Goal: Transaction & Acquisition: Purchase product/service

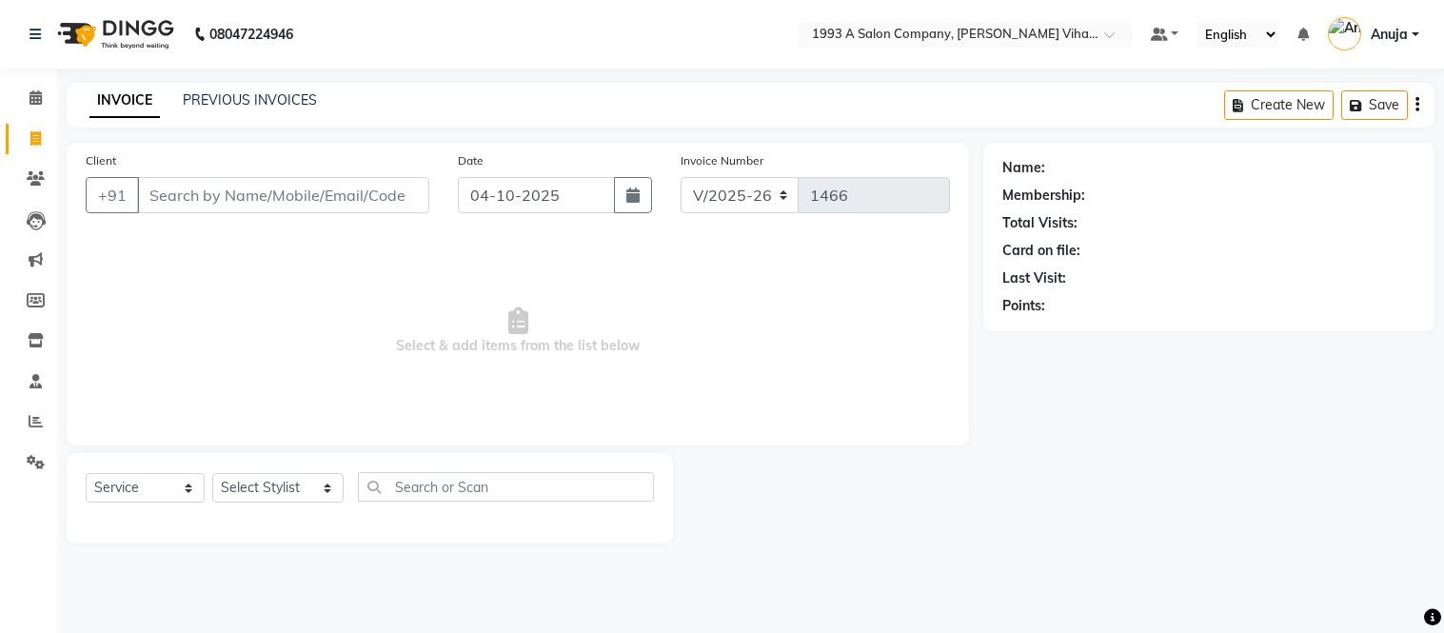
select select "4955"
select select "service"
click at [531, 201] on input "04-10-2025" at bounding box center [537, 195] width 158 height 36
select select "10"
select select "2025"
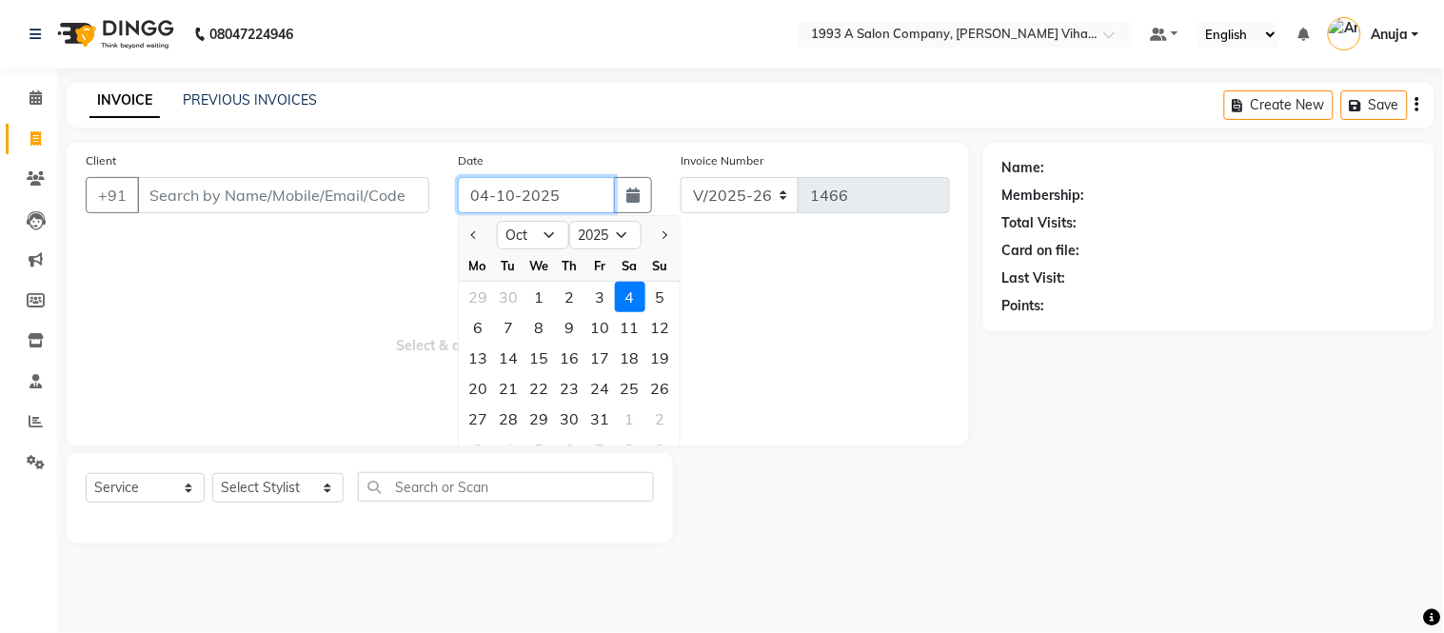
click at [577, 196] on input "04-10-2025" at bounding box center [537, 195] width 158 height 36
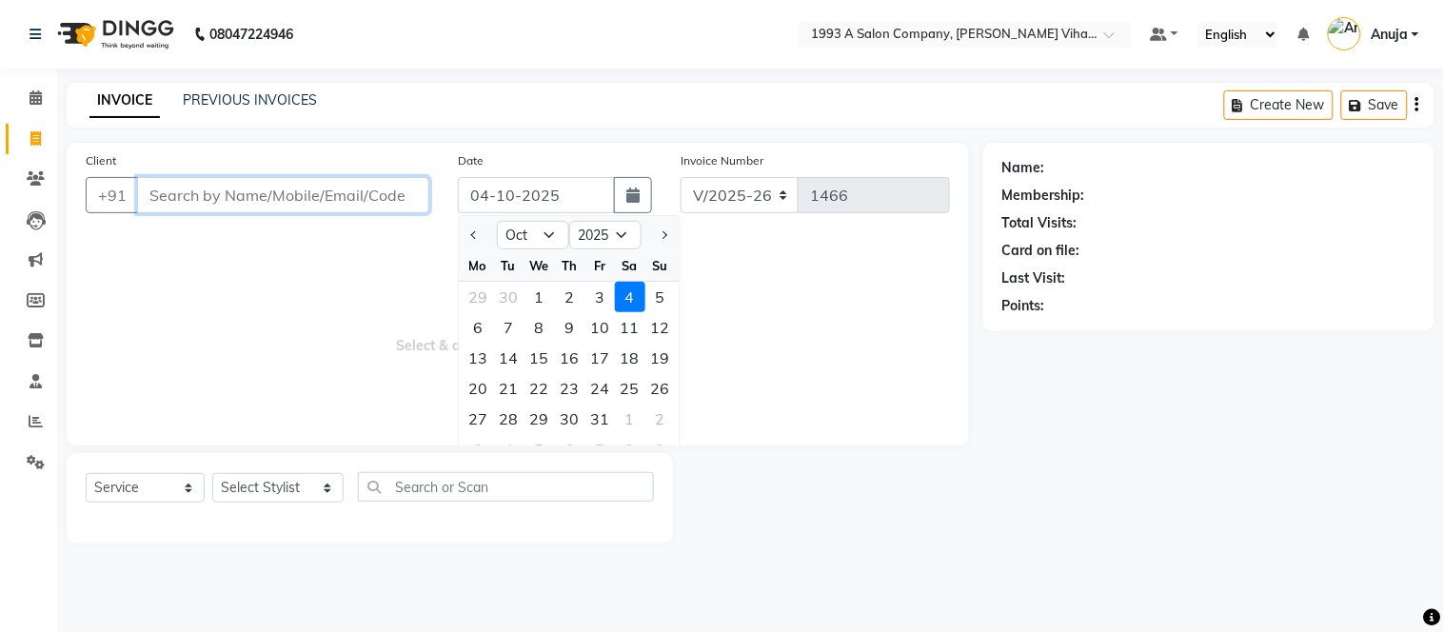
click at [383, 195] on input "Client" at bounding box center [283, 195] width 292 height 36
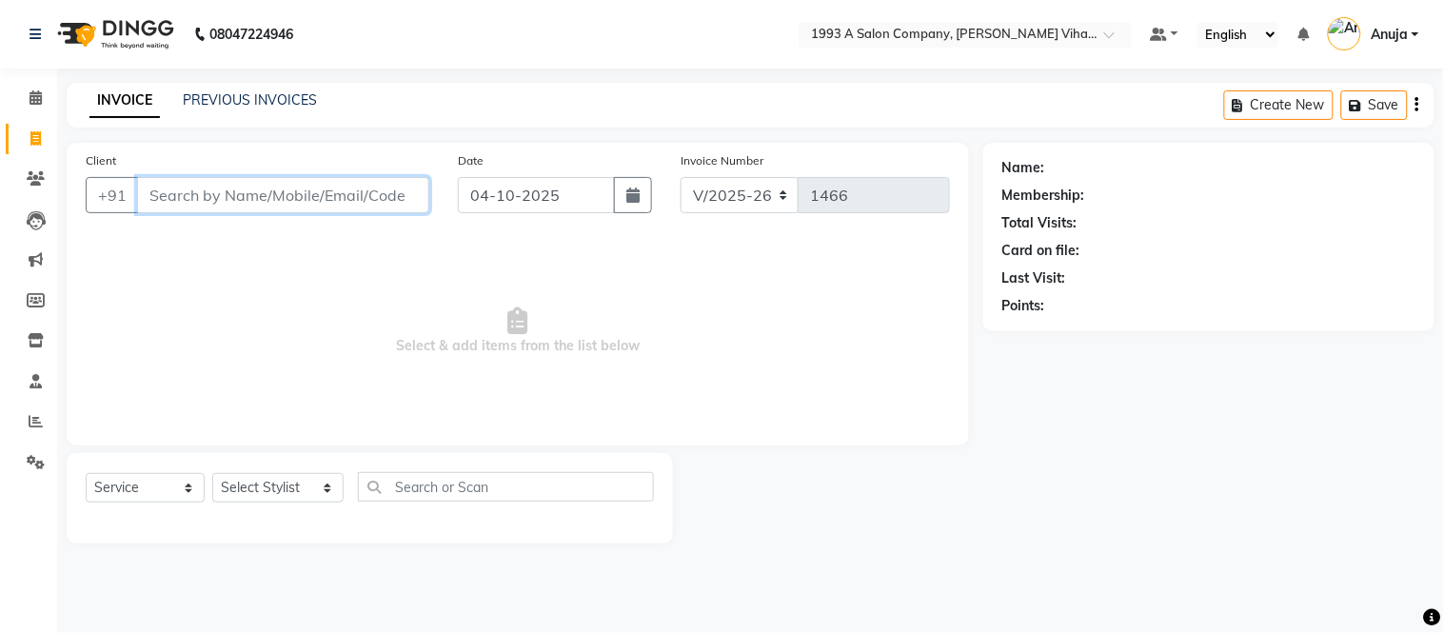
click at [383, 195] on input "Client" at bounding box center [283, 195] width 292 height 36
click at [421, 194] on input "Client" at bounding box center [283, 195] width 292 height 36
click at [382, 195] on input "Client" at bounding box center [283, 195] width 292 height 36
click at [150, 200] on input "Client" at bounding box center [283, 195] width 292 height 36
click at [396, 192] on input "Client" at bounding box center [283, 195] width 292 height 36
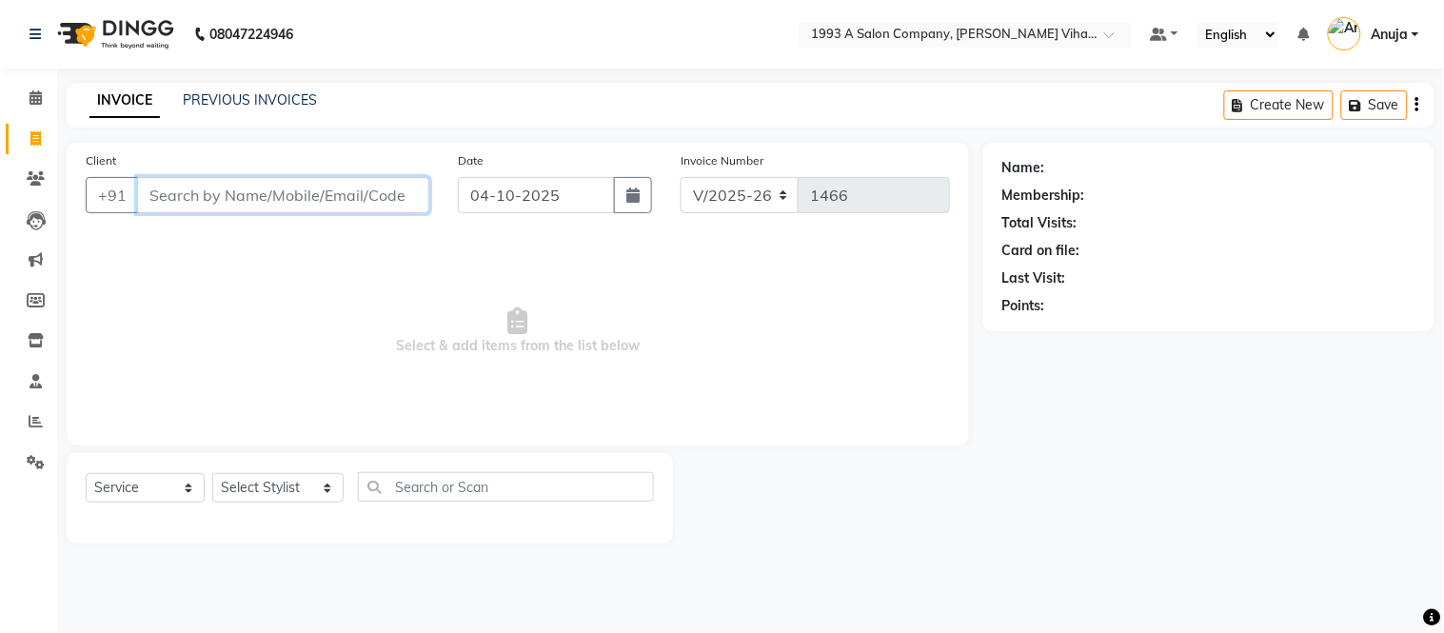
click at [396, 192] on input "Client" at bounding box center [283, 195] width 292 height 36
click at [153, 191] on input "Client" at bounding box center [283, 195] width 292 height 36
drag, startPoint x: 152, startPoint y: 194, endPoint x: 400, endPoint y: 203, distance: 247.7
click at [400, 203] on input "Client" at bounding box center [283, 195] width 292 height 36
click at [400, 195] on input "Client" at bounding box center [283, 195] width 292 height 36
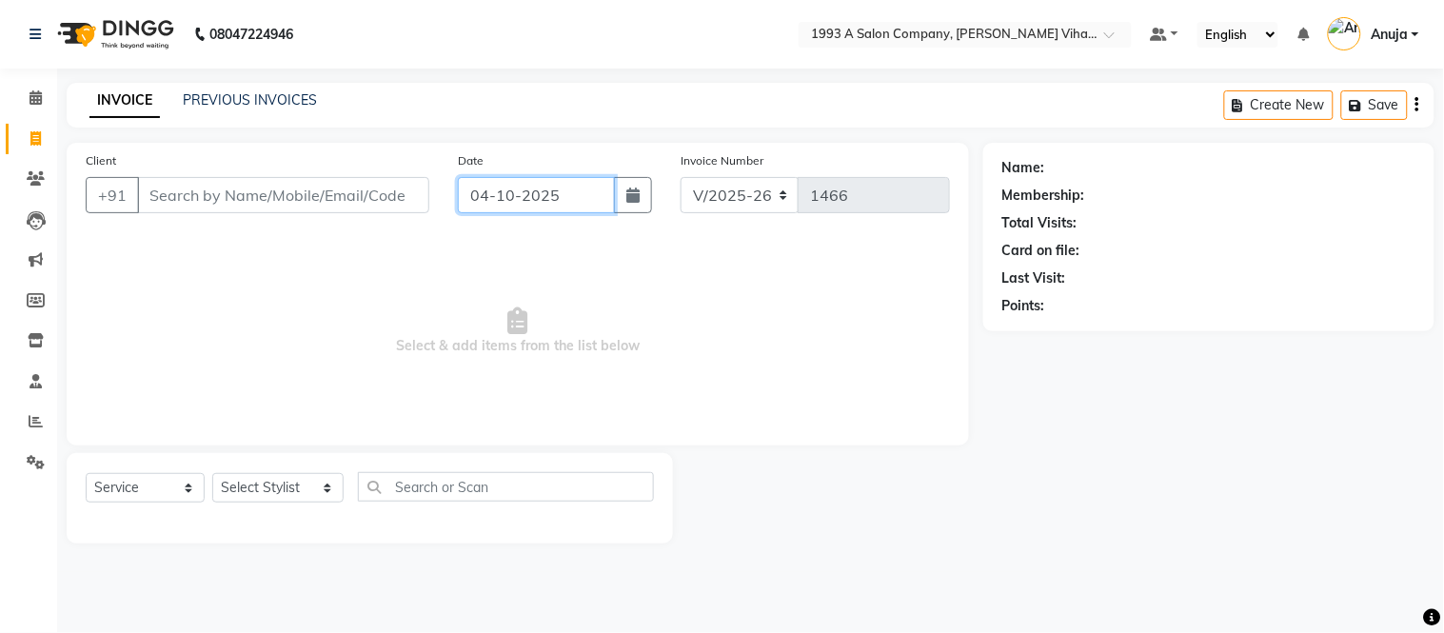
click at [564, 186] on input "04-10-2025" at bounding box center [537, 195] width 158 height 36
select select "10"
select select "2025"
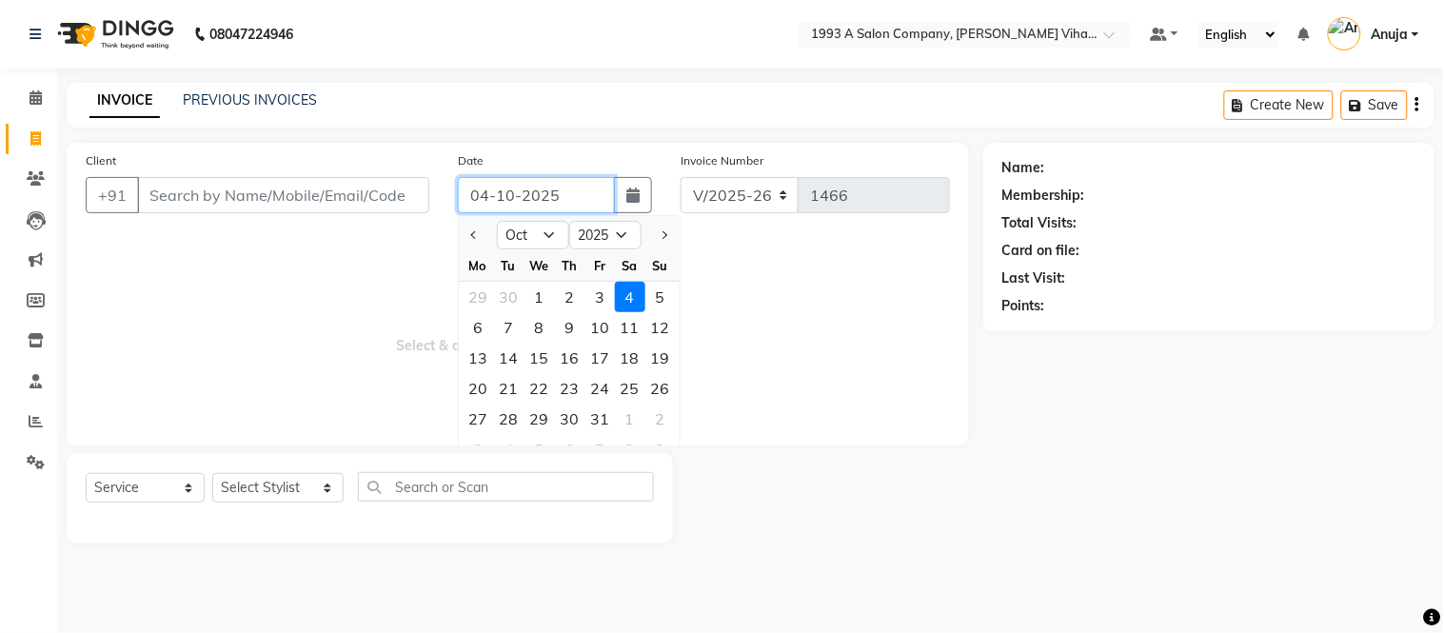
click at [565, 192] on input "04-10-2025" at bounding box center [537, 195] width 158 height 36
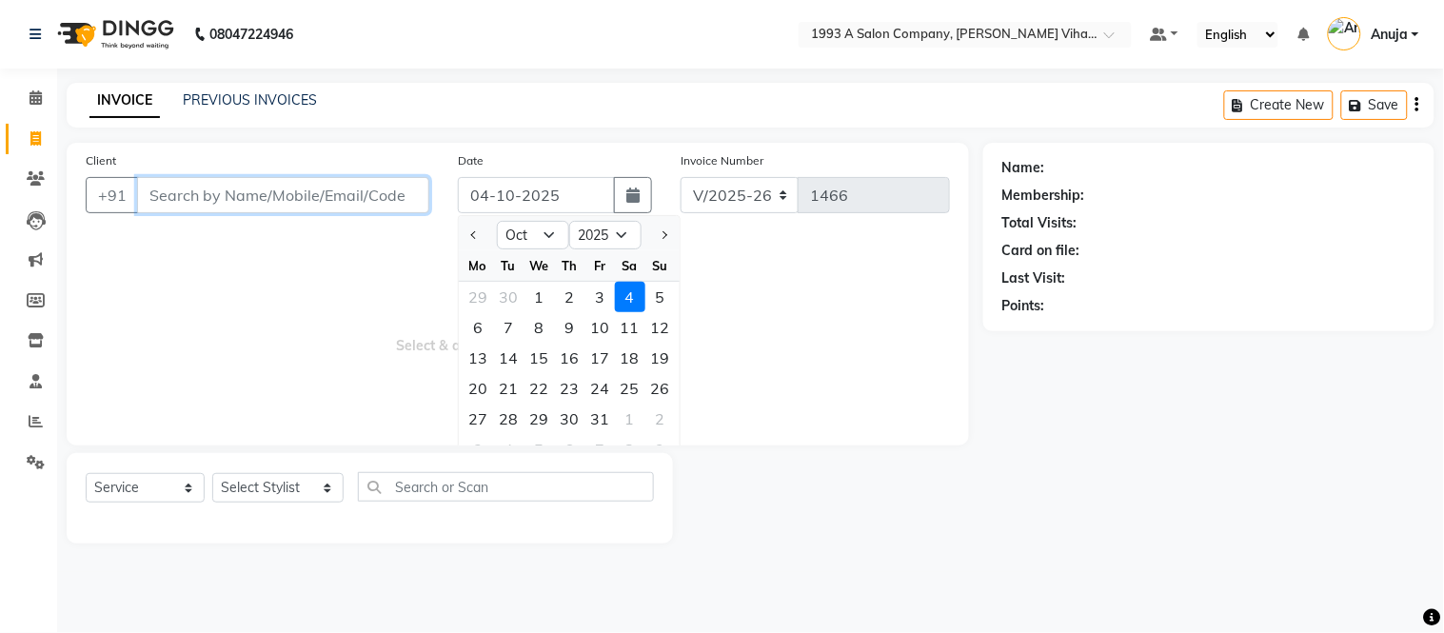
click at [402, 198] on input "Client" at bounding box center [283, 195] width 292 height 36
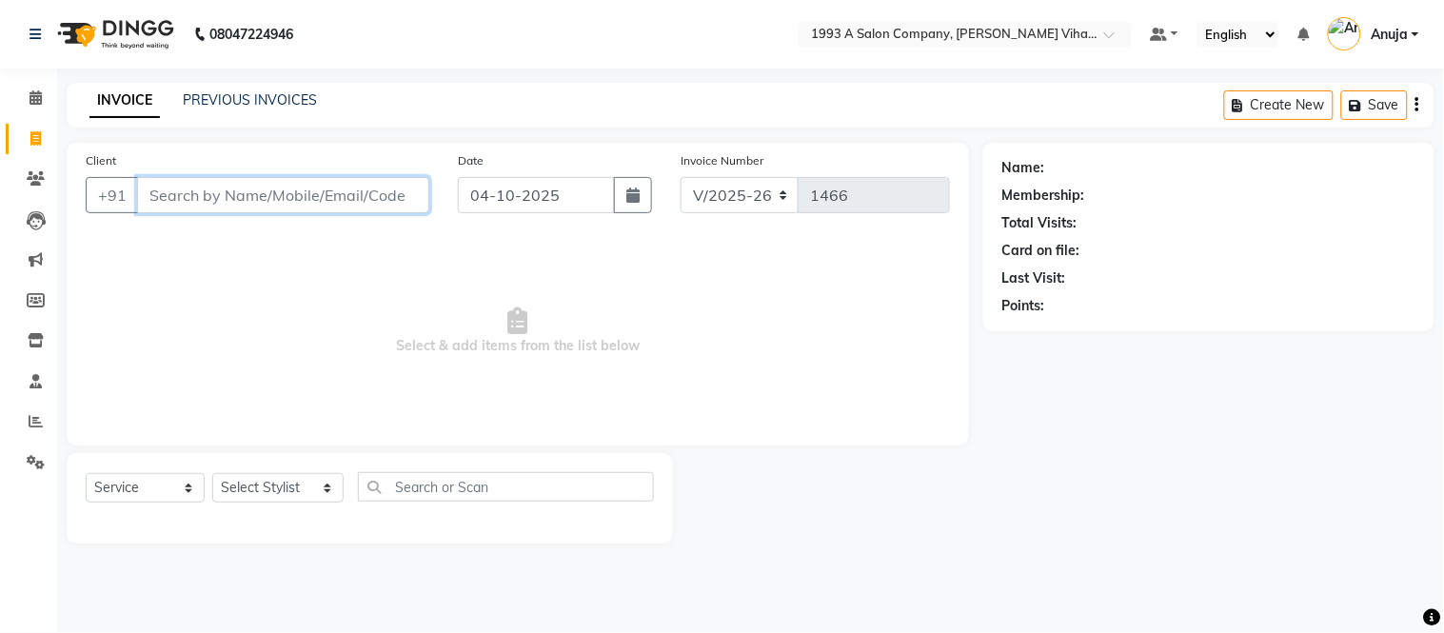
click at [402, 195] on input "Client" at bounding box center [283, 195] width 292 height 36
click at [374, 195] on input "Client" at bounding box center [283, 195] width 292 height 36
click at [211, 198] on input "Client" at bounding box center [283, 195] width 292 height 36
click at [154, 192] on input "Client" at bounding box center [283, 195] width 292 height 36
click at [149, 190] on input "Client" at bounding box center [283, 195] width 292 height 36
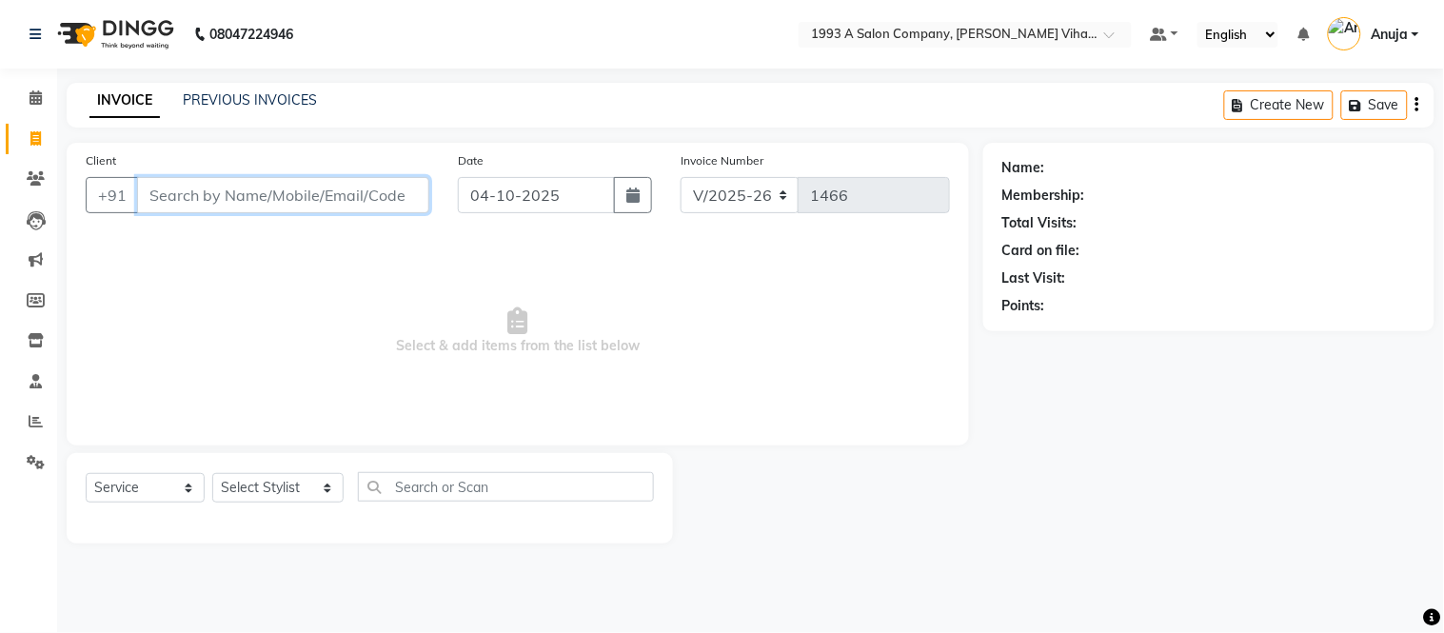
click at [149, 189] on input "Client" at bounding box center [283, 195] width 292 height 36
click at [145, 195] on input "Client" at bounding box center [283, 195] width 292 height 36
click at [413, 198] on input "Client" at bounding box center [283, 195] width 292 height 36
click at [155, 194] on input "Client" at bounding box center [283, 195] width 292 height 36
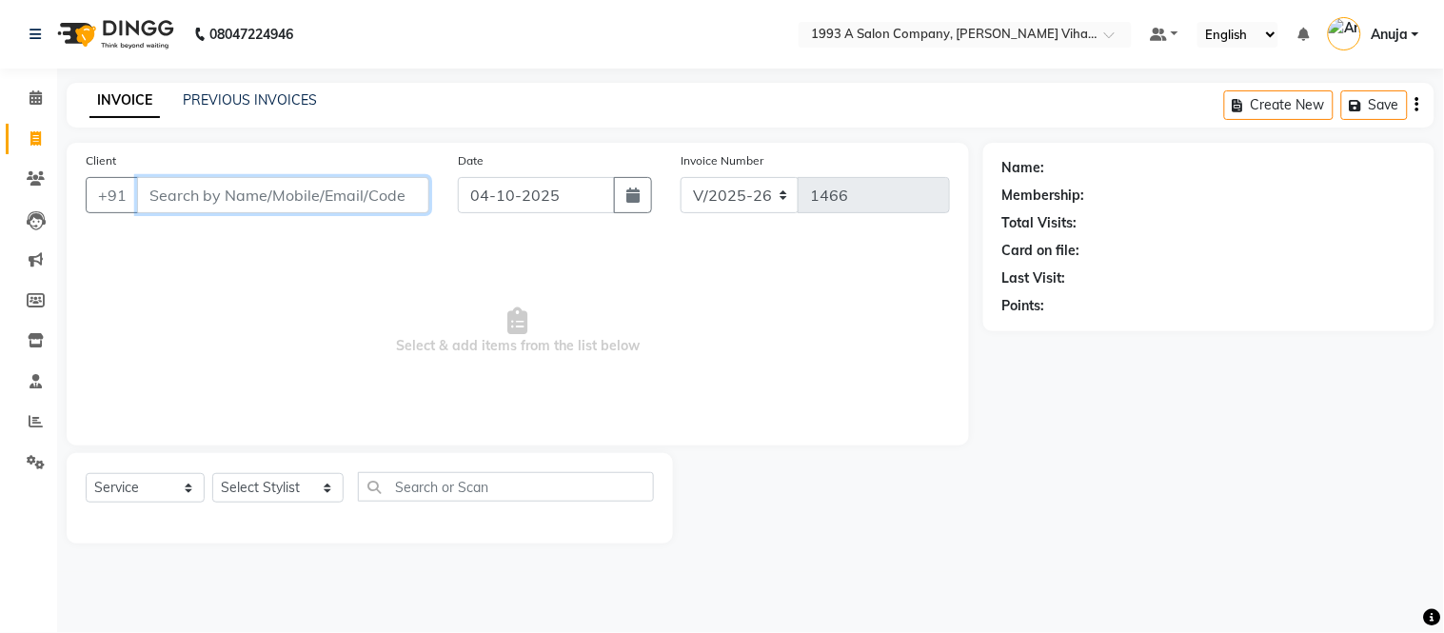
click at [147, 194] on input "Client" at bounding box center [283, 195] width 292 height 36
click at [404, 196] on input "Client" at bounding box center [283, 195] width 292 height 36
click at [372, 196] on input "Client" at bounding box center [283, 195] width 292 height 36
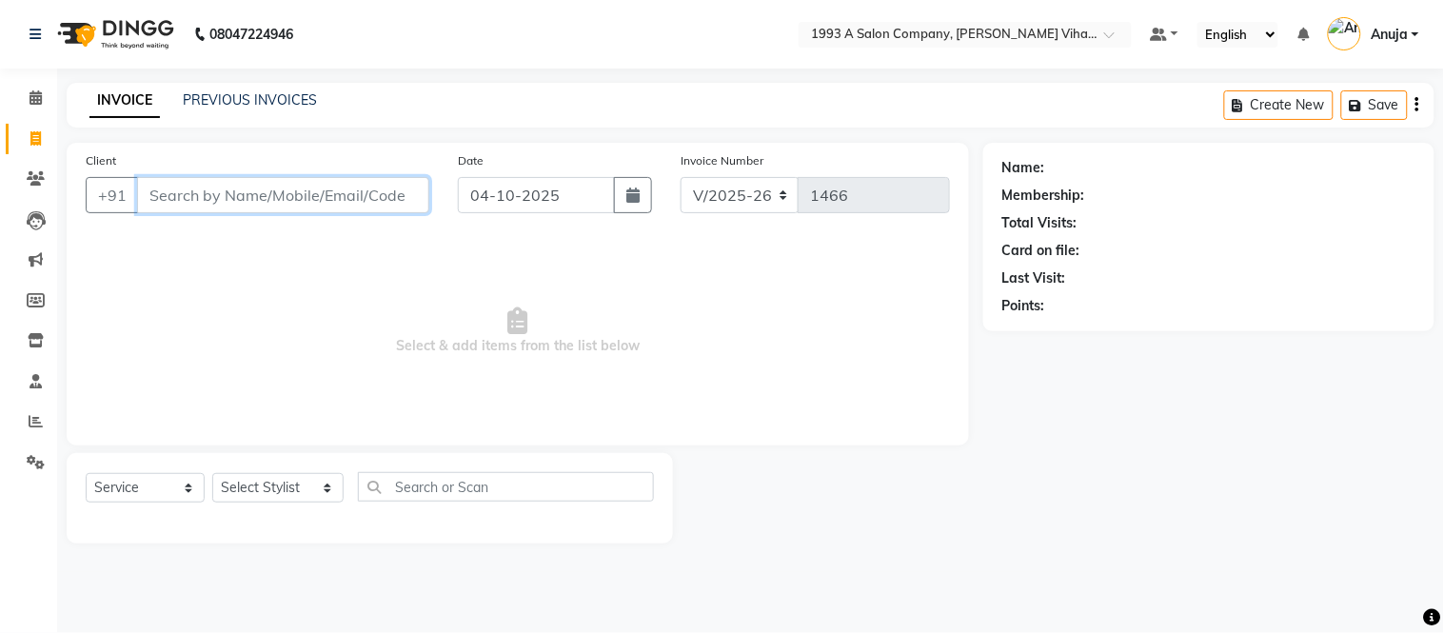
click at [372, 195] on input "Client" at bounding box center [283, 195] width 292 height 36
click at [364, 190] on input "Client" at bounding box center [283, 195] width 292 height 36
click at [405, 188] on input "Client" at bounding box center [283, 195] width 292 height 36
click at [146, 195] on input "Client" at bounding box center [283, 195] width 292 height 36
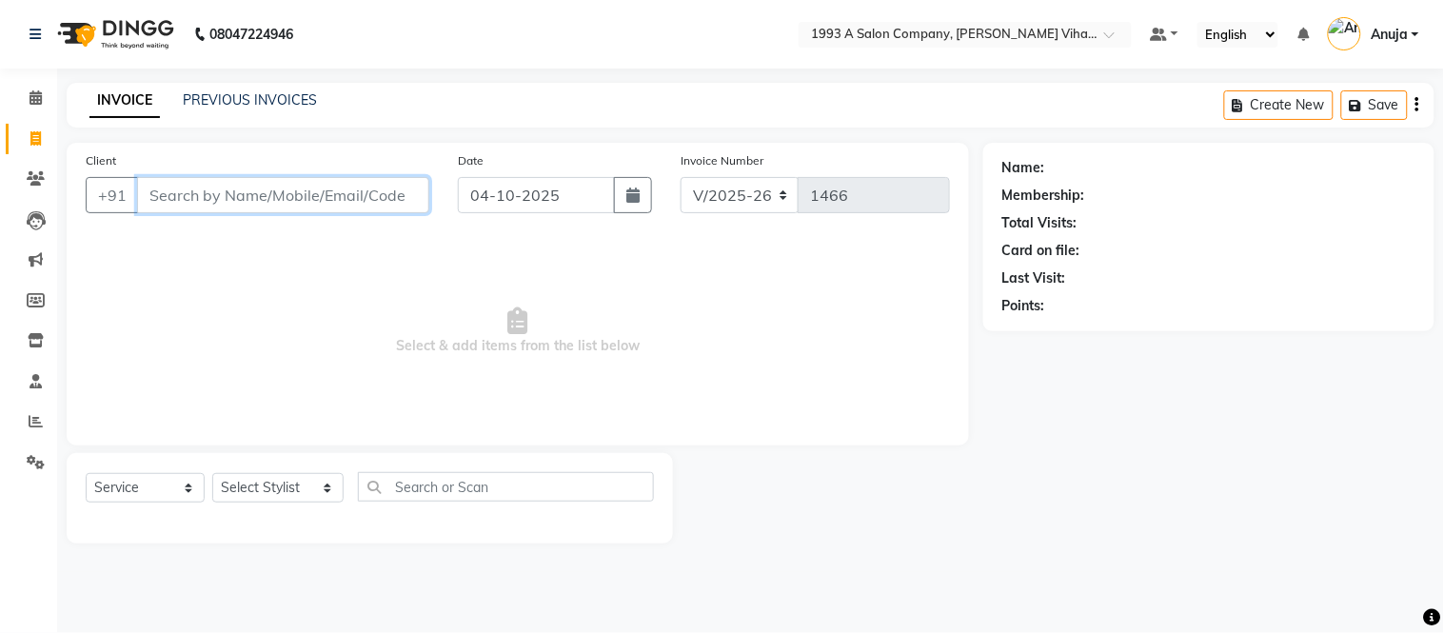
click at [146, 195] on input "Client" at bounding box center [283, 195] width 292 height 36
click at [404, 193] on input "Client" at bounding box center [283, 195] width 292 height 36
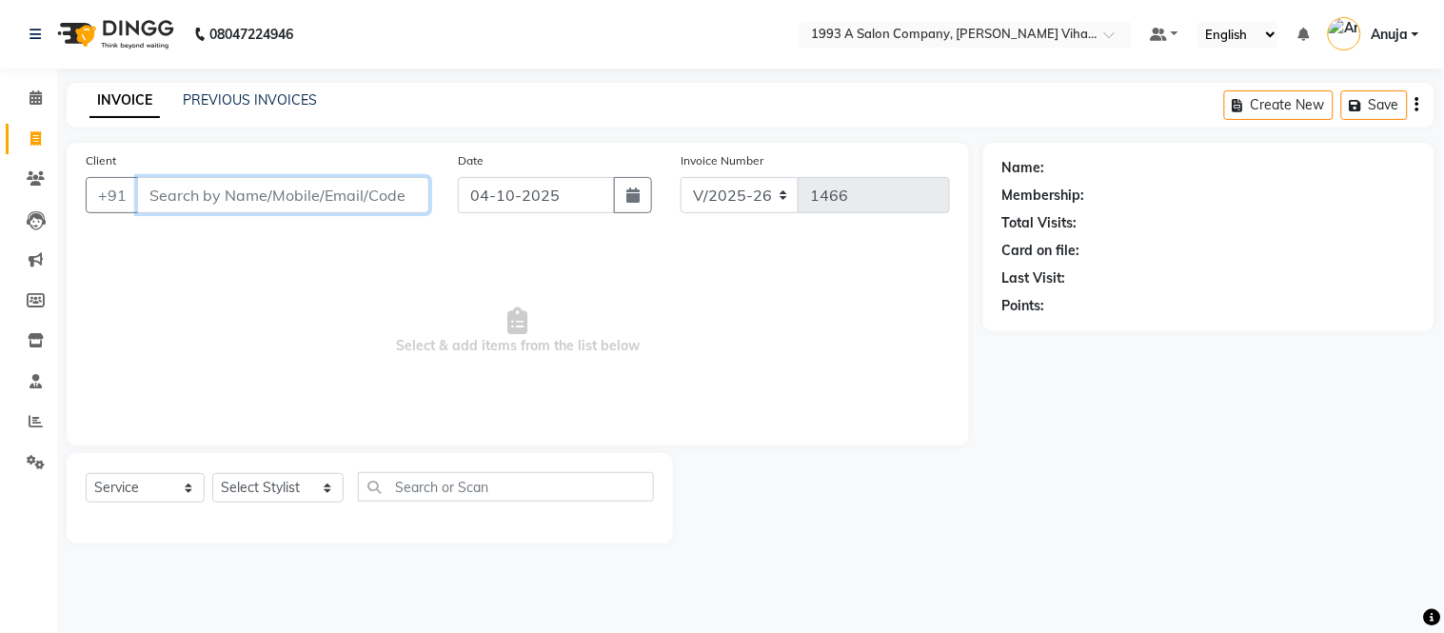
click at [404, 193] on input "Client" at bounding box center [283, 195] width 292 height 36
click at [276, 192] on input "Client" at bounding box center [283, 195] width 292 height 36
click at [348, 196] on input "Client" at bounding box center [283, 195] width 292 height 36
click at [410, 194] on input "Client" at bounding box center [283, 195] width 292 height 36
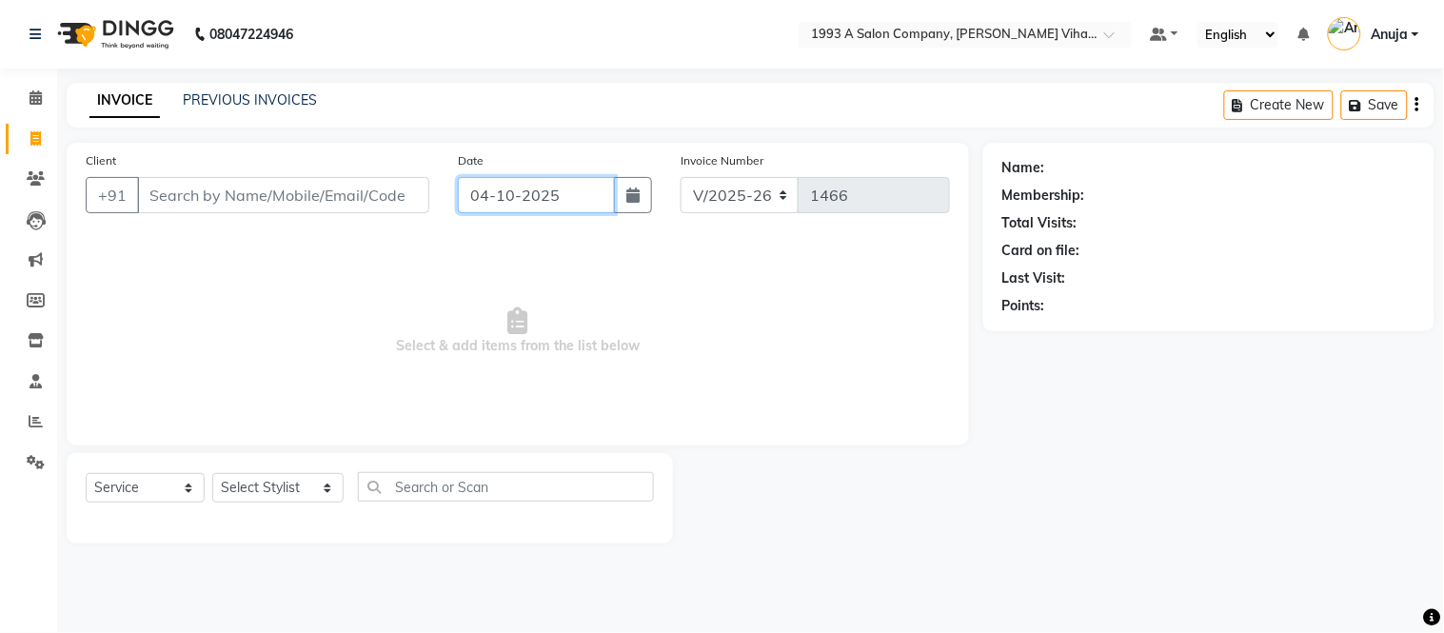
click at [586, 193] on input "04-10-2025" at bounding box center [537, 195] width 158 height 36
select select "10"
select select "2025"
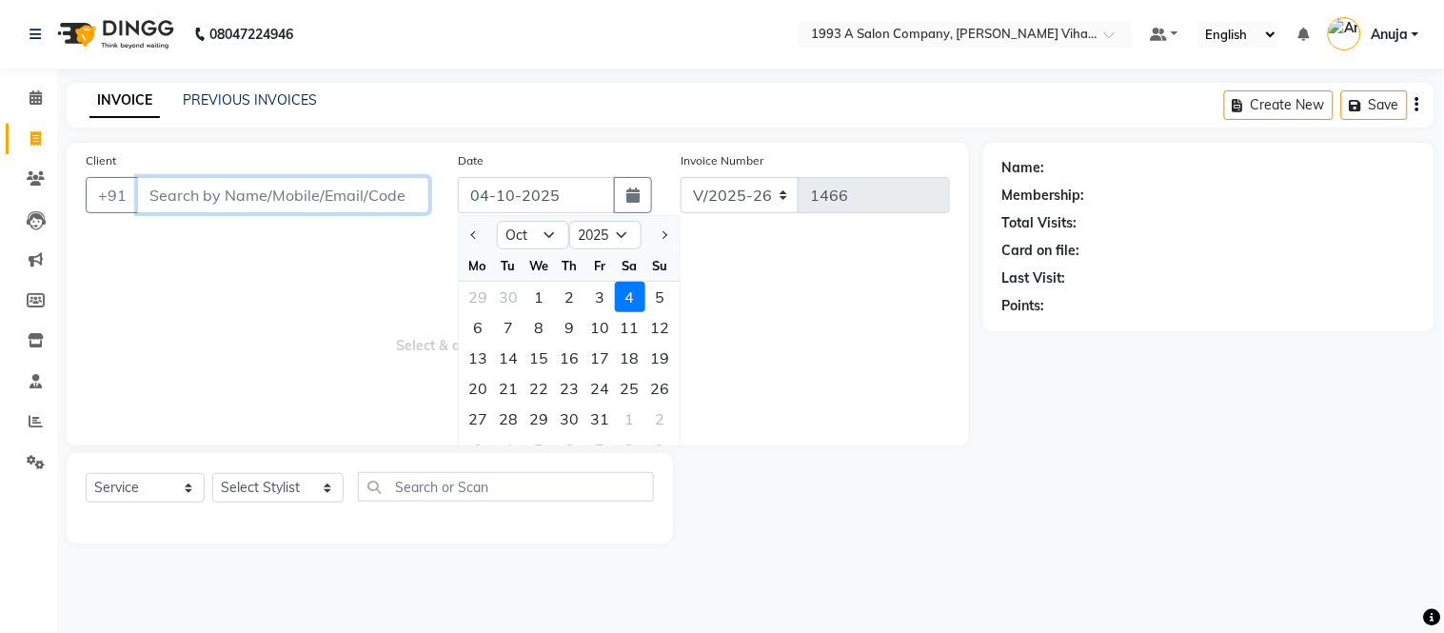
click at [371, 193] on input "Client" at bounding box center [283, 195] width 292 height 36
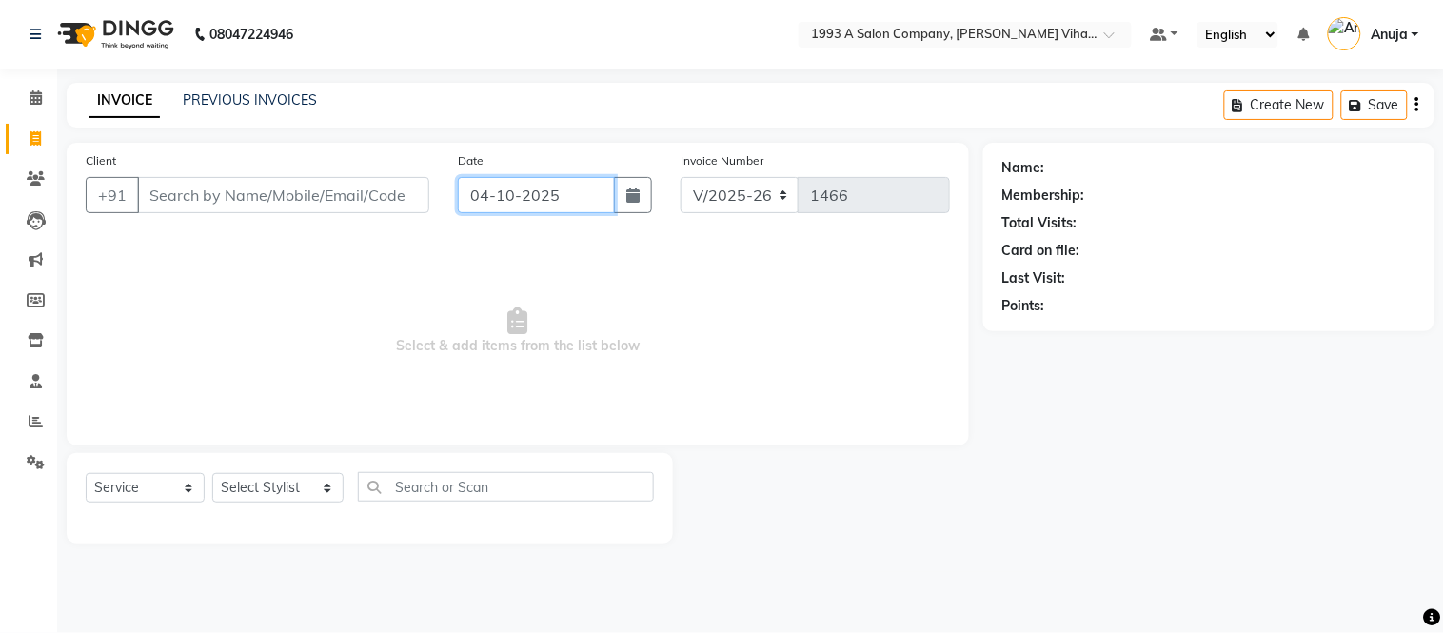
click at [538, 209] on input "04-10-2025" at bounding box center [537, 195] width 158 height 36
select select "10"
select select "2025"
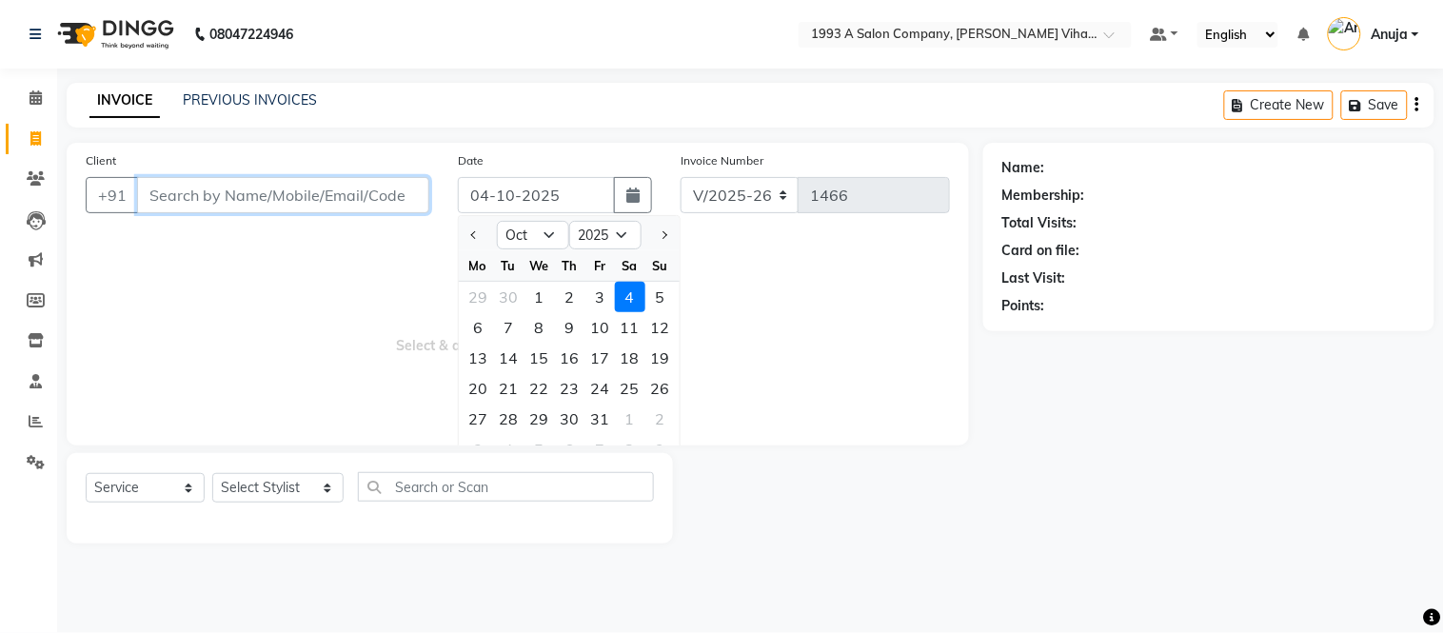
click at [369, 183] on input "Client" at bounding box center [283, 195] width 292 height 36
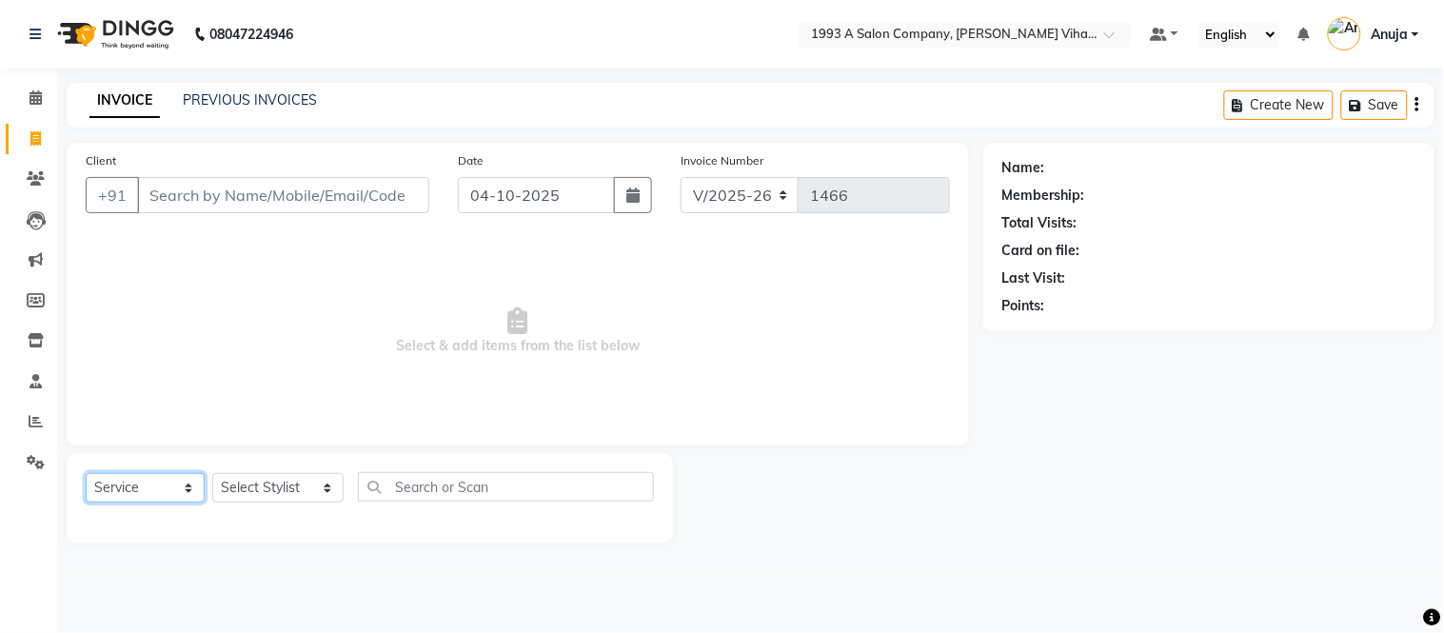
click at [169, 482] on select "Select Service Product Membership Package Voucher Prepaid Gift Card" at bounding box center [145, 488] width 119 height 30
select select "select"
click at [86, 474] on select "Select Service Product Membership Package Voucher Prepaid Gift Card" at bounding box center [145, 488] width 119 height 30
click at [290, 486] on select "Select Stylist [PERSON_NAME] [PERSON_NAME] Bhakti [PERSON_NAME] [PERSON_NAME] […" at bounding box center [277, 488] width 131 height 30
click at [212, 474] on select "Select Stylist [PERSON_NAME] [PERSON_NAME] Bhakti [PERSON_NAME] [PERSON_NAME] […" at bounding box center [277, 488] width 131 height 30
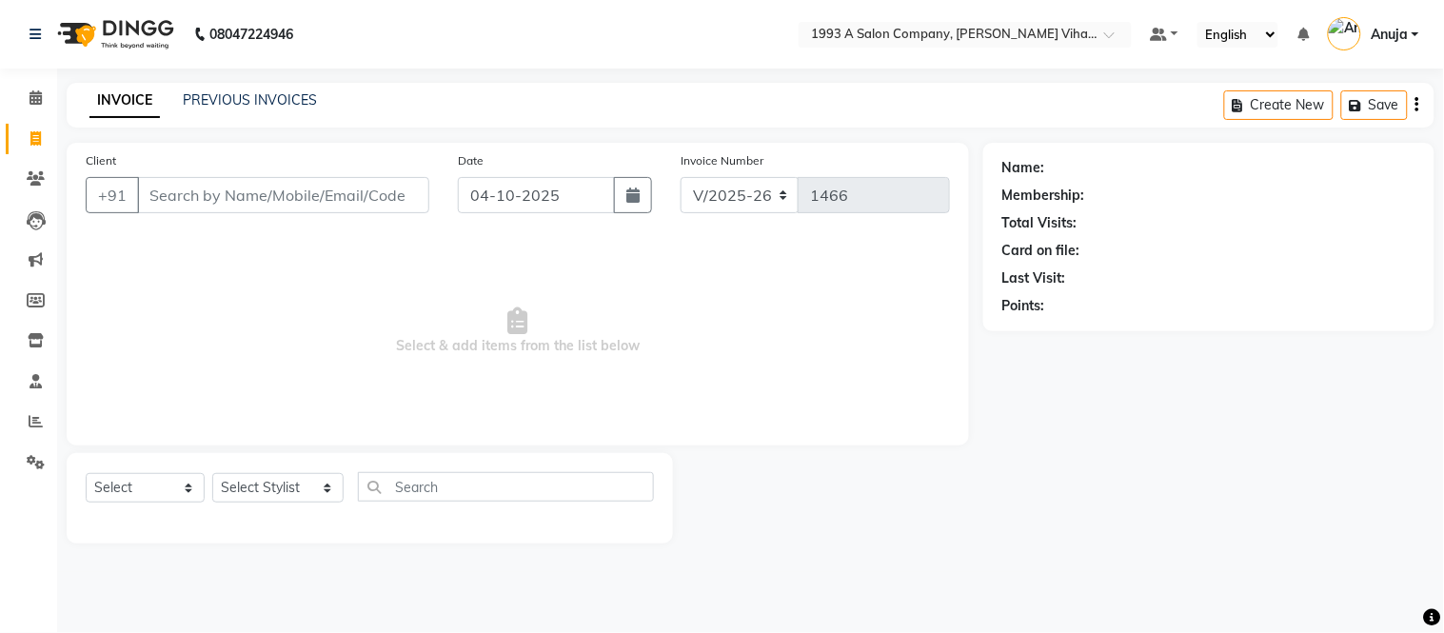
click at [509, 468] on div "Select Service Product Membership Package Voucher Prepaid Gift Card Select Styl…" at bounding box center [370, 498] width 606 height 90
drag, startPoint x: 507, startPoint y: 476, endPoint x: 495, endPoint y: 495, distance: 22.7
click at [495, 495] on input "text" at bounding box center [506, 487] width 296 height 30
click at [23, 98] on span at bounding box center [35, 99] width 33 height 22
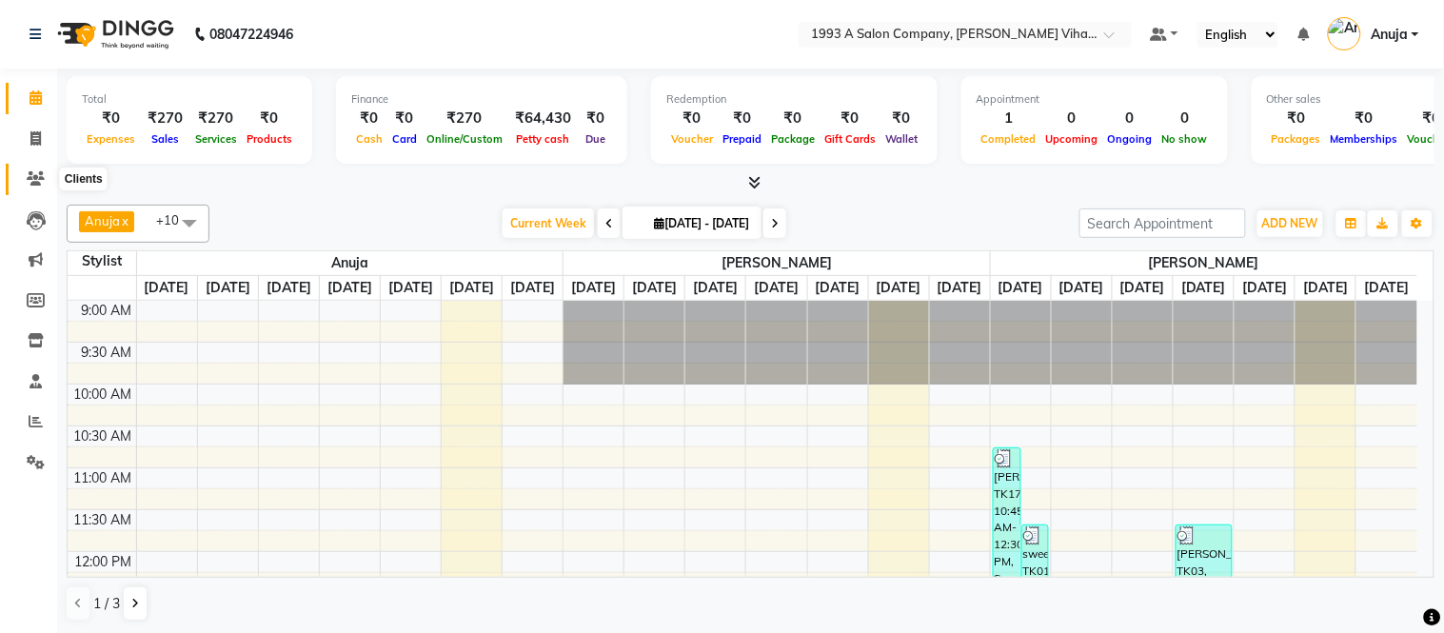
click at [30, 176] on icon at bounding box center [36, 178] width 18 height 14
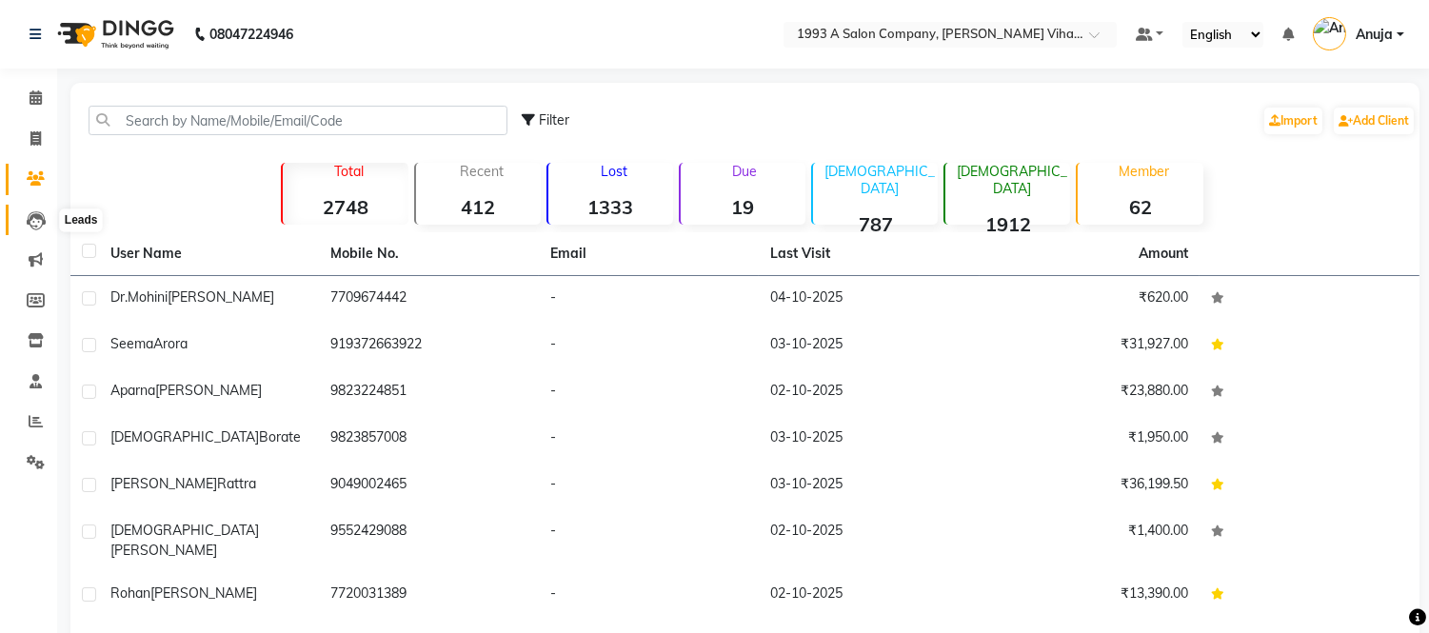
click at [34, 224] on icon at bounding box center [36, 220] width 19 height 19
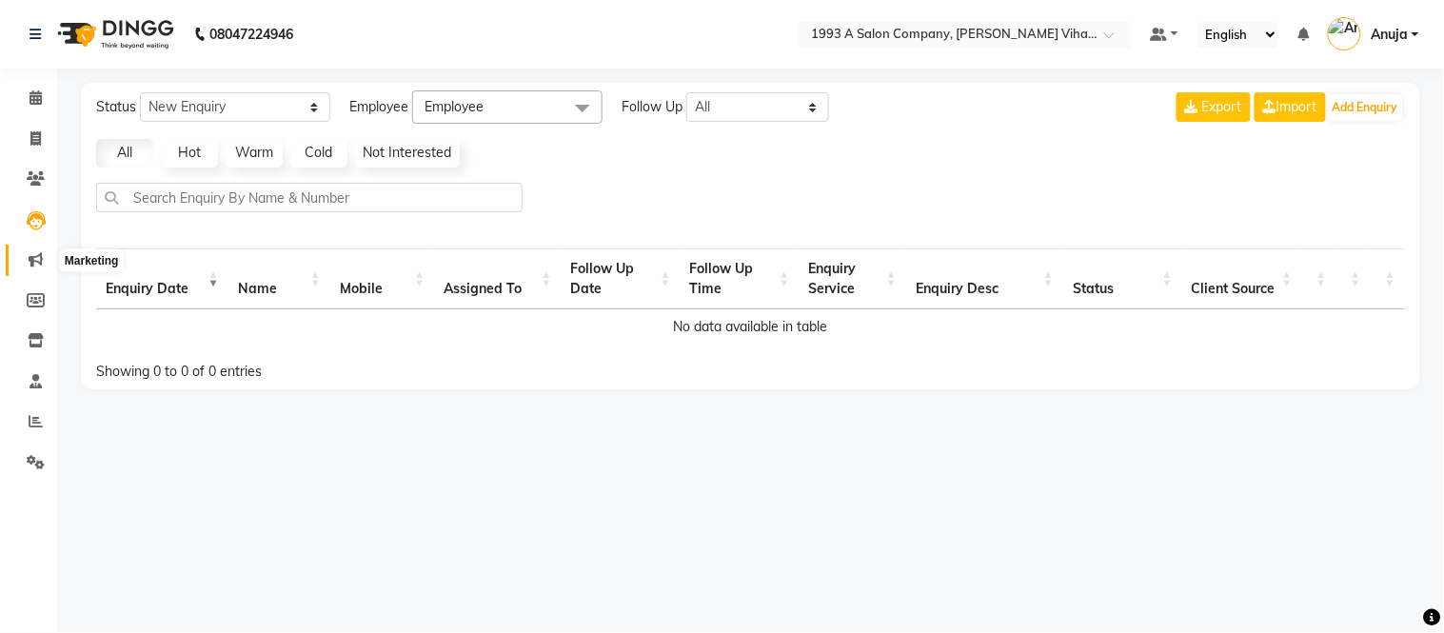
click at [33, 249] on span at bounding box center [35, 260] width 33 height 22
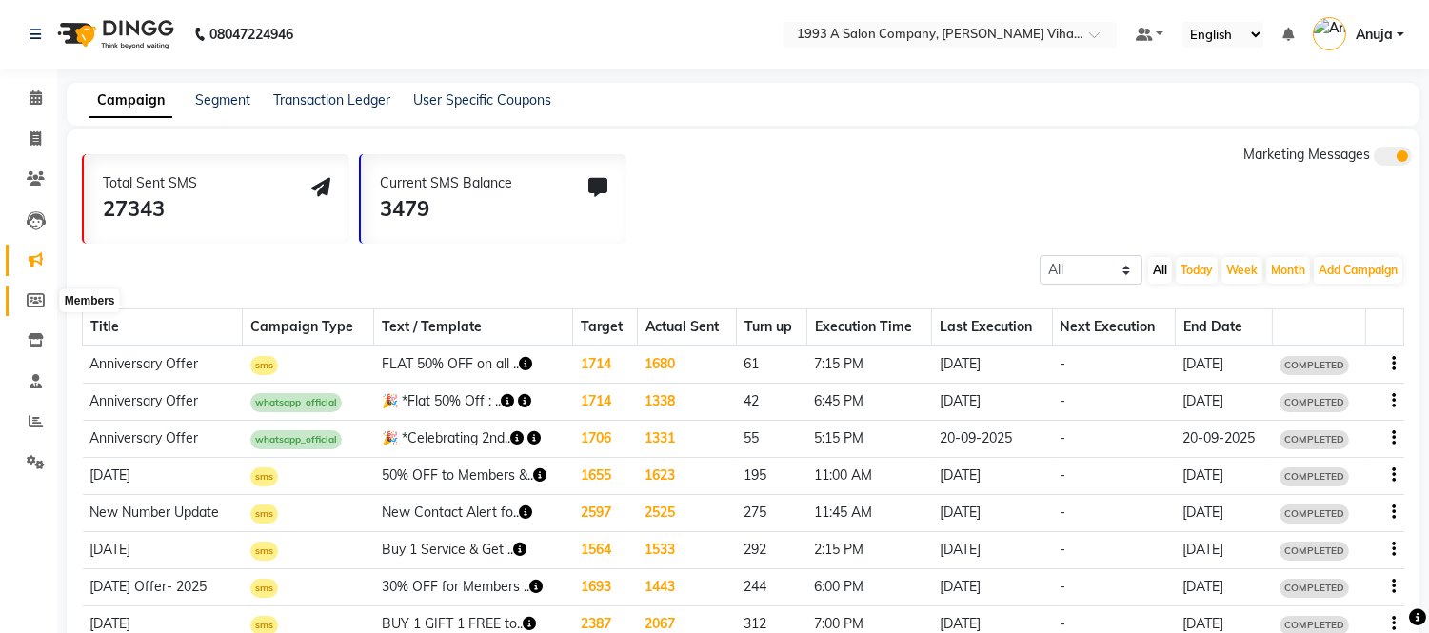
click at [32, 297] on icon at bounding box center [36, 300] width 18 height 14
select select
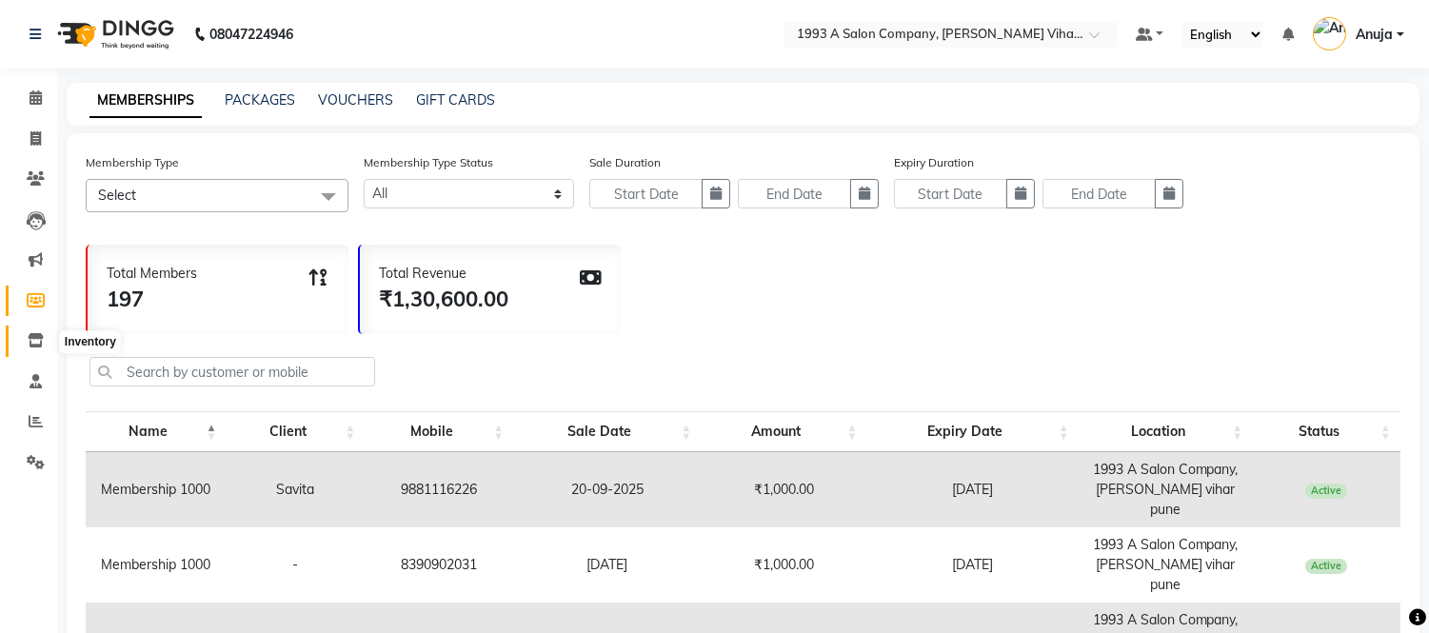
click at [32, 345] on icon at bounding box center [36, 340] width 16 height 14
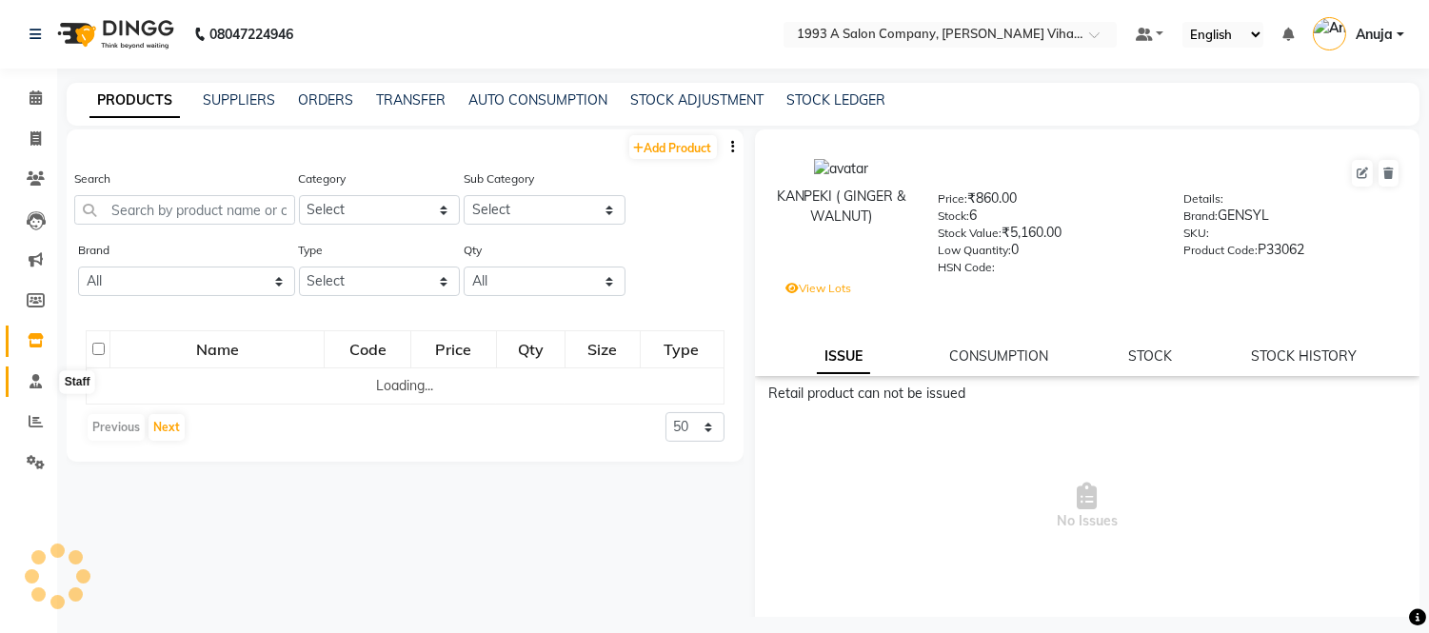
click at [36, 384] on icon at bounding box center [36, 381] width 12 height 14
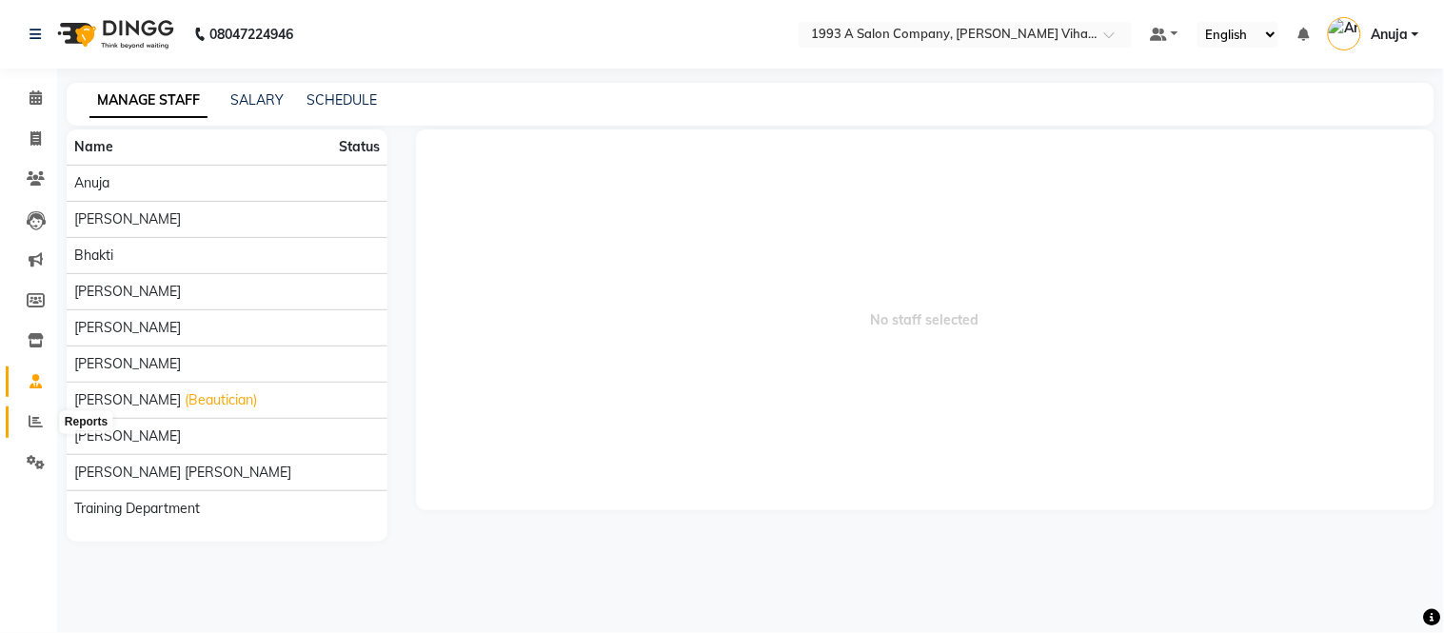
click at [36, 426] on icon at bounding box center [36, 421] width 14 height 14
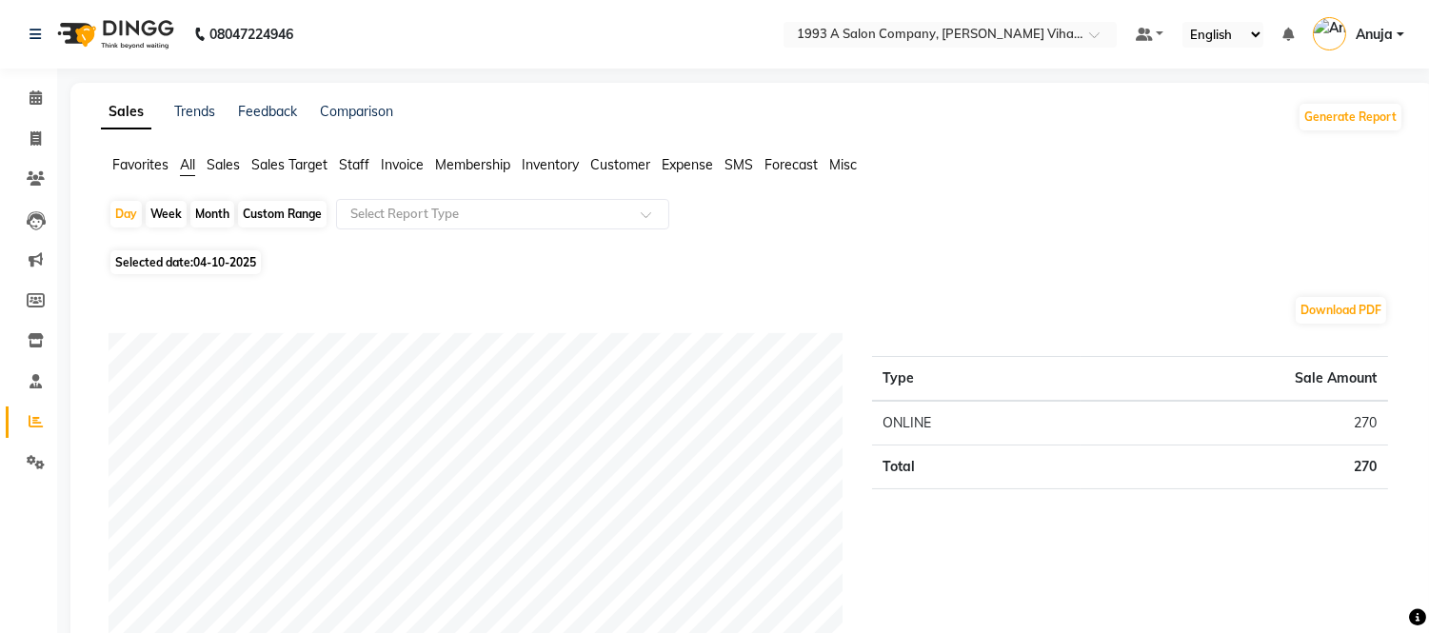
click at [282, 210] on div "Custom Range" at bounding box center [282, 214] width 89 height 27
select select "10"
select select "2025"
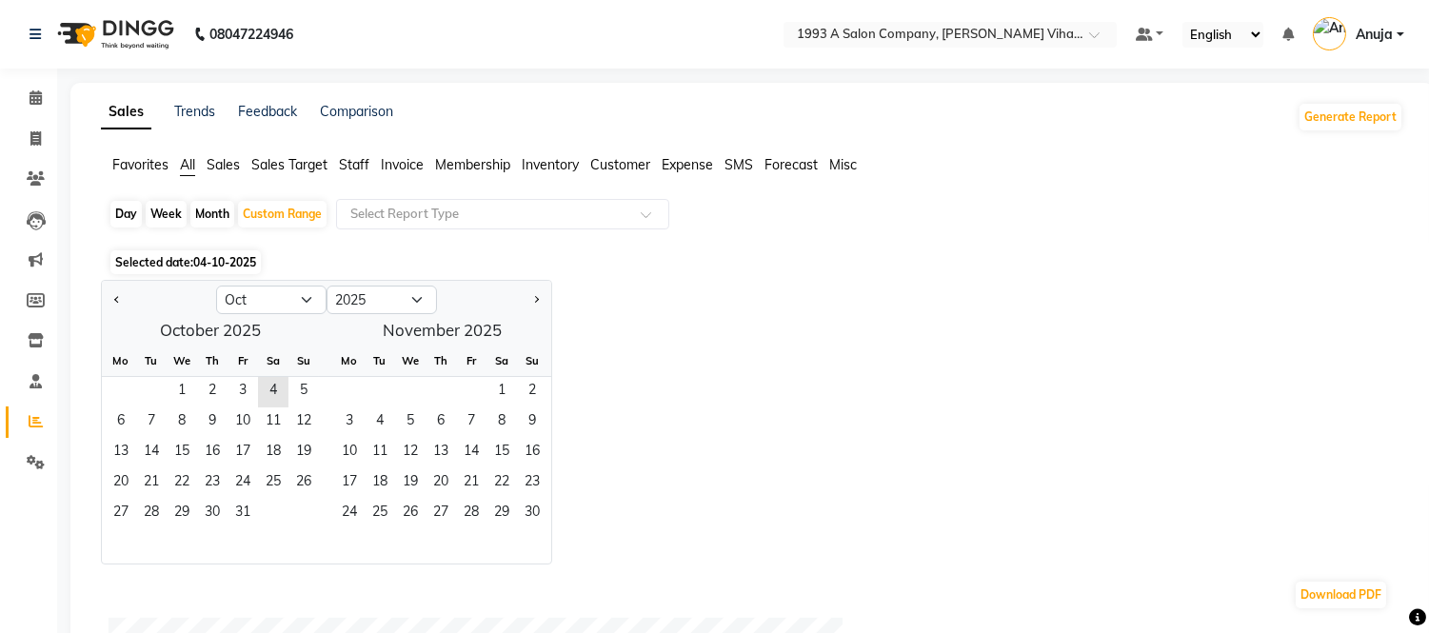
click at [124, 214] on div "Day" at bounding box center [125, 214] width 31 height 27
select select "10"
select select "2025"
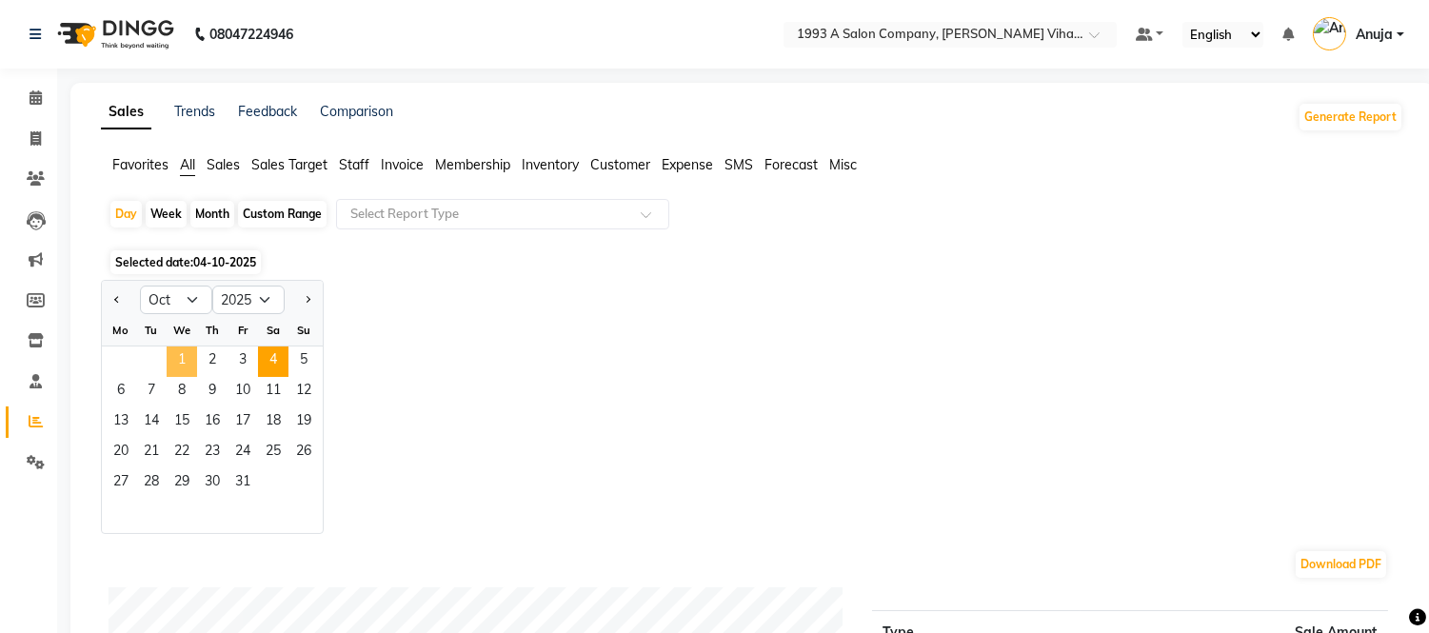
click at [185, 356] on span "1" at bounding box center [182, 362] width 30 height 30
click at [278, 363] on span "4" at bounding box center [273, 362] width 30 height 30
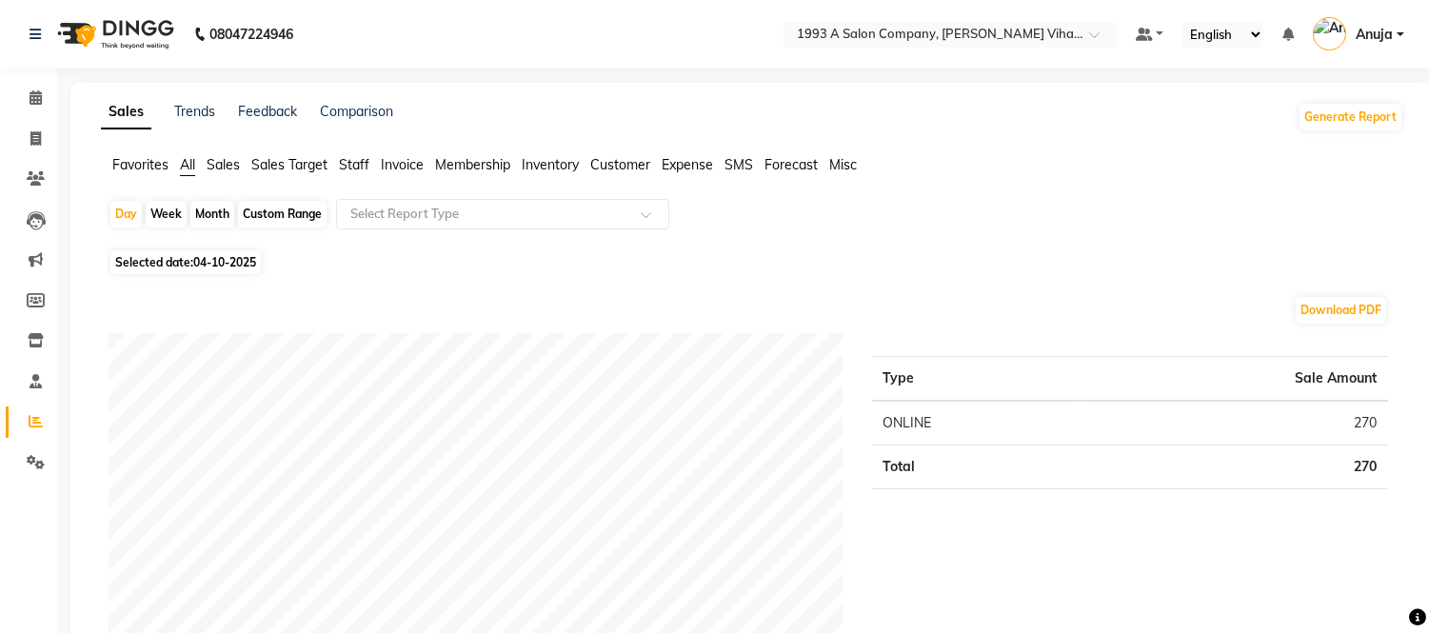
click at [168, 214] on div "Week" at bounding box center [166, 214] width 41 height 27
select select "10"
select select "2025"
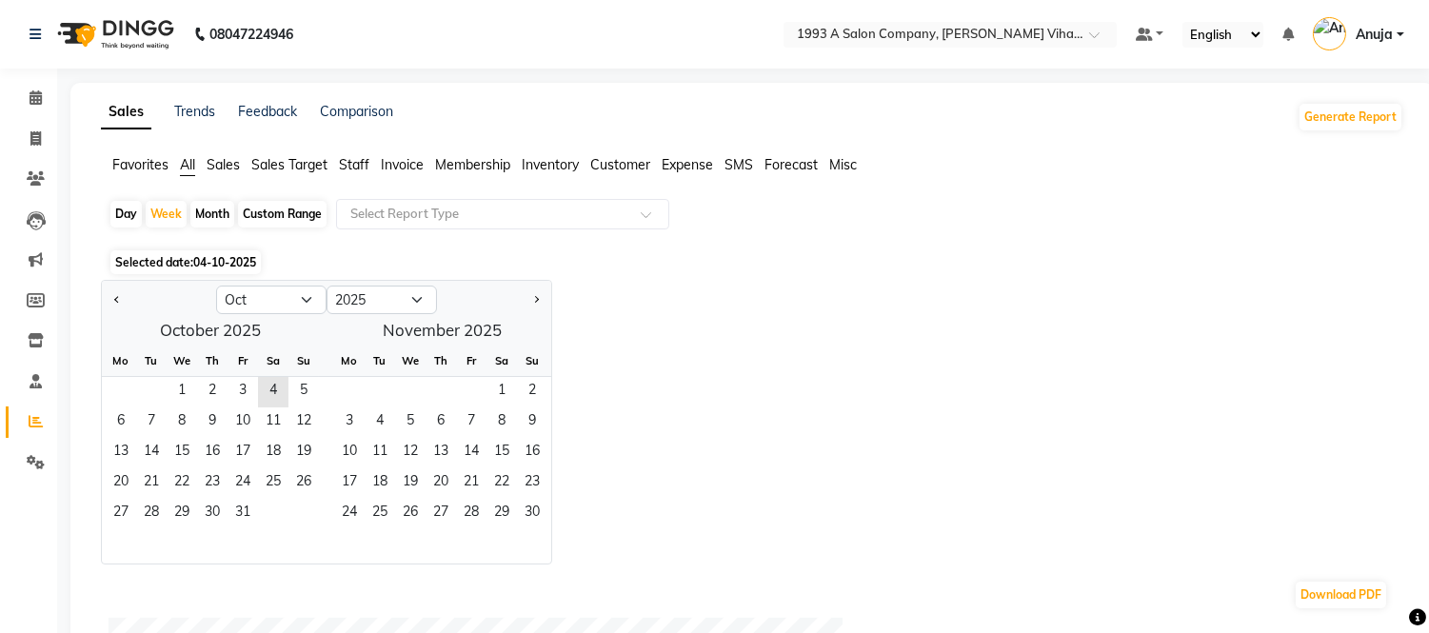
click at [115, 213] on div "Day" at bounding box center [125, 214] width 31 height 27
select select "10"
select select "2025"
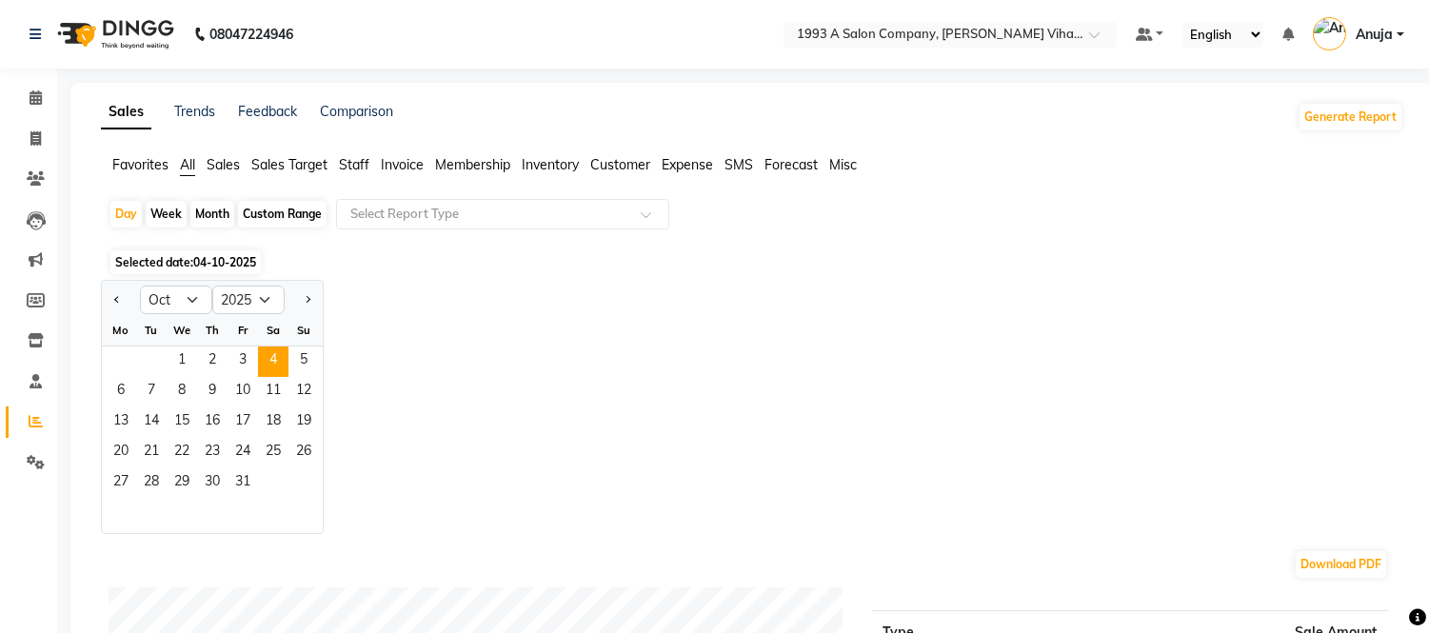
click at [201, 220] on div "Month" at bounding box center [212, 214] width 44 height 27
select select "10"
select select "2025"
click at [207, 209] on div "Month" at bounding box center [212, 214] width 44 height 27
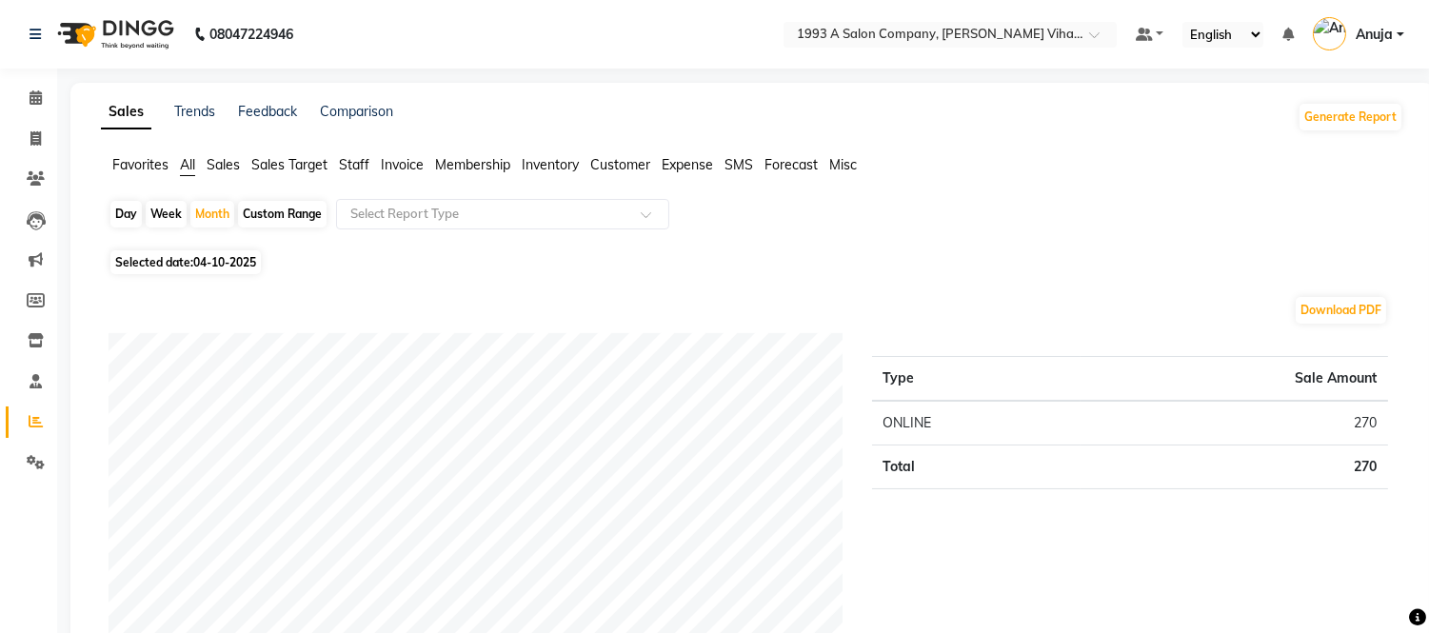
click at [126, 211] on div "Day" at bounding box center [125, 214] width 31 height 27
select select "10"
select select "2025"
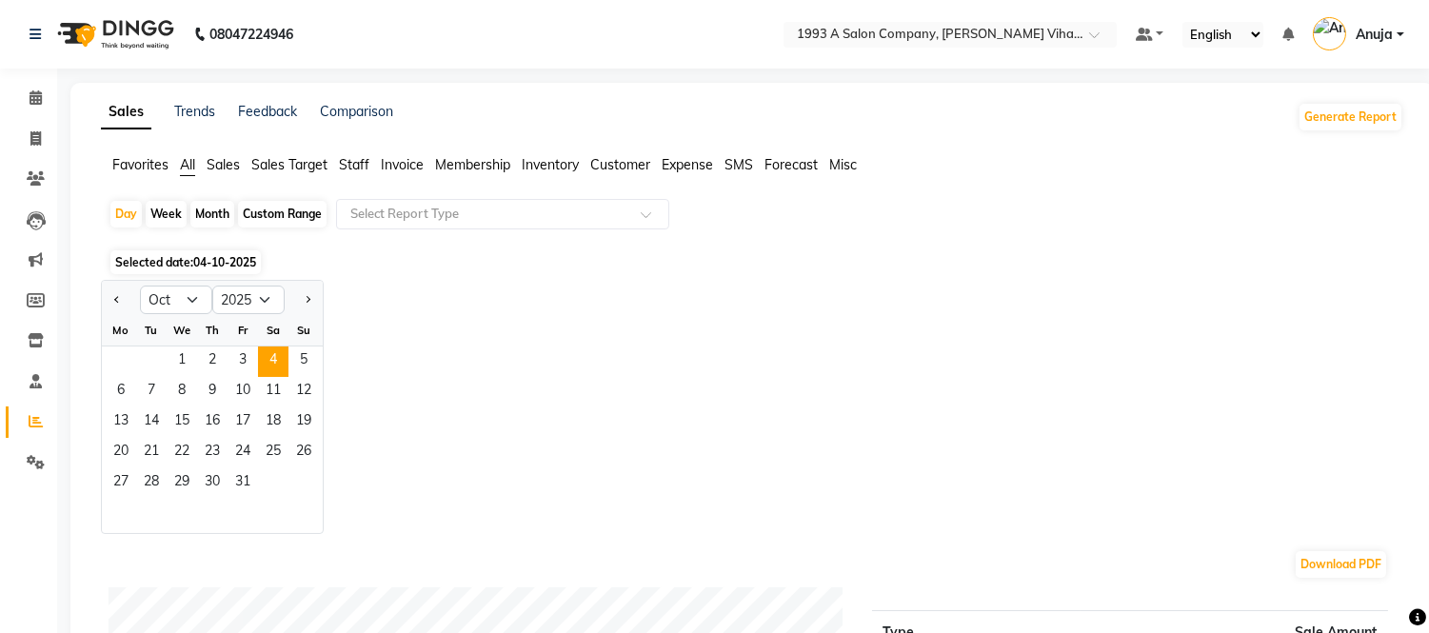
click at [156, 210] on div "Week" at bounding box center [166, 214] width 41 height 27
select select "10"
select select "2025"
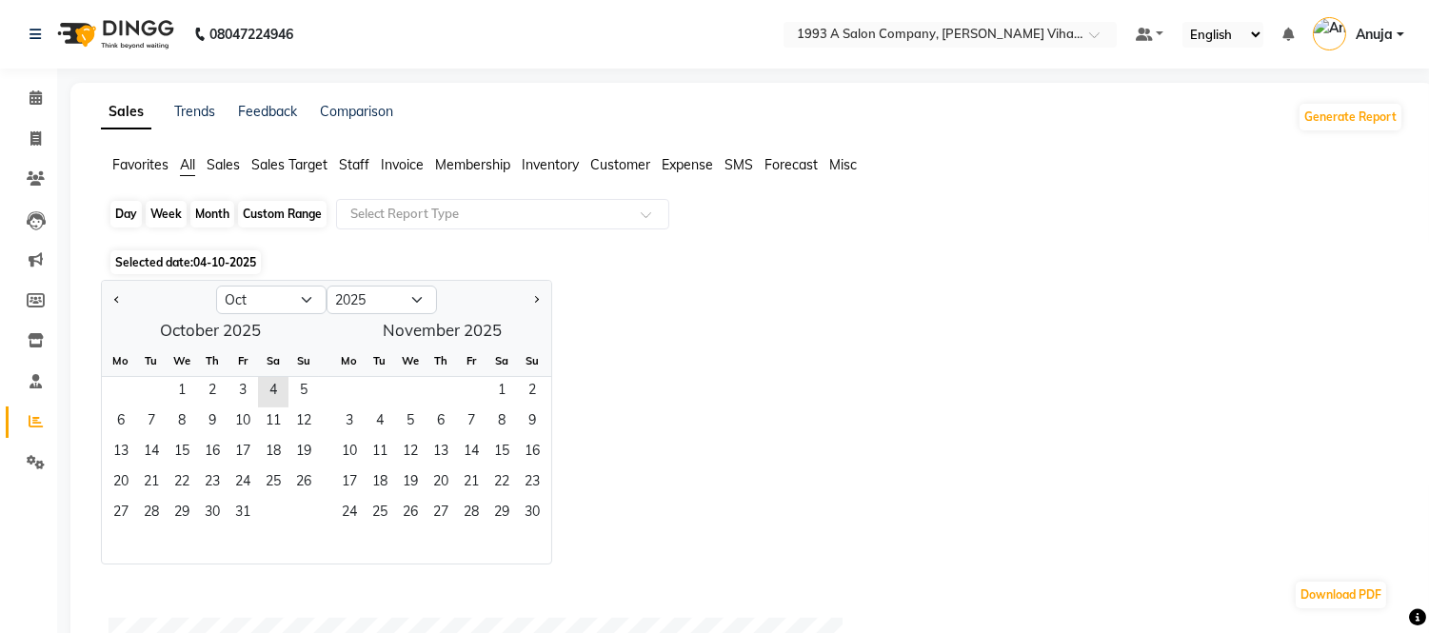
click at [175, 219] on div "Week" at bounding box center [166, 214] width 41 height 27
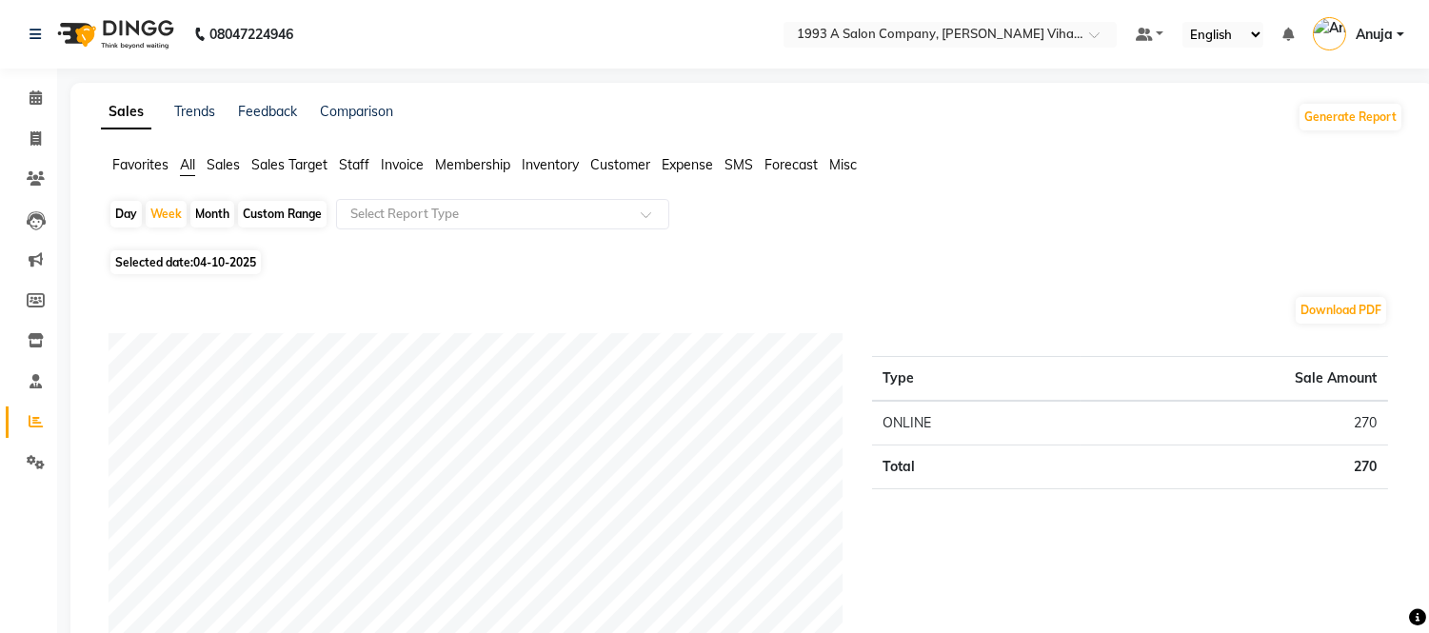
click at [198, 215] on div "Month" at bounding box center [212, 214] width 44 height 27
select select "10"
select select "2025"
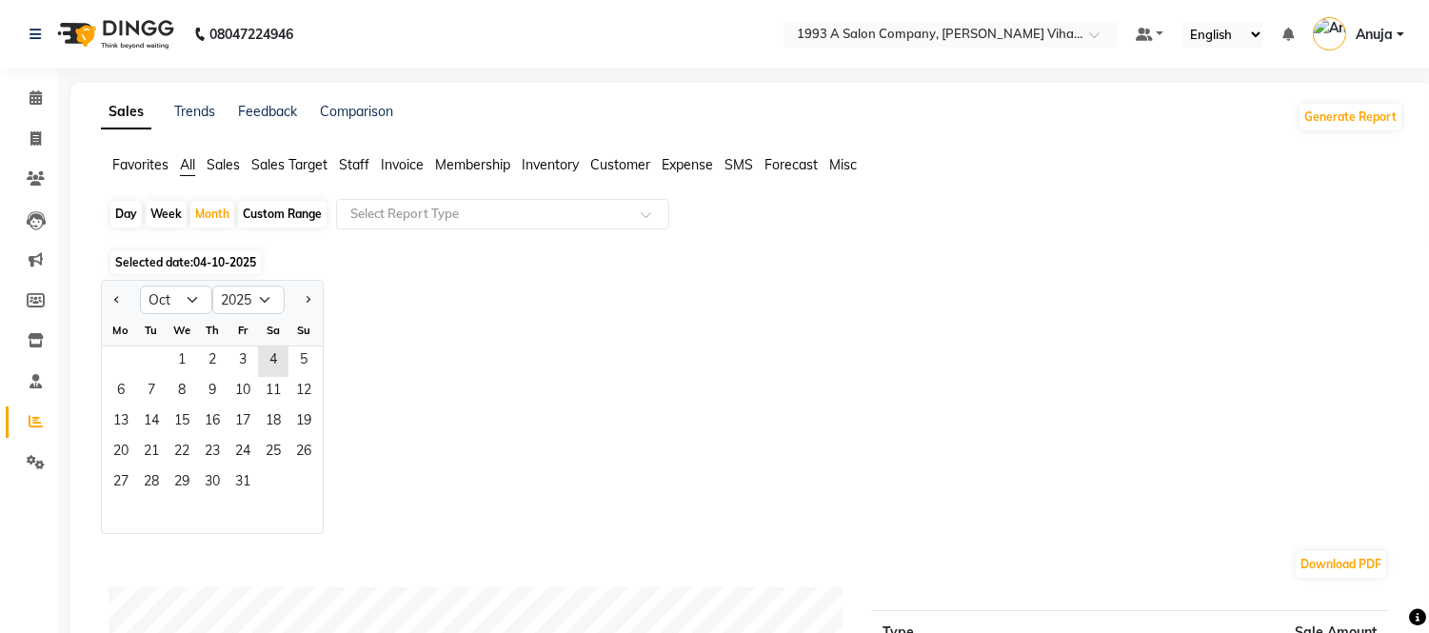
click at [279, 211] on div "Custom Range" at bounding box center [282, 214] width 89 height 27
select select "10"
select select "2025"
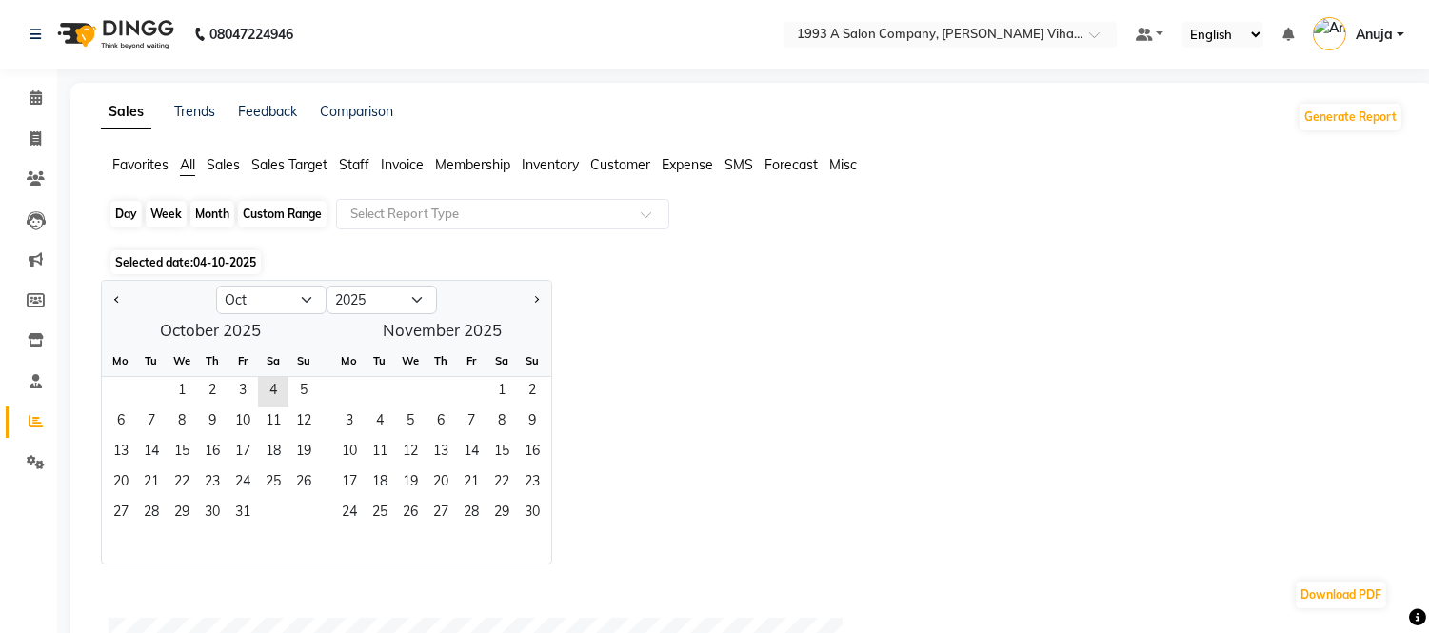
click at [291, 212] on div "Custom Range" at bounding box center [282, 214] width 89 height 27
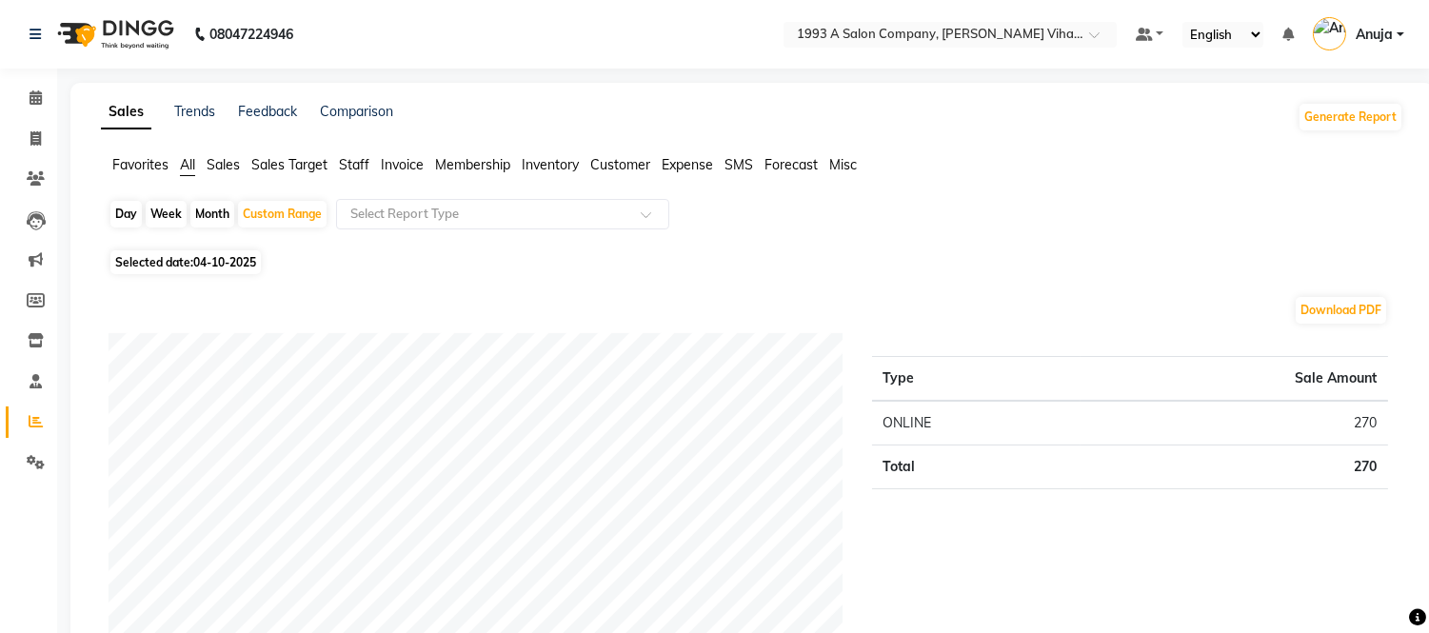
drag, startPoint x: 167, startPoint y: 202, endPoint x: 159, endPoint y: 213, distance: 13.7
click at [162, 210] on div "Week" at bounding box center [166, 214] width 41 height 27
select select "10"
select select "2025"
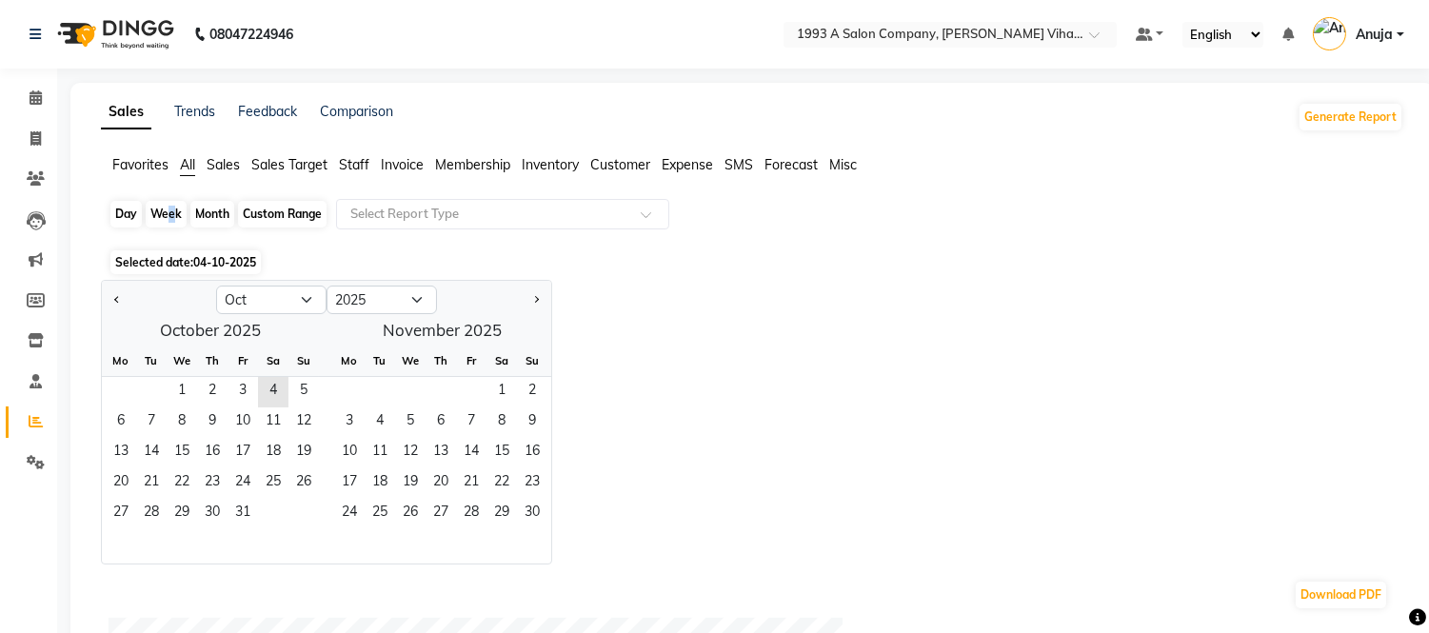
click at [159, 213] on div "Week" at bounding box center [166, 214] width 41 height 27
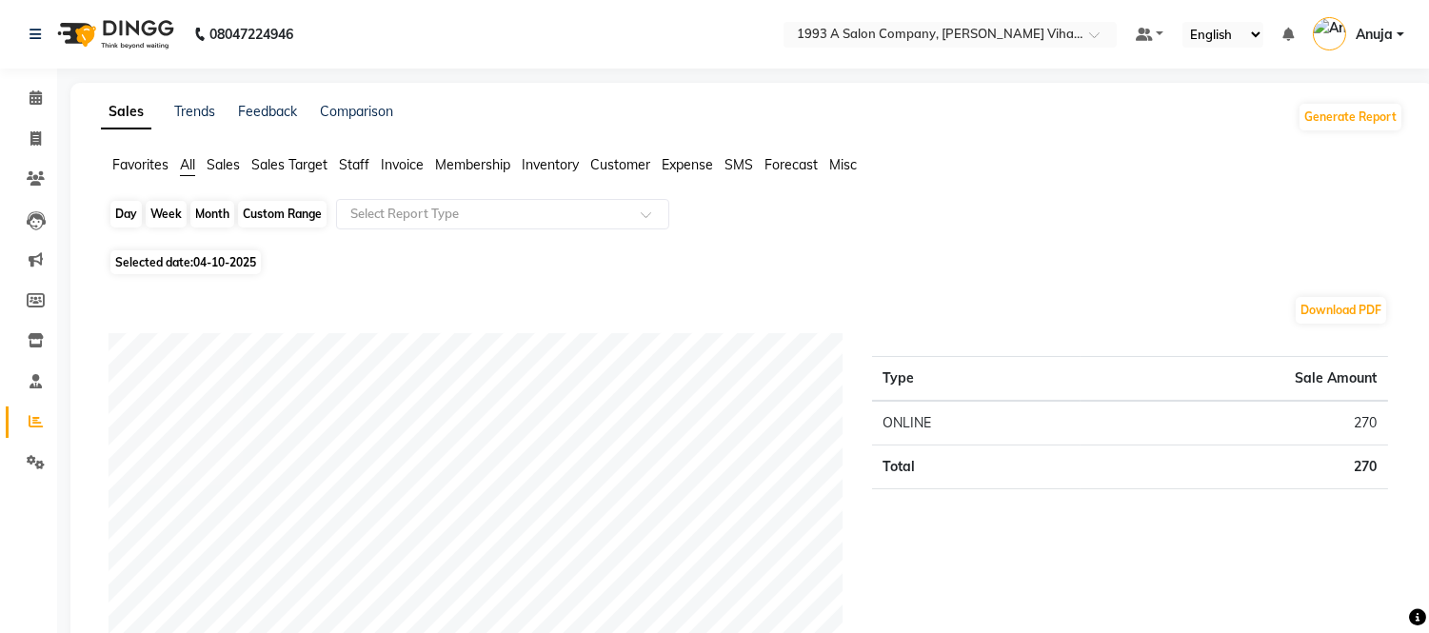
click at [155, 210] on div "Week" at bounding box center [166, 214] width 41 height 27
select select "10"
select select "2025"
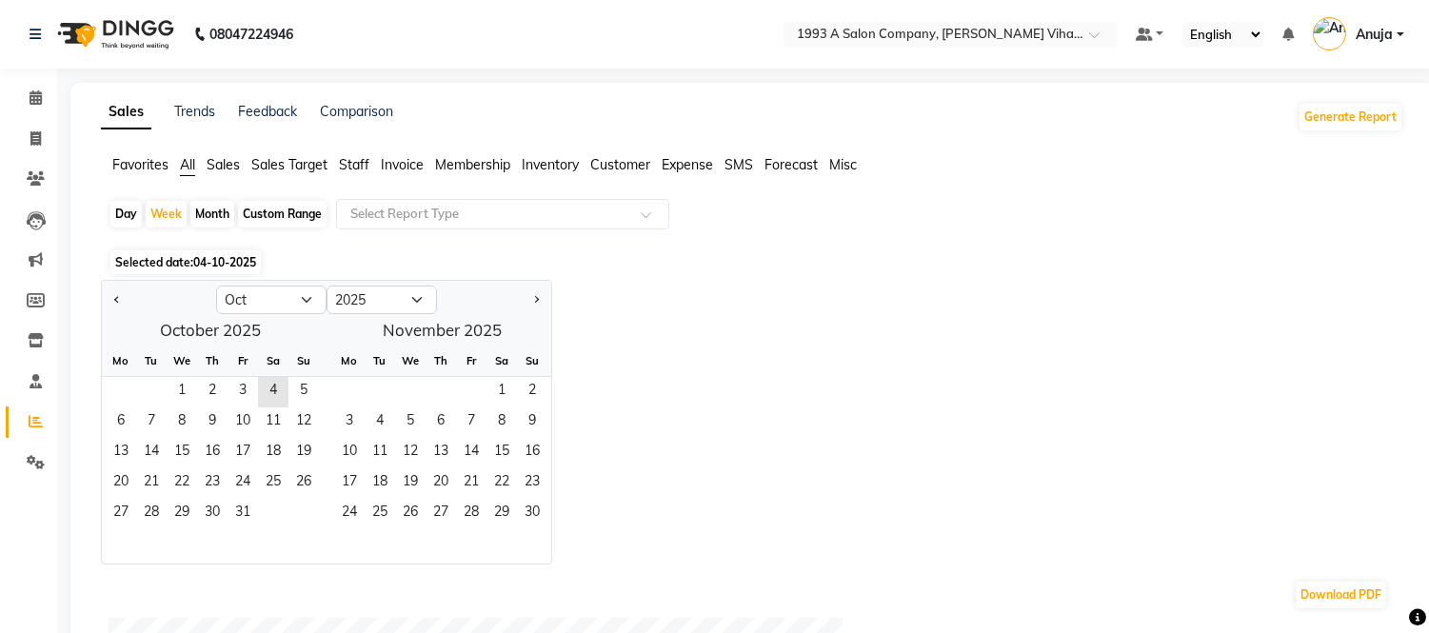
click at [122, 215] on div "Day" at bounding box center [125, 214] width 31 height 27
select select "10"
select select "2025"
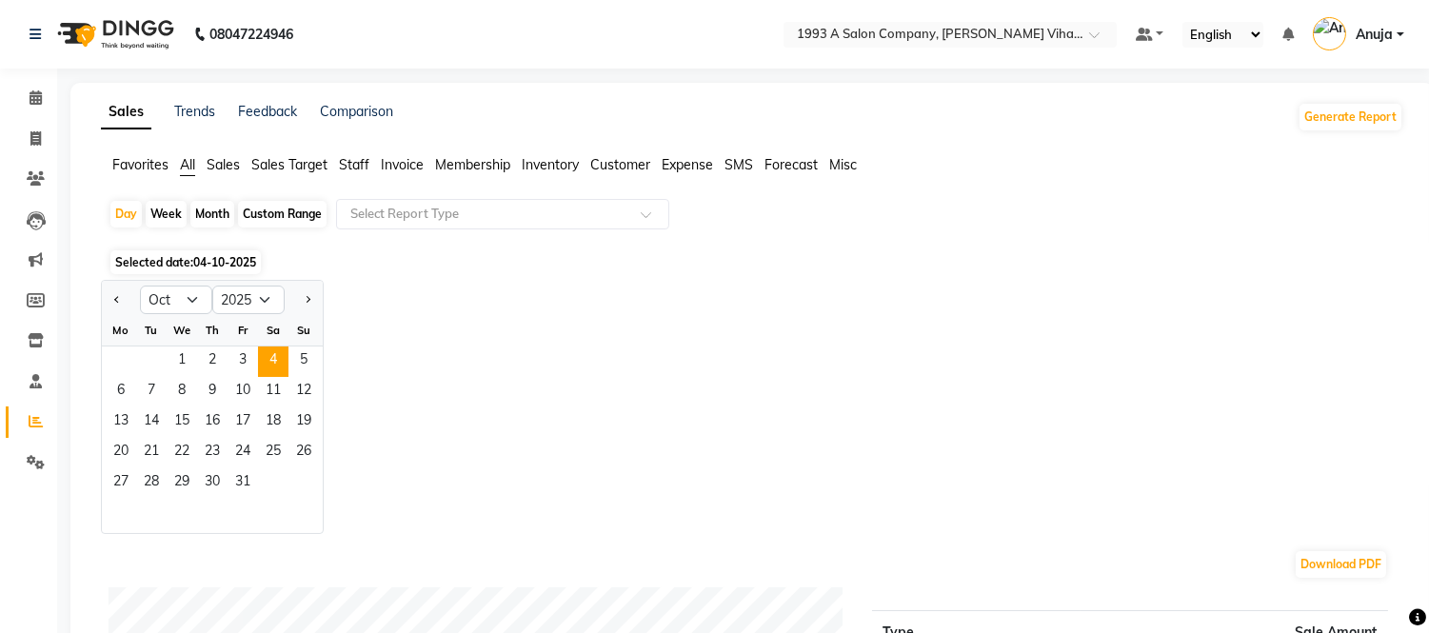
click at [213, 210] on div "Month" at bounding box center [212, 214] width 44 height 27
select select "10"
select select "2025"
click at [213, 210] on div "Month" at bounding box center [212, 214] width 44 height 27
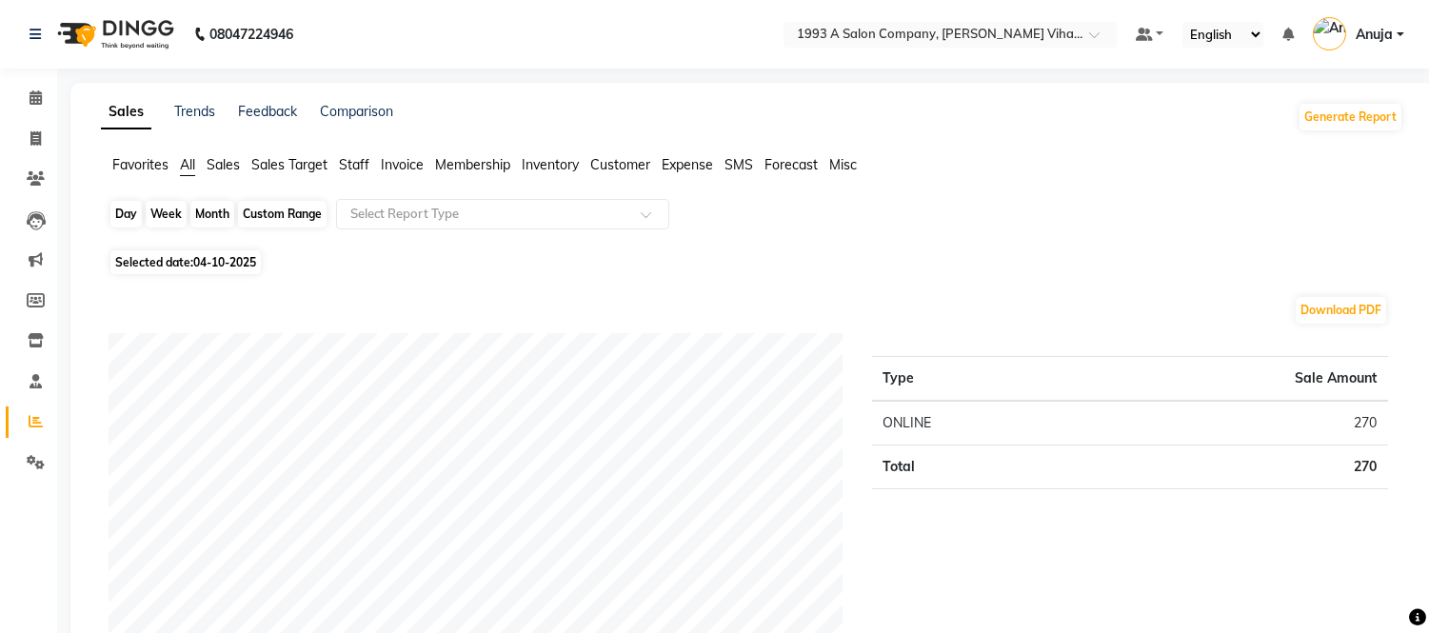
click at [213, 211] on div "Month" at bounding box center [212, 214] width 44 height 27
select select "10"
select select "2025"
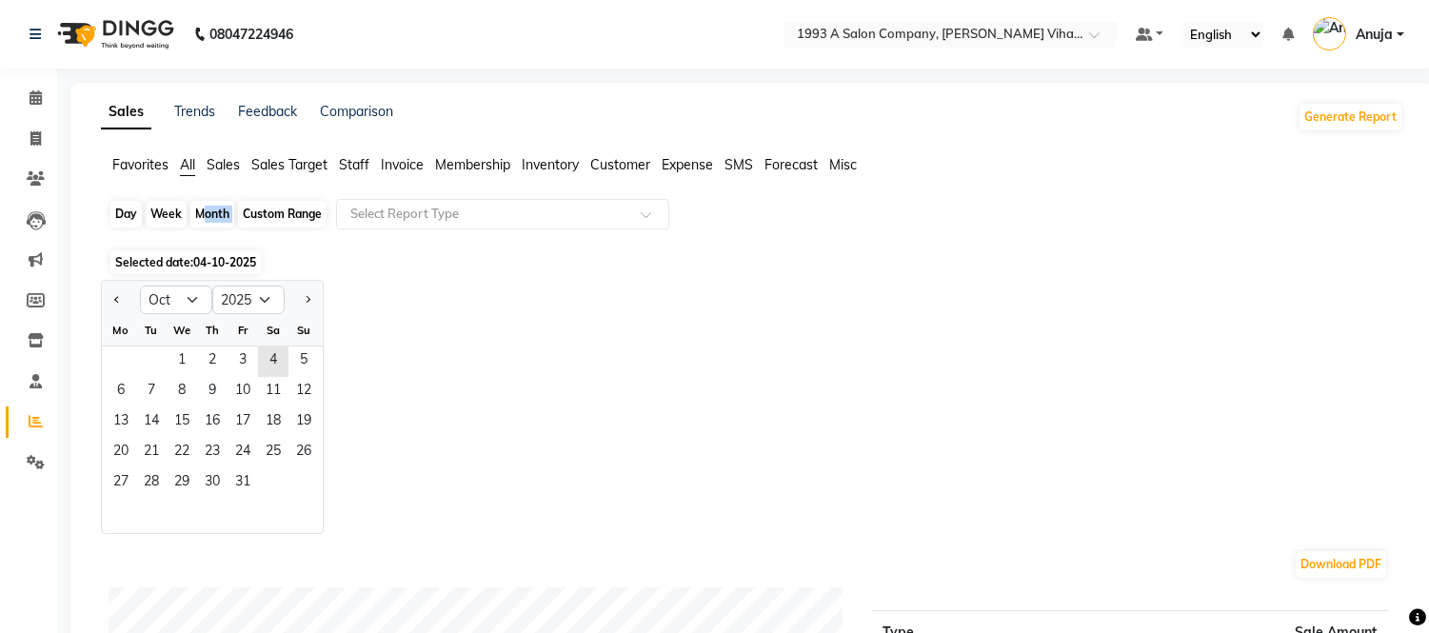
click at [213, 211] on div "Month" at bounding box center [212, 214] width 44 height 27
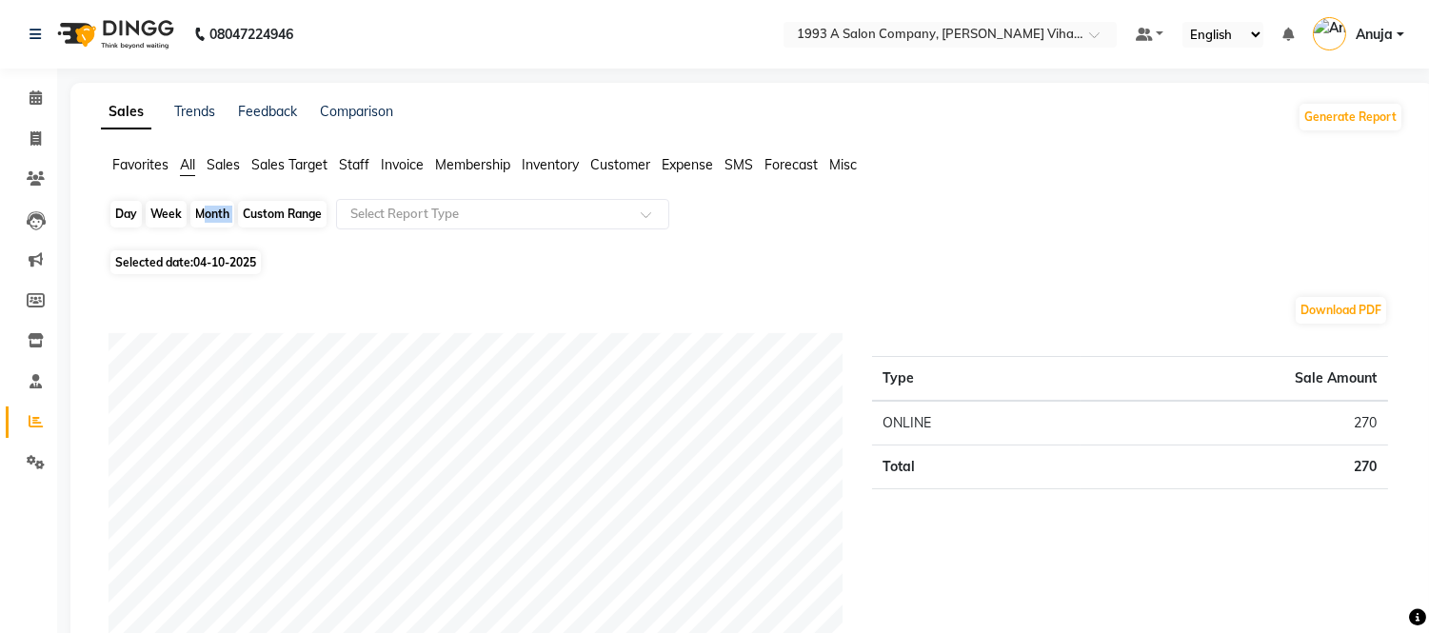
click at [213, 211] on div "Month" at bounding box center [212, 214] width 44 height 27
select select "10"
select select "2025"
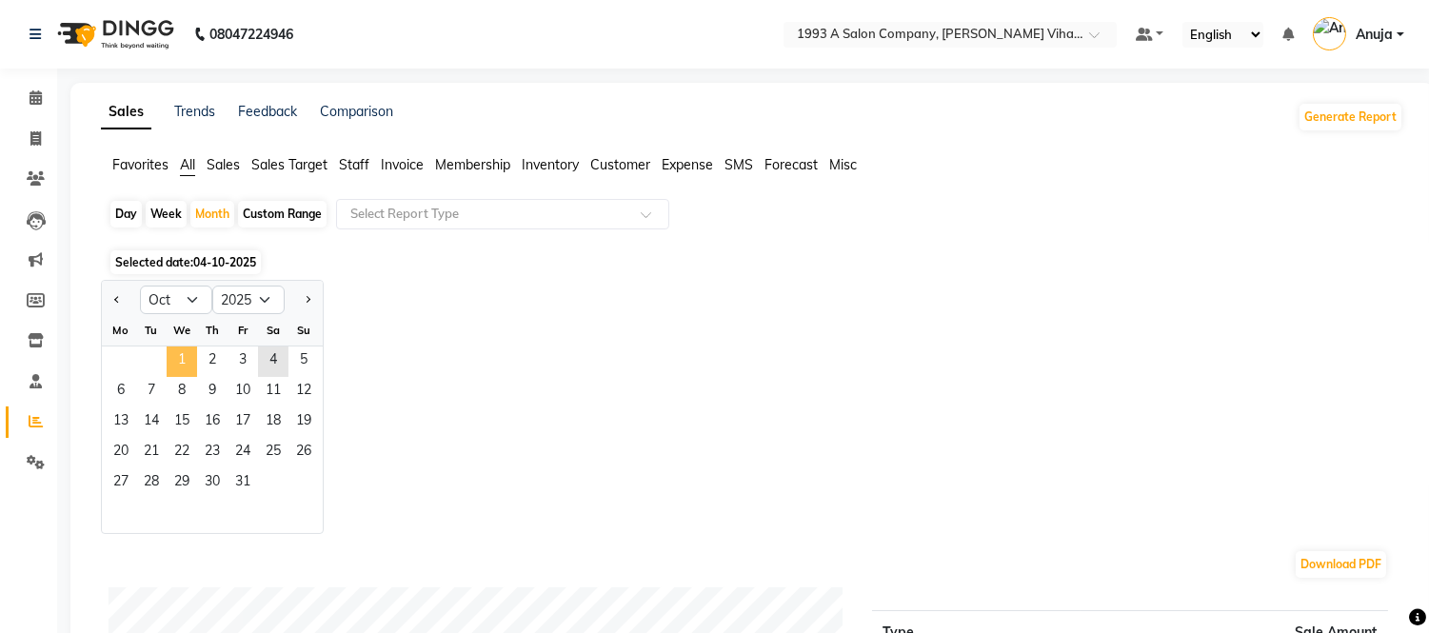
click at [182, 350] on span "1" at bounding box center [182, 362] width 30 height 30
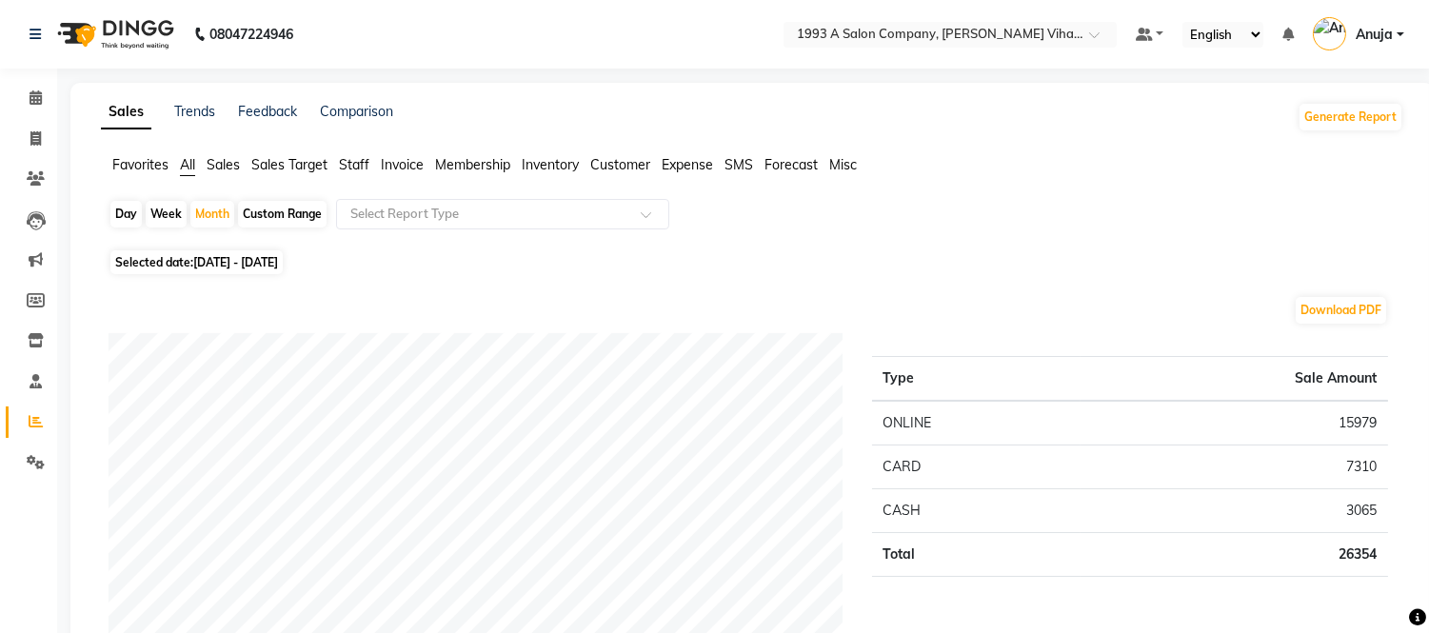
click at [124, 214] on div "Day" at bounding box center [125, 214] width 31 height 27
select select "10"
select select "2025"
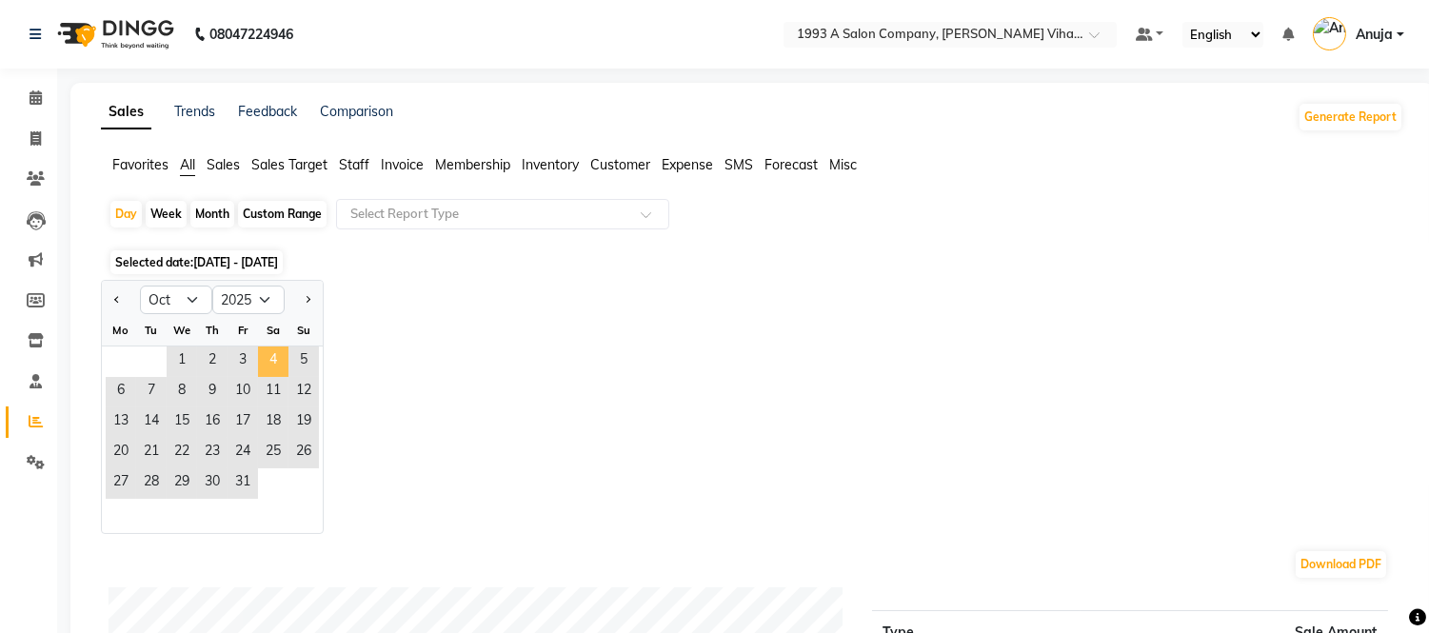
click at [274, 354] on span "4" at bounding box center [273, 362] width 30 height 30
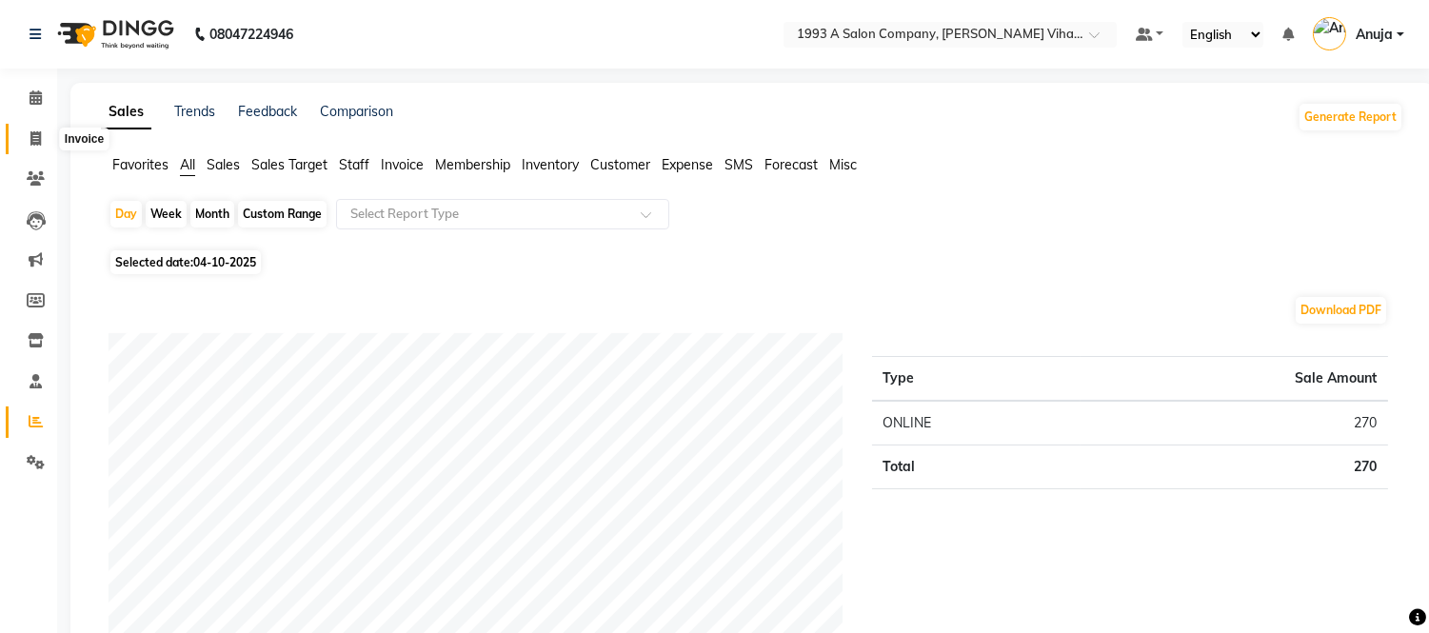
click at [30, 138] on icon at bounding box center [35, 138] width 10 height 14
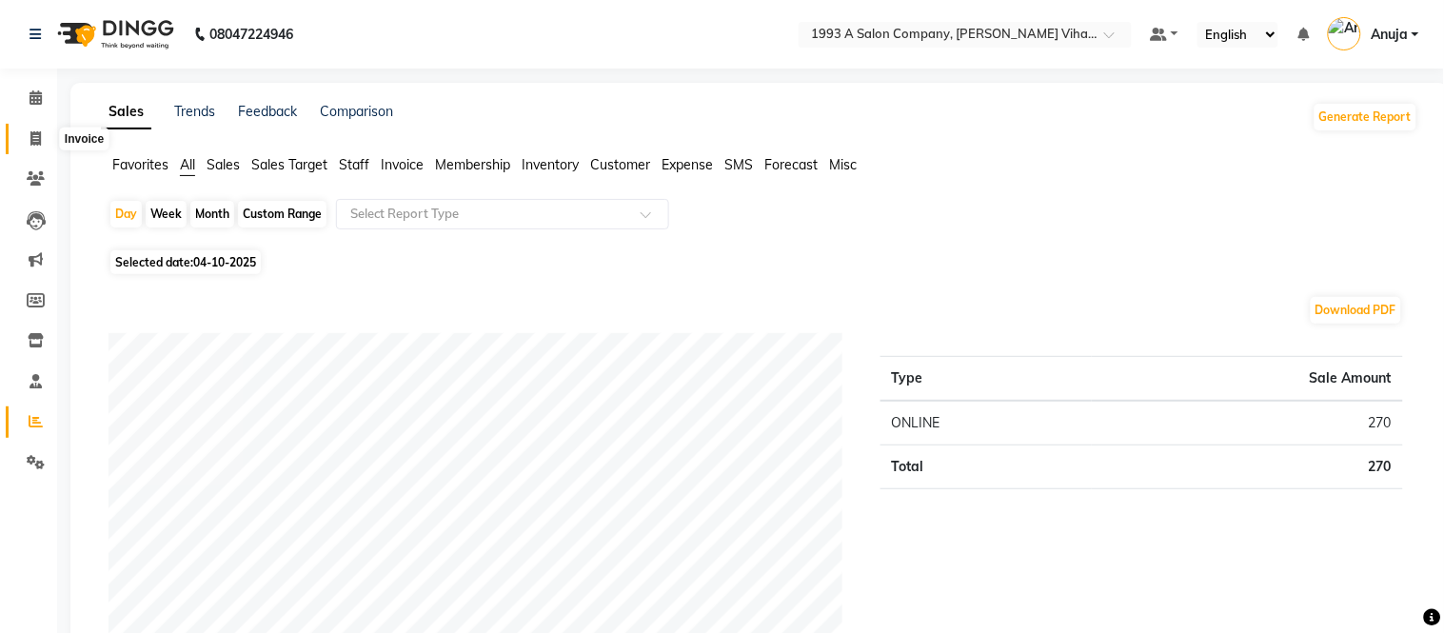
select select "4955"
select select "service"
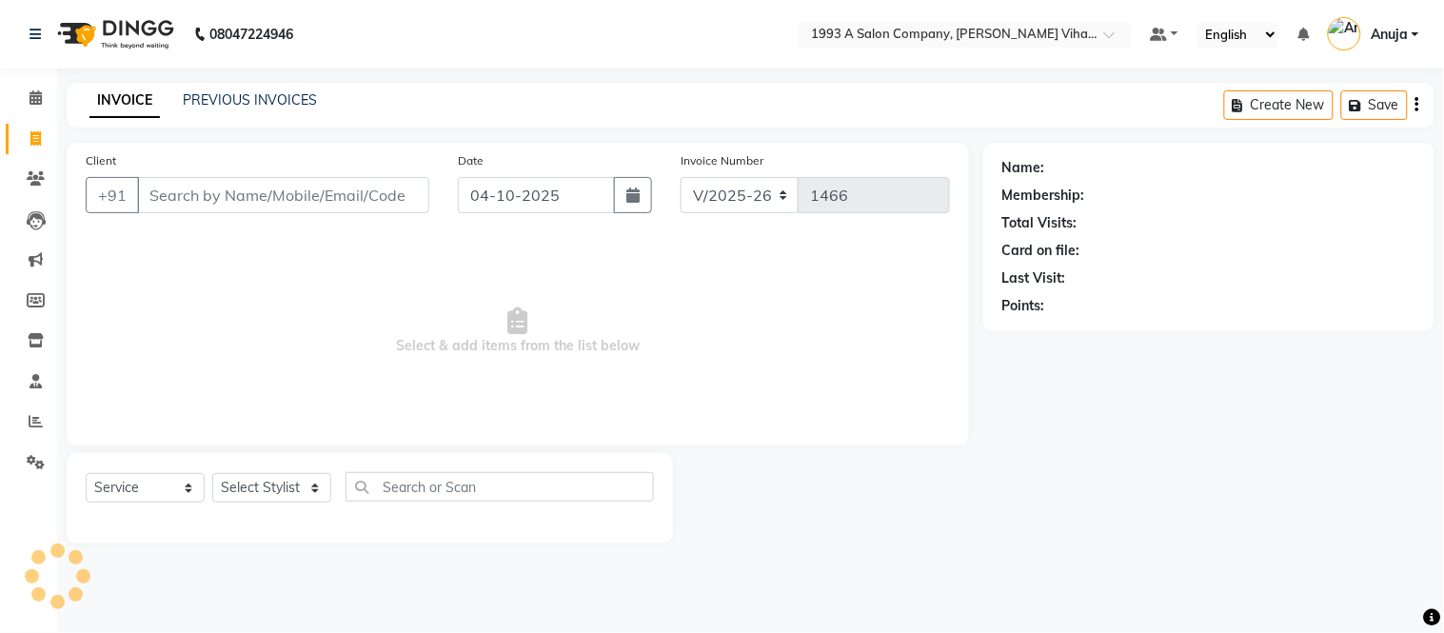
click at [329, 205] on input "Client" at bounding box center [283, 195] width 292 height 36
click at [565, 198] on input "04-10-2025" at bounding box center [537, 195] width 158 height 36
select select "10"
select select "2025"
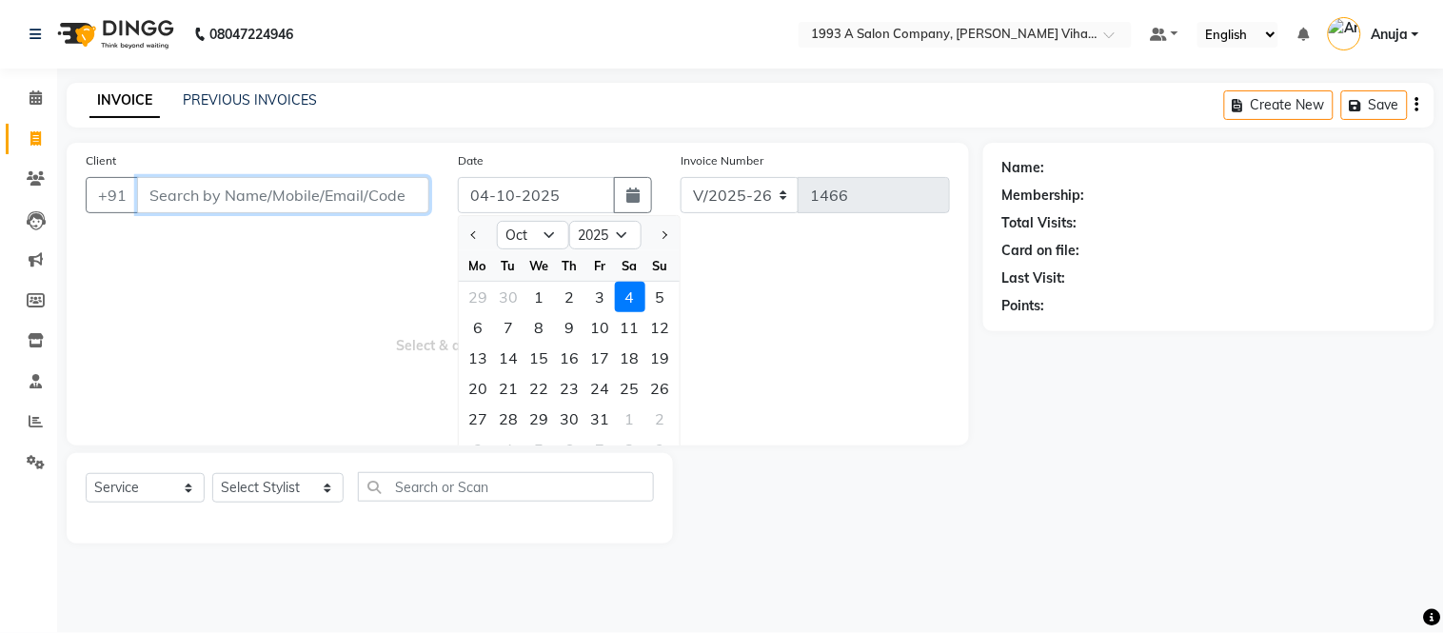
click at [400, 200] on input "Client" at bounding box center [283, 195] width 292 height 36
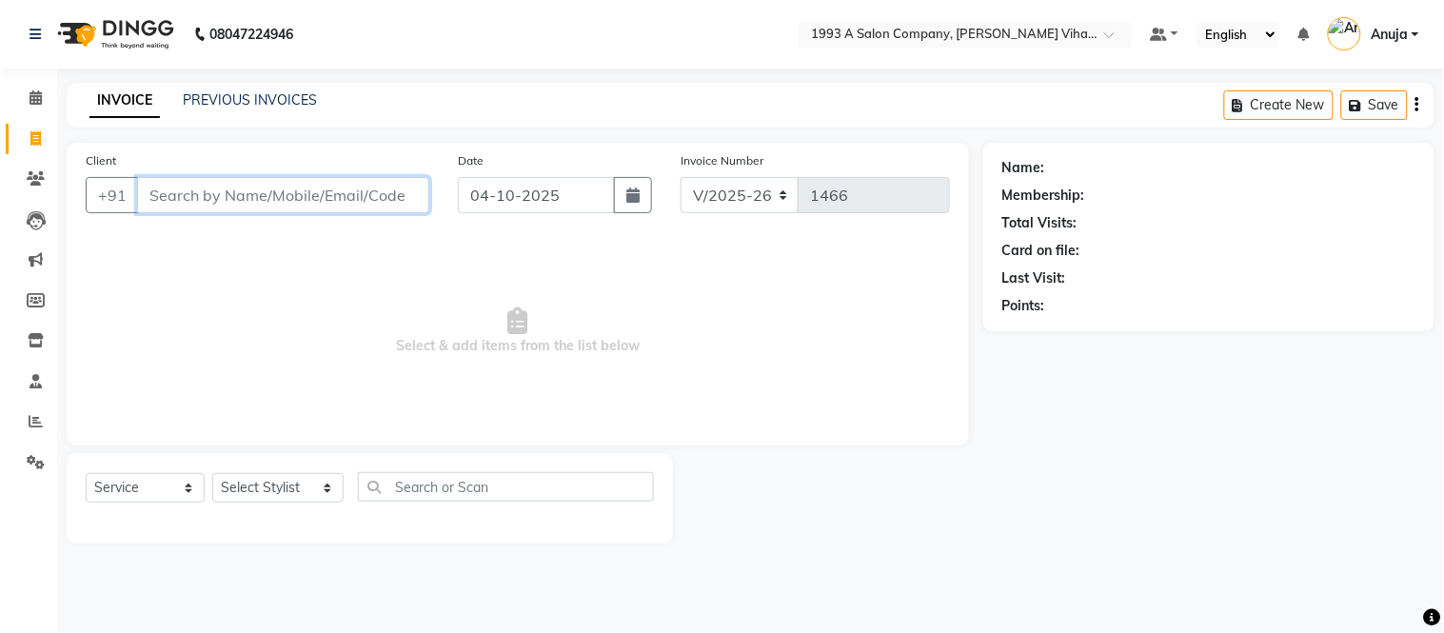
drag, startPoint x: 401, startPoint y: 188, endPoint x: 377, endPoint y: 178, distance: 25.6
click at [374, 182] on input "Client" at bounding box center [283, 195] width 292 height 36
click at [374, 193] on input "Client" at bounding box center [283, 195] width 292 height 36
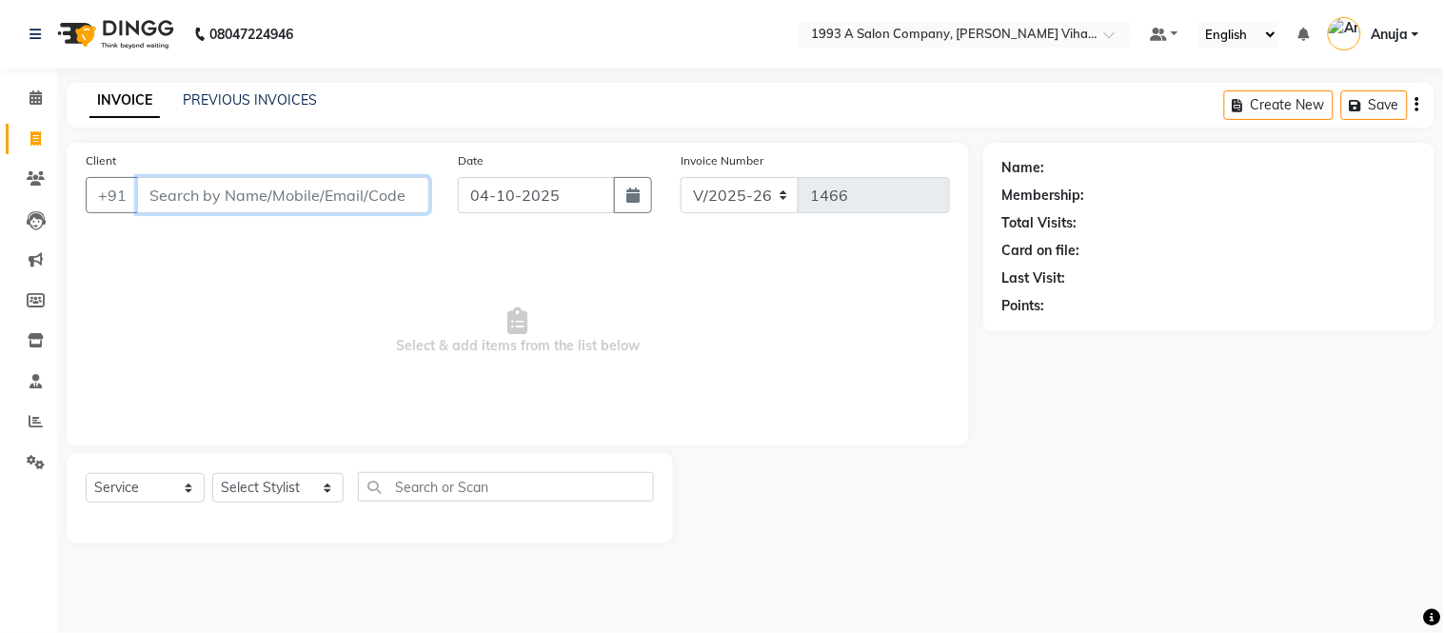
click at [374, 193] on input "Client" at bounding box center [283, 195] width 292 height 36
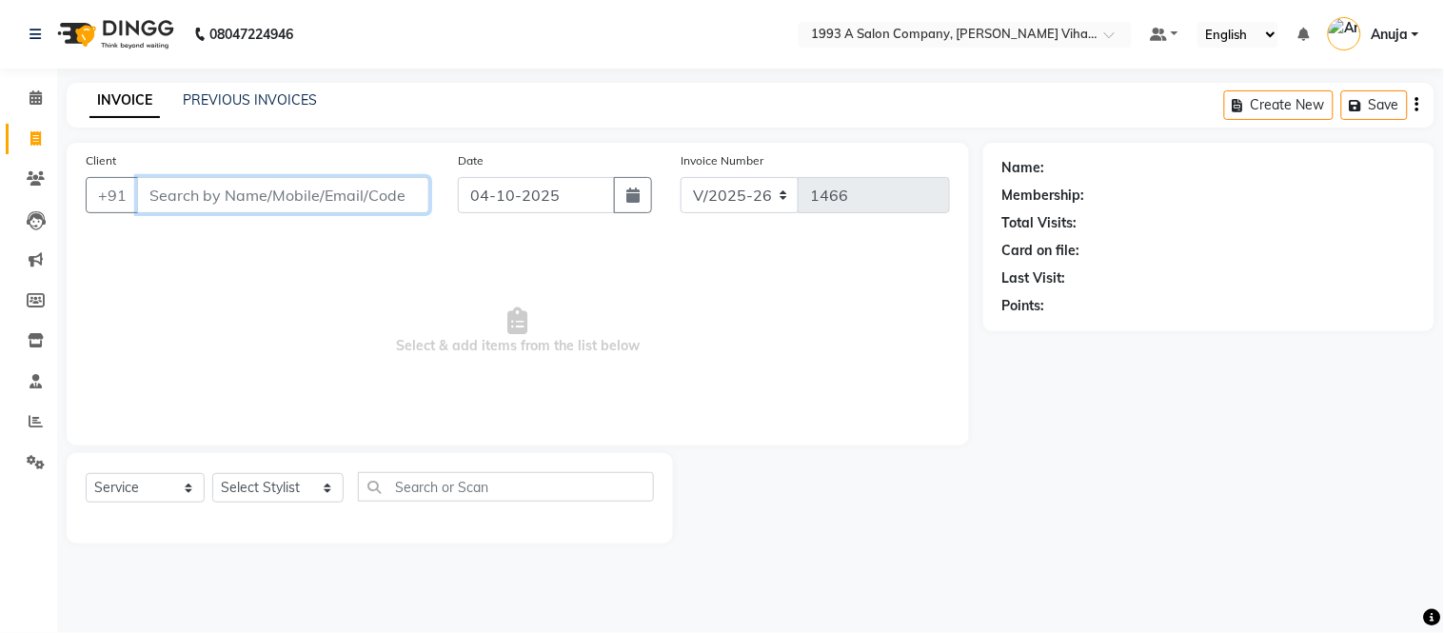
click at [375, 195] on input "Client" at bounding box center [283, 195] width 292 height 36
click at [373, 204] on input "Client" at bounding box center [283, 195] width 292 height 36
click at [369, 208] on input "Client" at bounding box center [283, 195] width 292 height 36
drag, startPoint x: 369, startPoint y: 208, endPoint x: 356, endPoint y: 223, distance: 20.2
click at [356, 223] on div "Client +91" at bounding box center [257, 189] width 372 height 78
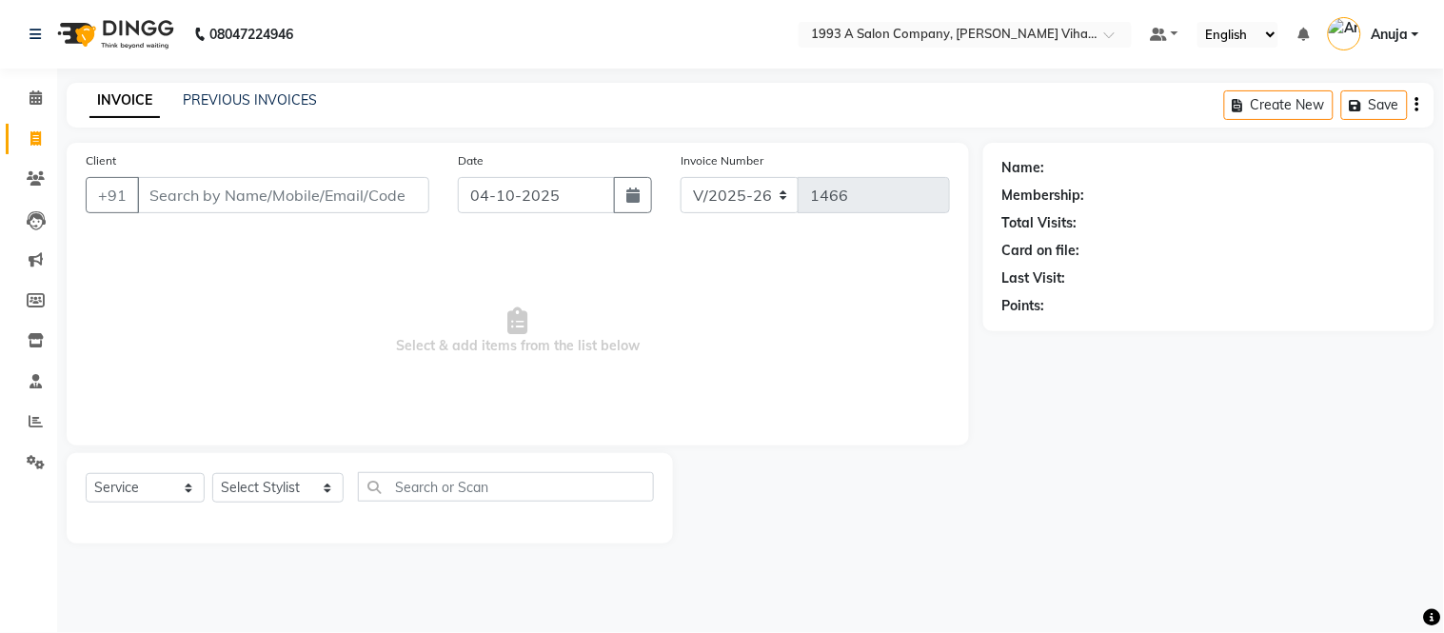
click at [356, 223] on div "Client +91" at bounding box center [257, 189] width 372 height 78
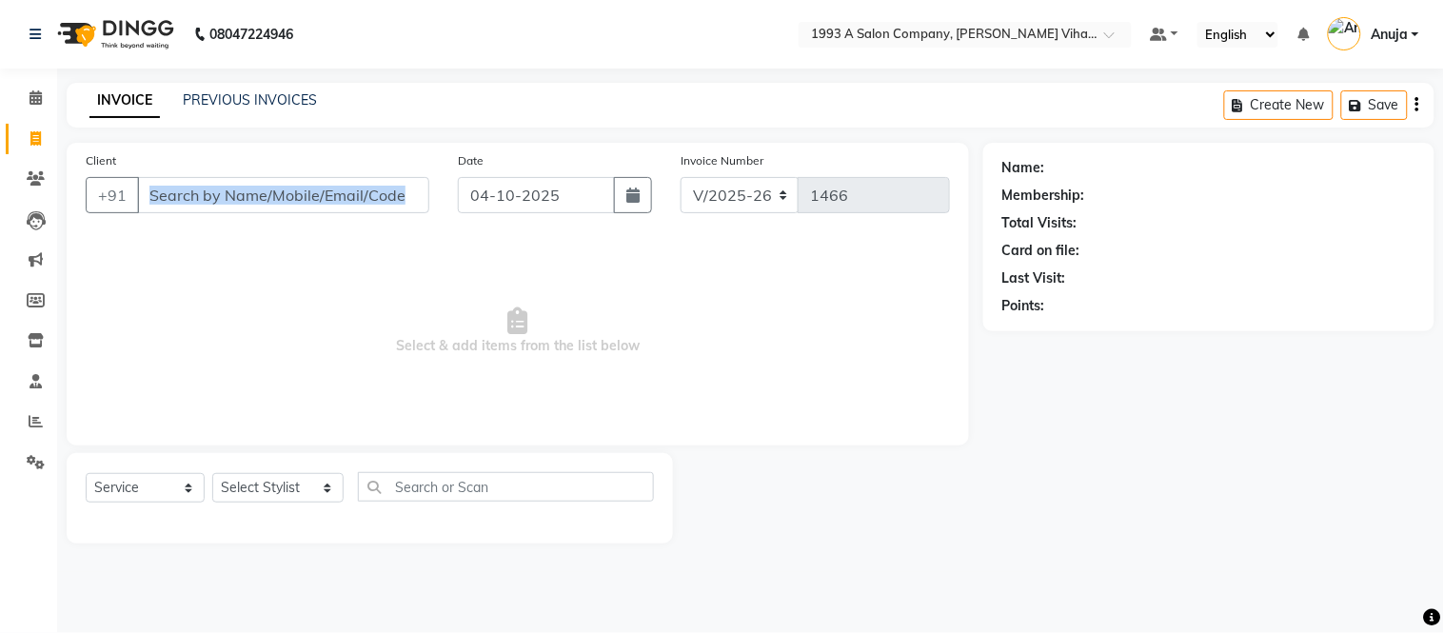
drag, startPoint x: 356, startPoint y: 223, endPoint x: 373, endPoint y: 213, distance: 19.6
click at [373, 213] on div "Client +91" at bounding box center [257, 189] width 372 height 78
click at [291, 236] on span "Select & add items from the list below" at bounding box center [518, 331] width 864 height 190
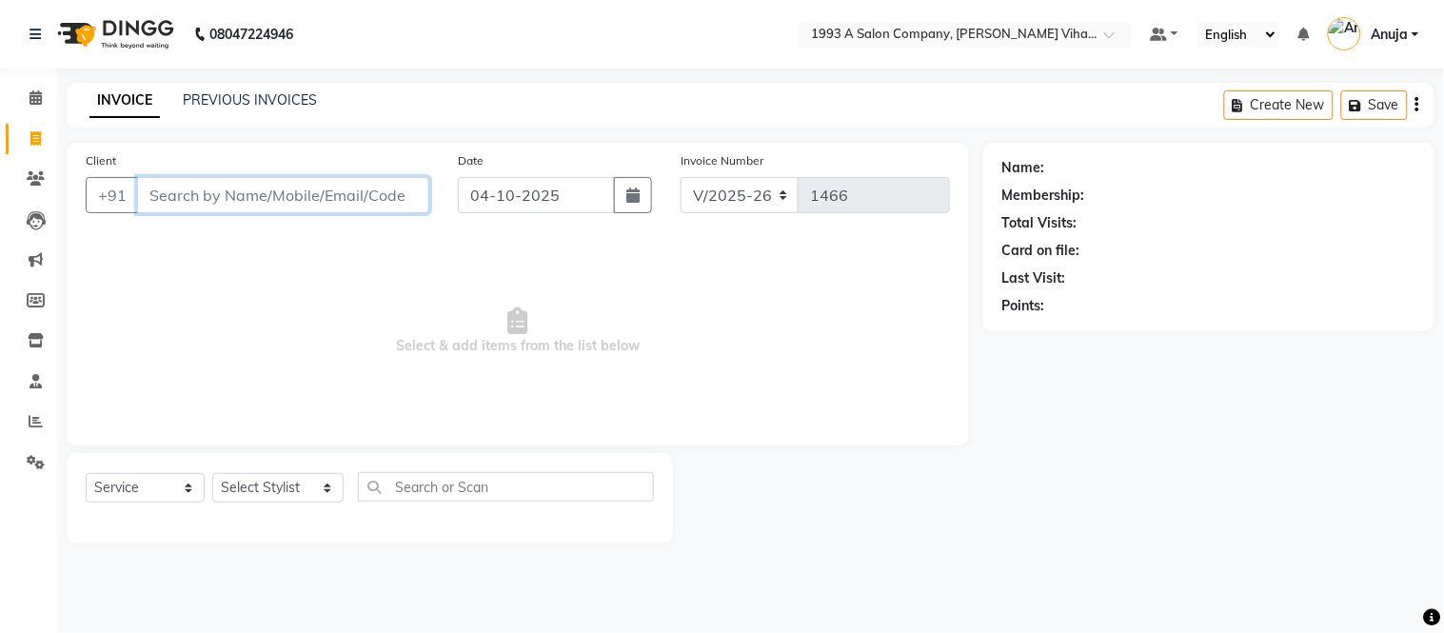
click at [272, 203] on input "Client" at bounding box center [283, 195] width 292 height 36
click at [392, 204] on input "Client" at bounding box center [283, 195] width 292 height 36
click at [392, 208] on input "Client" at bounding box center [283, 195] width 292 height 36
click at [392, 209] on input "Client" at bounding box center [283, 195] width 292 height 36
click at [393, 198] on input "Client" at bounding box center [283, 195] width 292 height 36
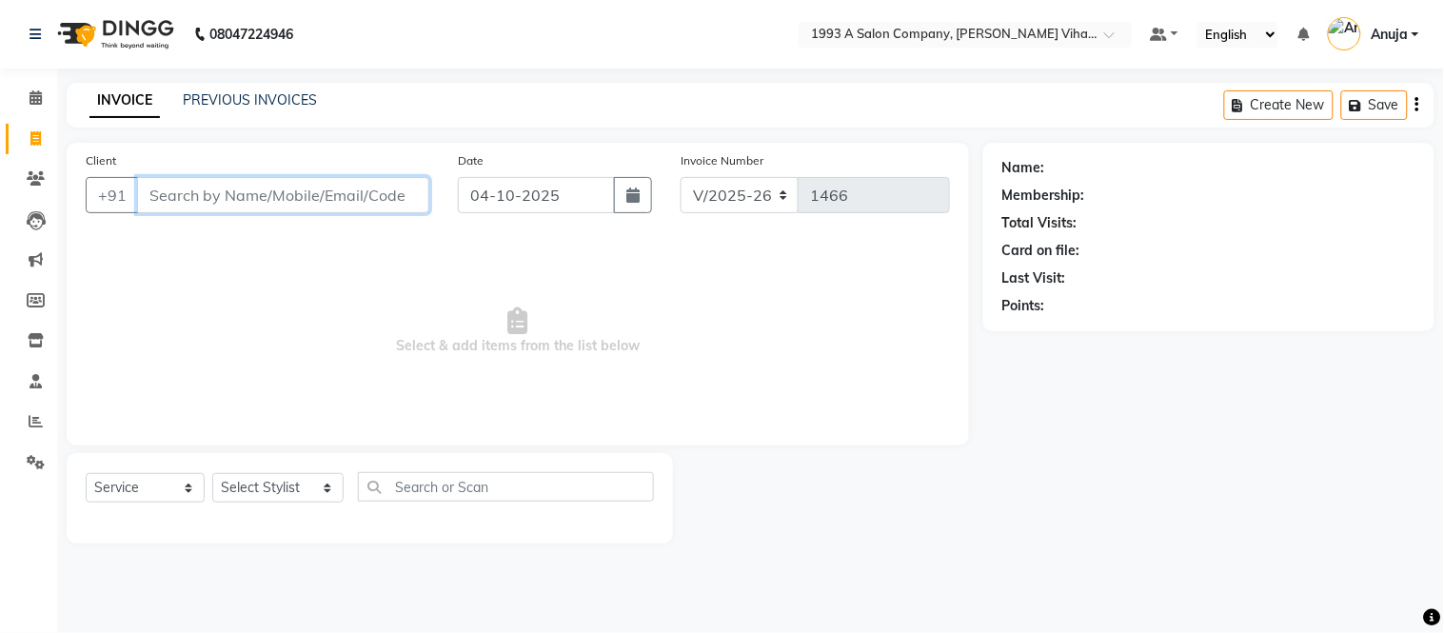
click at [393, 198] on input "Client" at bounding box center [283, 195] width 292 height 36
click at [372, 201] on input "Client" at bounding box center [283, 195] width 292 height 36
click at [354, 190] on input "Client" at bounding box center [283, 195] width 292 height 36
click at [363, 200] on input "Client" at bounding box center [283, 195] width 292 height 36
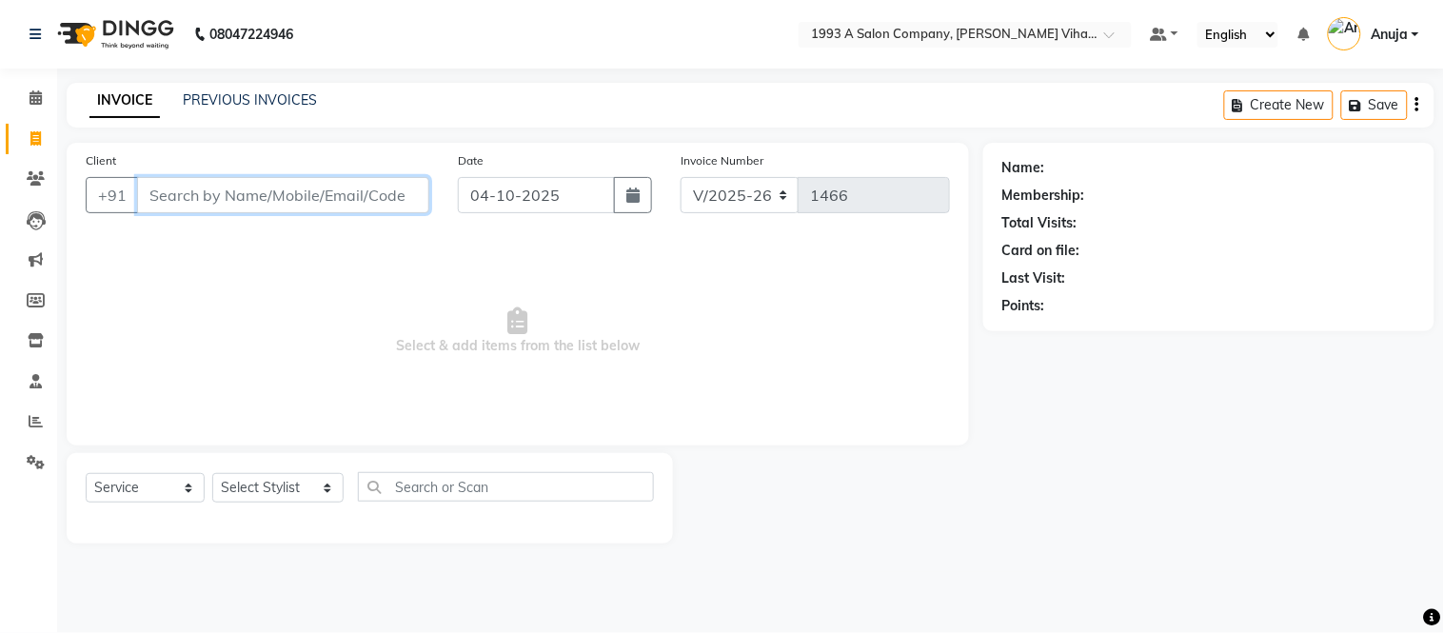
click at [403, 192] on input "Client" at bounding box center [283, 195] width 292 height 36
click at [403, 193] on input "Client" at bounding box center [283, 195] width 292 height 36
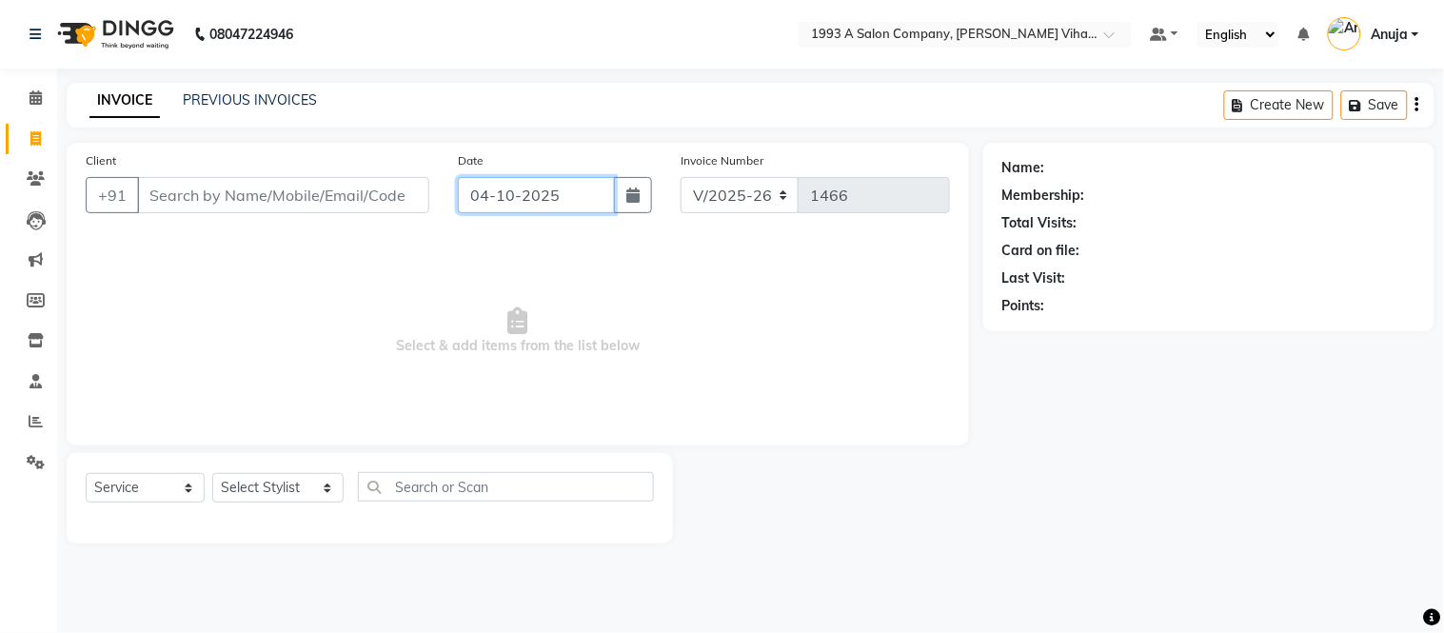
click at [560, 200] on input "04-10-2025" at bounding box center [537, 195] width 158 height 36
select select "10"
select select "2025"
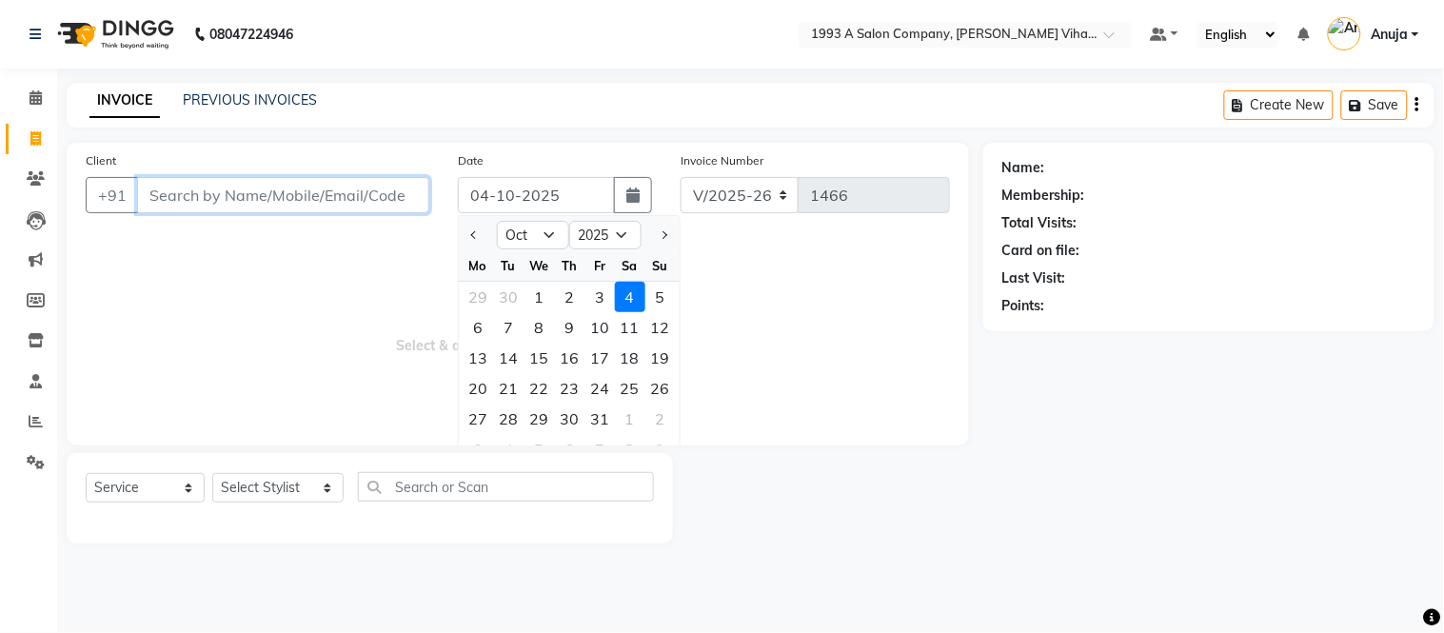
click at [387, 197] on input "Client" at bounding box center [283, 195] width 292 height 36
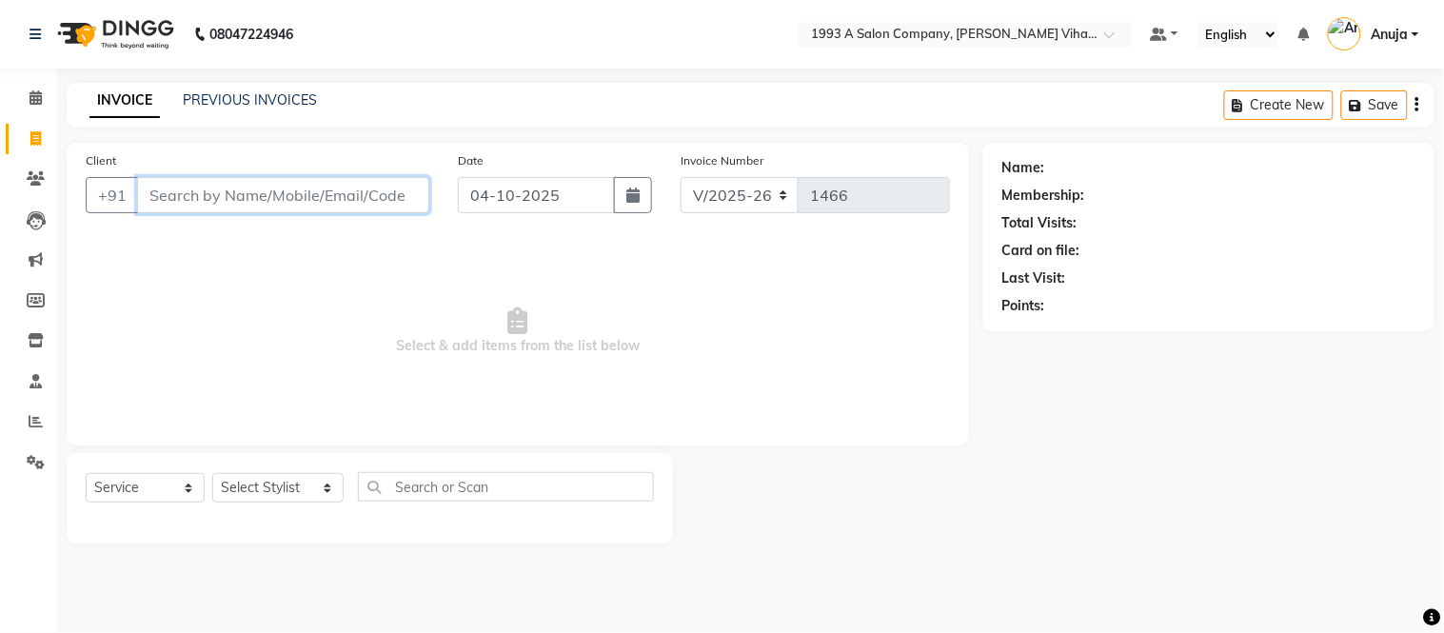
click at [387, 197] on input "Client" at bounding box center [283, 195] width 292 height 36
drag, startPoint x: 280, startPoint y: 205, endPoint x: 284, endPoint y: 215, distance: 11.1
click at [280, 208] on input "Client" at bounding box center [283, 195] width 292 height 36
click at [364, 196] on input "Client" at bounding box center [283, 195] width 292 height 36
click at [363, 194] on input "Client" at bounding box center [283, 195] width 292 height 36
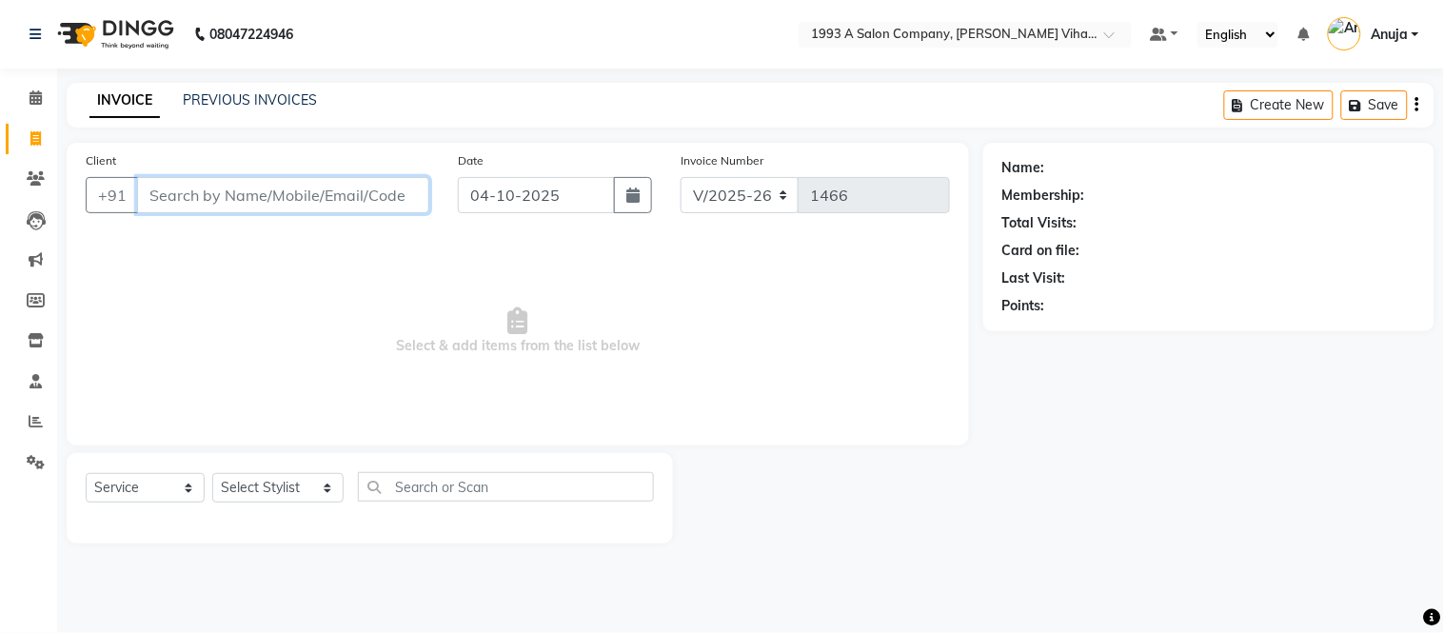
click at [336, 198] on input "Client" at bounding box center [283, 195] width 292 height 36
click at [340, 197] on input "Client" at bounding box center [283, 195] width 292 height 36
click at [421, 194] on input "Client" at bounding box center [283, 195] width 292 height 36
click at [273, 189] on input "Client" at bounding box center [283, 195] width 292 height 36
type input "6"
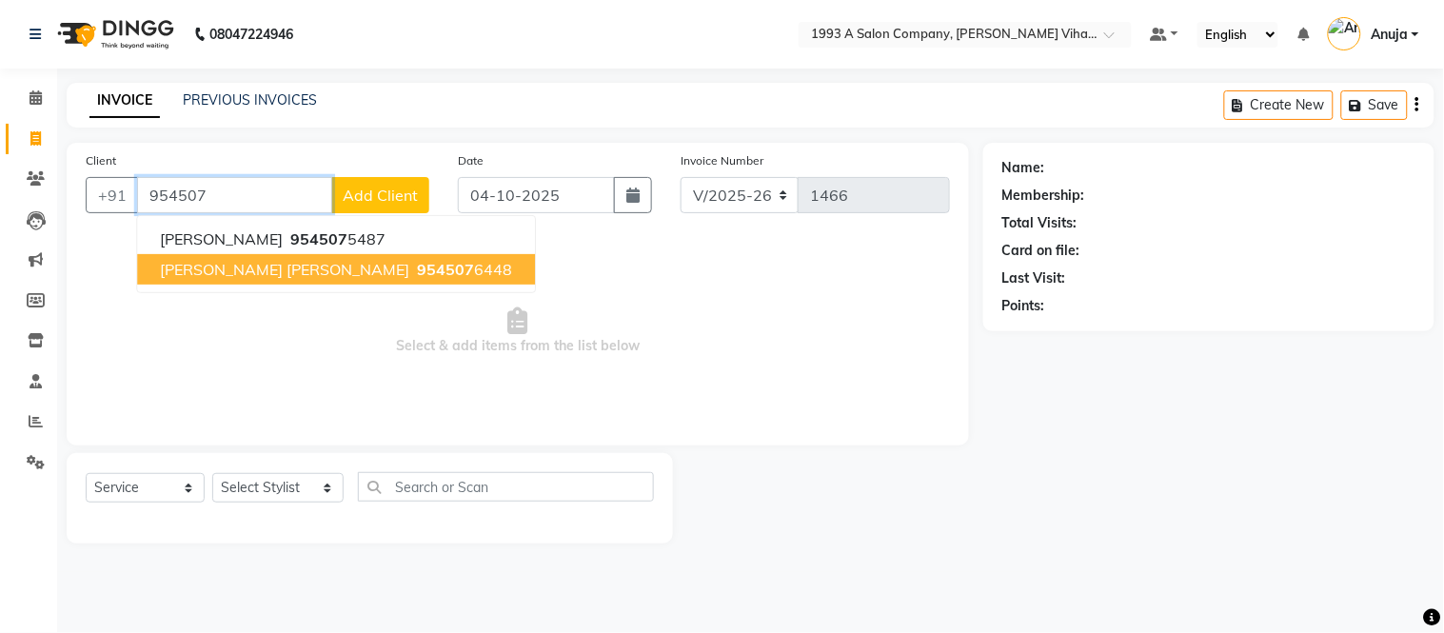
click at [222, 261] on span "[PERSON_NAME] [PERSON_NAME]" at bounding box center [284, 269] width 249 height 19
type input "9545076448"
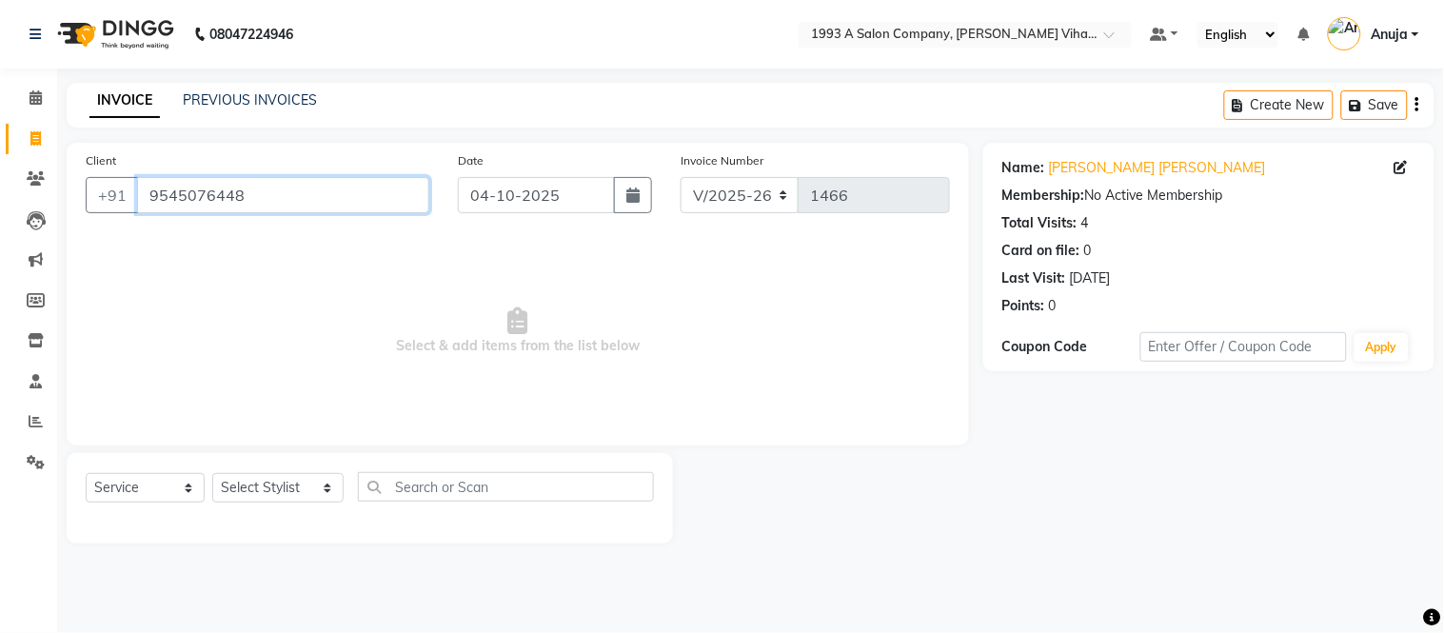
click at [292, 192] on input "9545076448" at bounding box center [283, 195] width 292 height 36
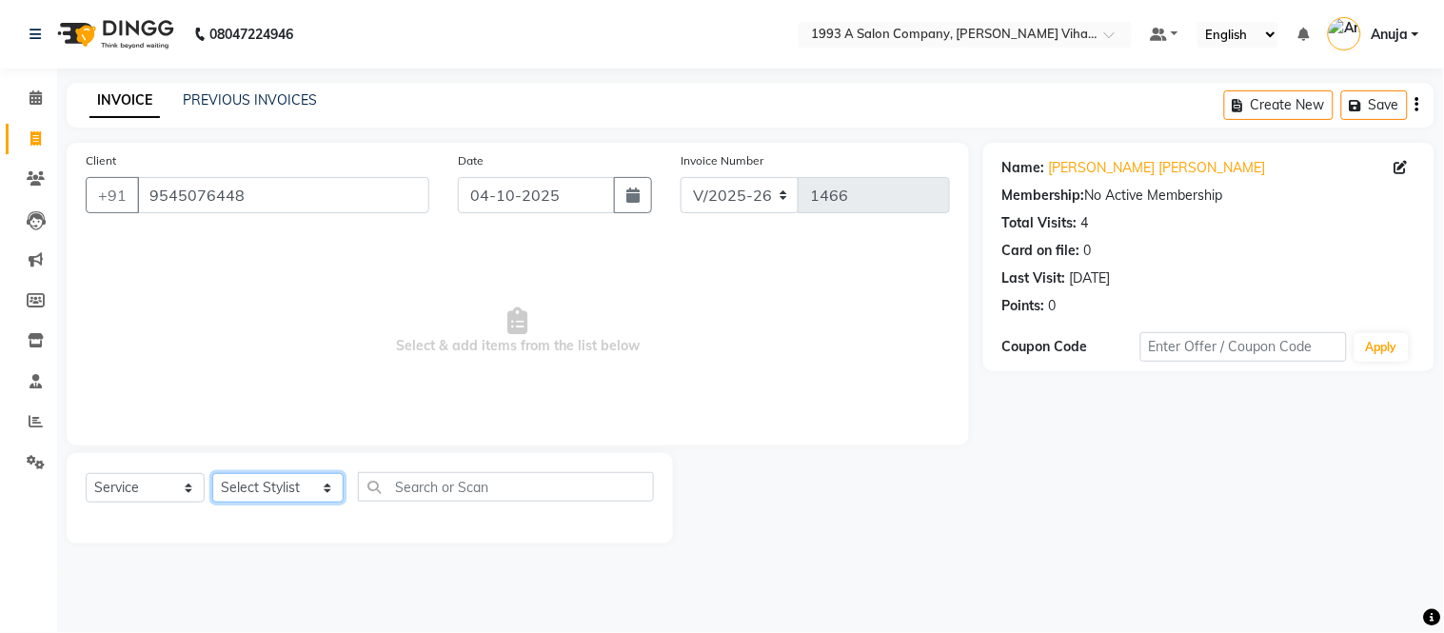
click at [288, 474] on select "Select Stylist [PERSON_NAME] [PERSON_NAME] Bhakti [PERSON_NAME] [PERSON_NAME] […" at bounding box center [277, 488] width 131 height 30
select select "92861"
click at [212, 474] on select "Select Stylist [PERSON_NAME] [PERSON_NAME] Bhakti [PERSON_NAME] [PERSON_NAME] […" at bounding box center [277, 488] width 131 height 30
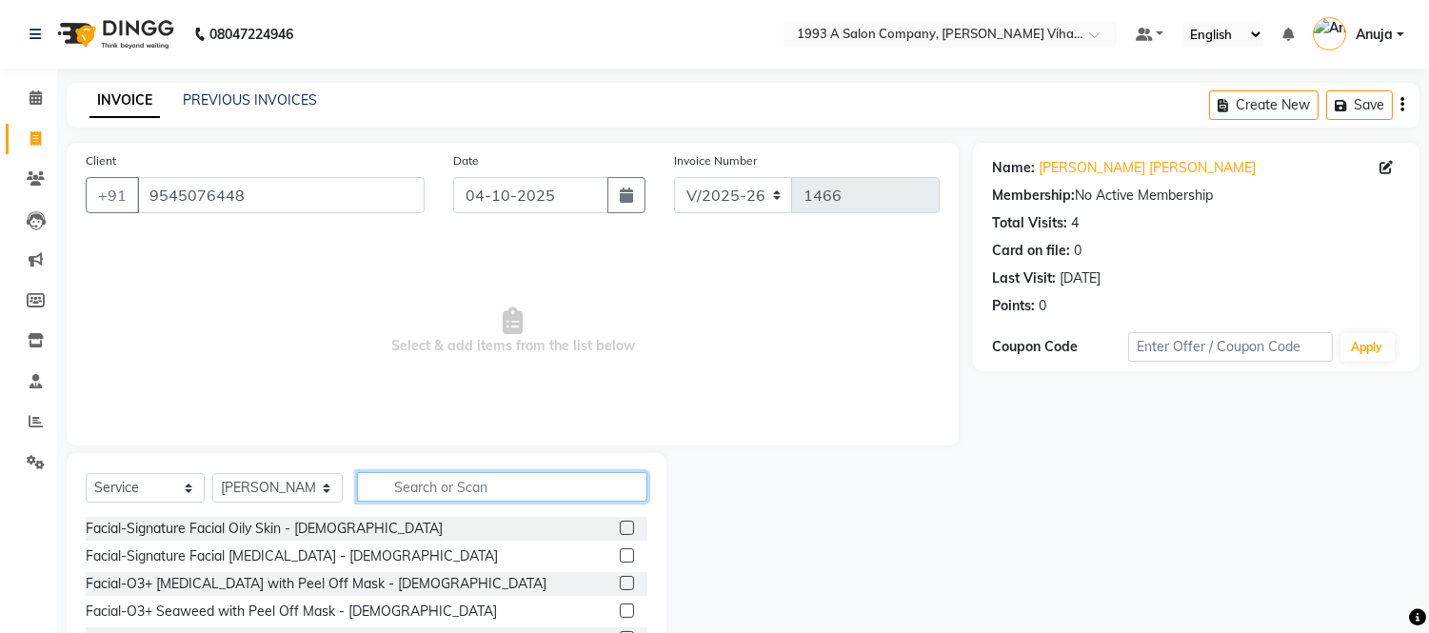
click at [447, 490] on input "text" at bounding box center [502, 487] width 290 height 30
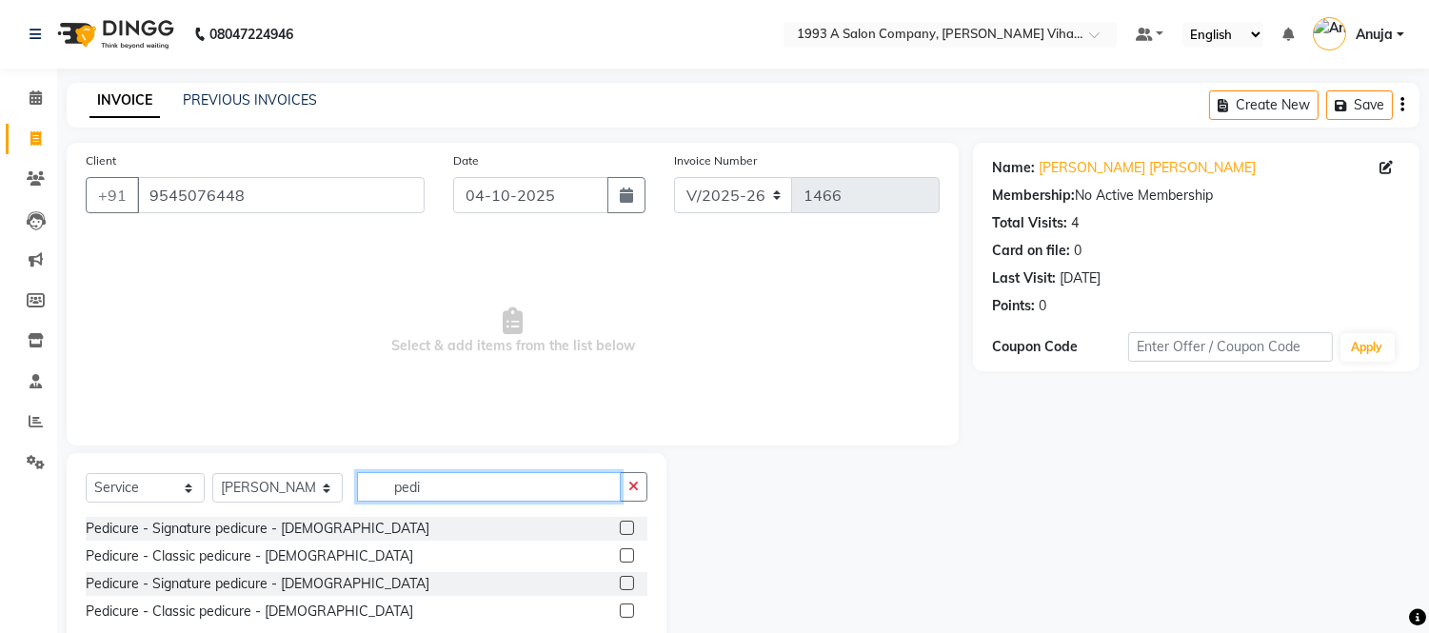
type input "pedi"
click at [624, 552] on label at bounding box center [627, 555] width 14 height 14
click at [624, 552] on input "checkbox" at bounding box center [626, 556] width 12 height 12
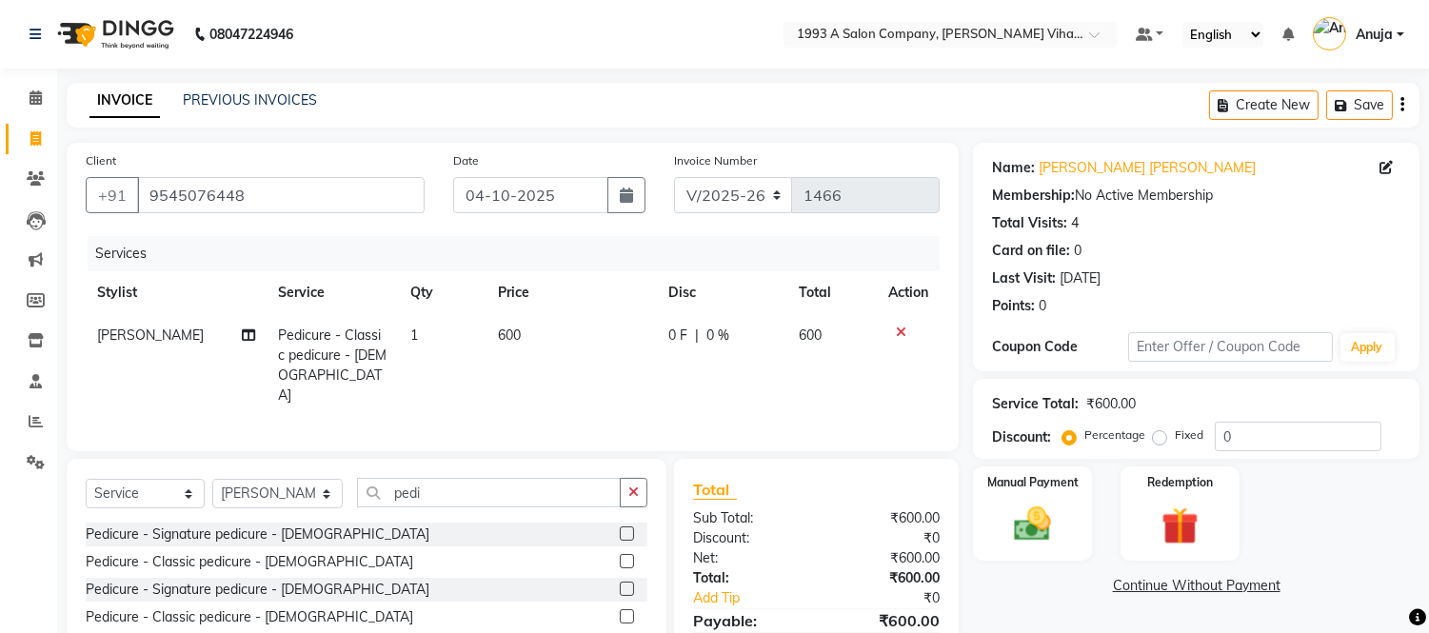
click at [893, 328] on div at bounding box center [908, 332] width 40 height 13
click at [902, 329] on icon at bounding box center [901, 332] width 10 height 13
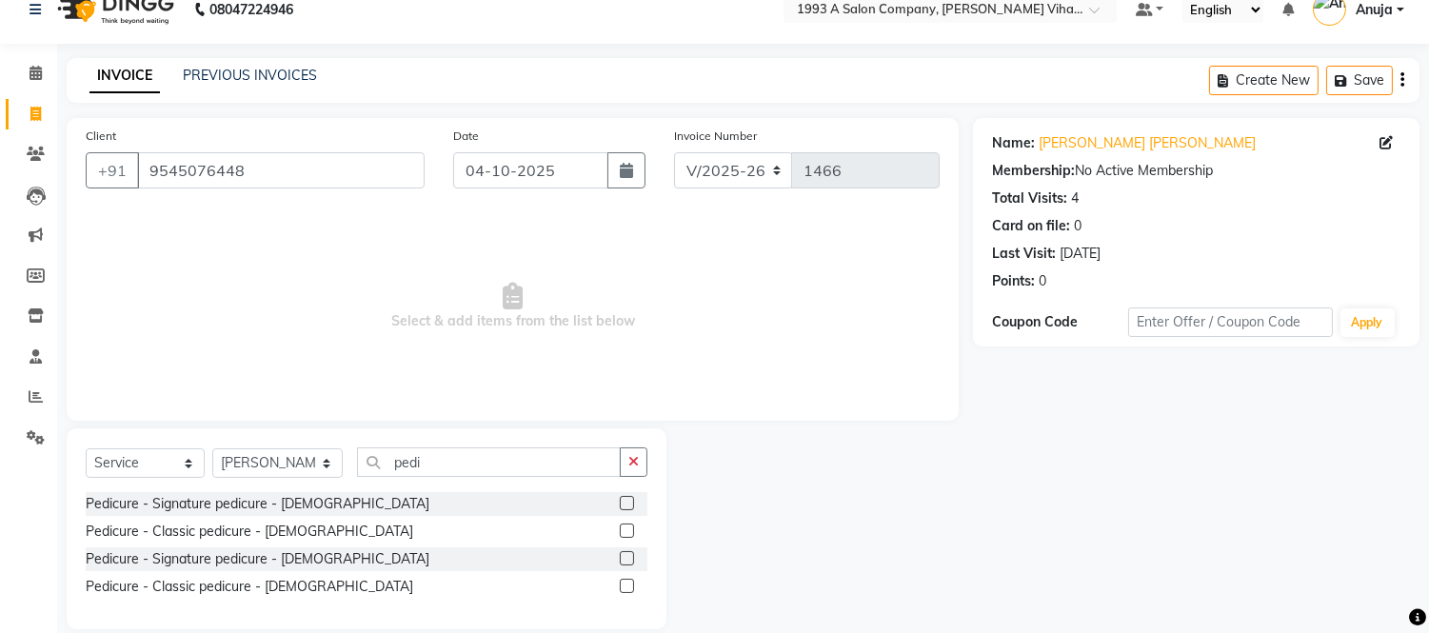
scroll to position [50, 0]
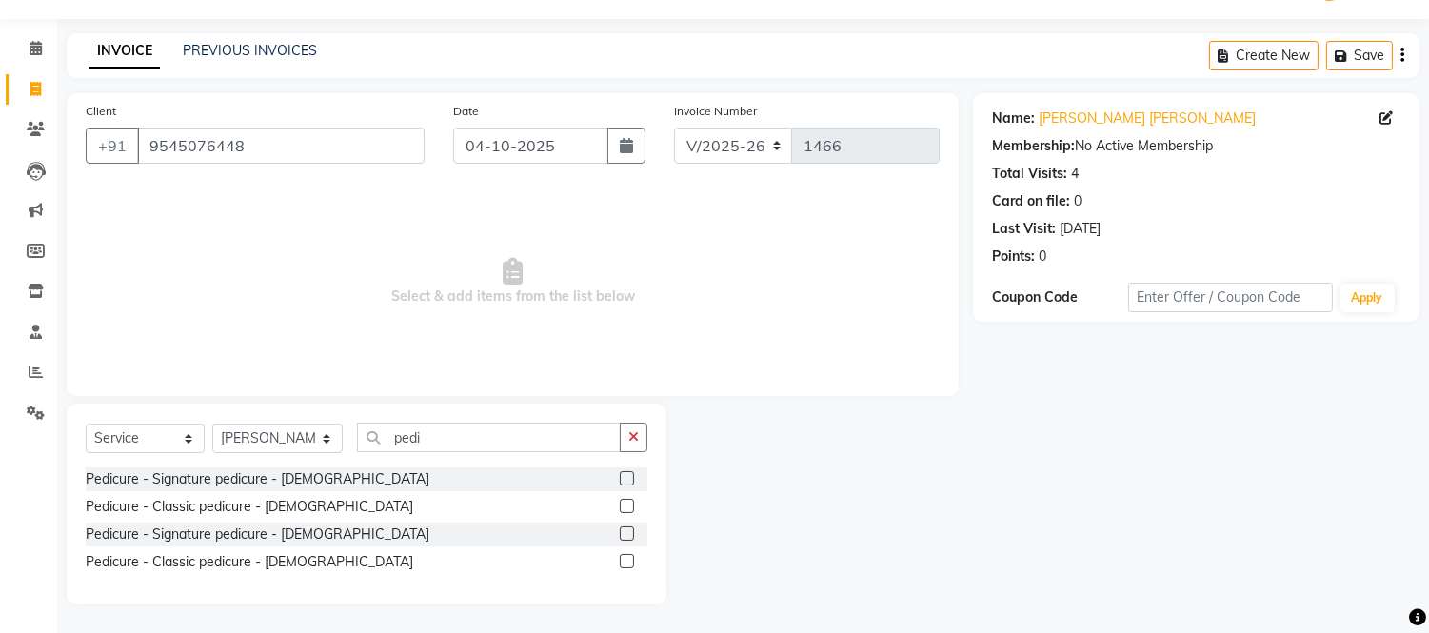
click at [623, 501] on label at bounding box center [627, 506] width 14 height 14
click at [623, 501] on input "checkbox" at bounding box center [626, 507] width 12 height 12
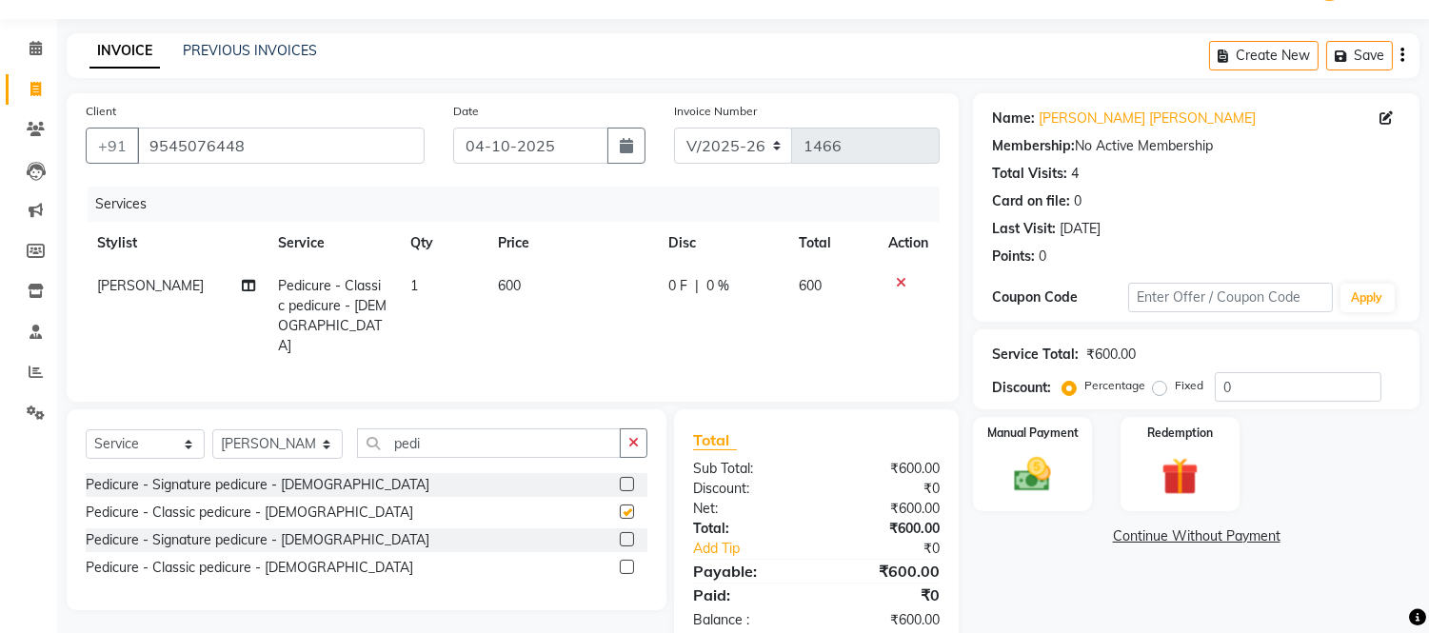
checkbox input "false"
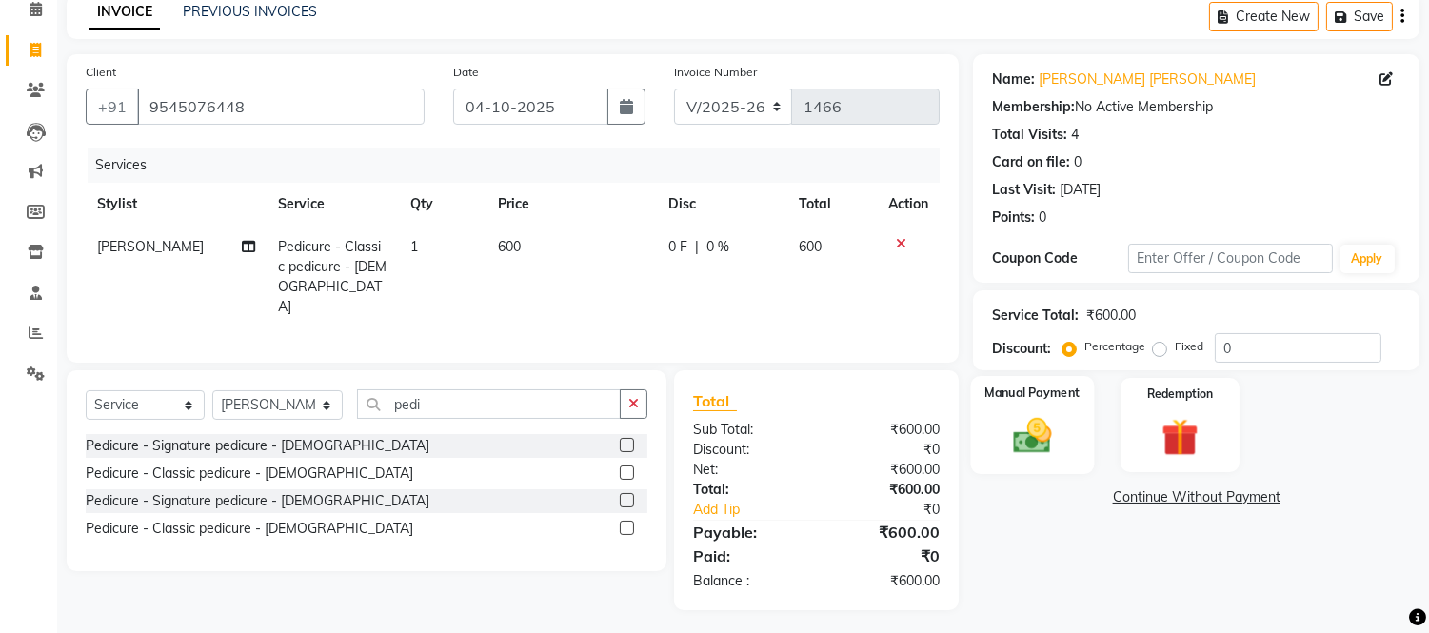
click at [1016, 442] on img at bounding box center [1033, 436] width 63 height 45
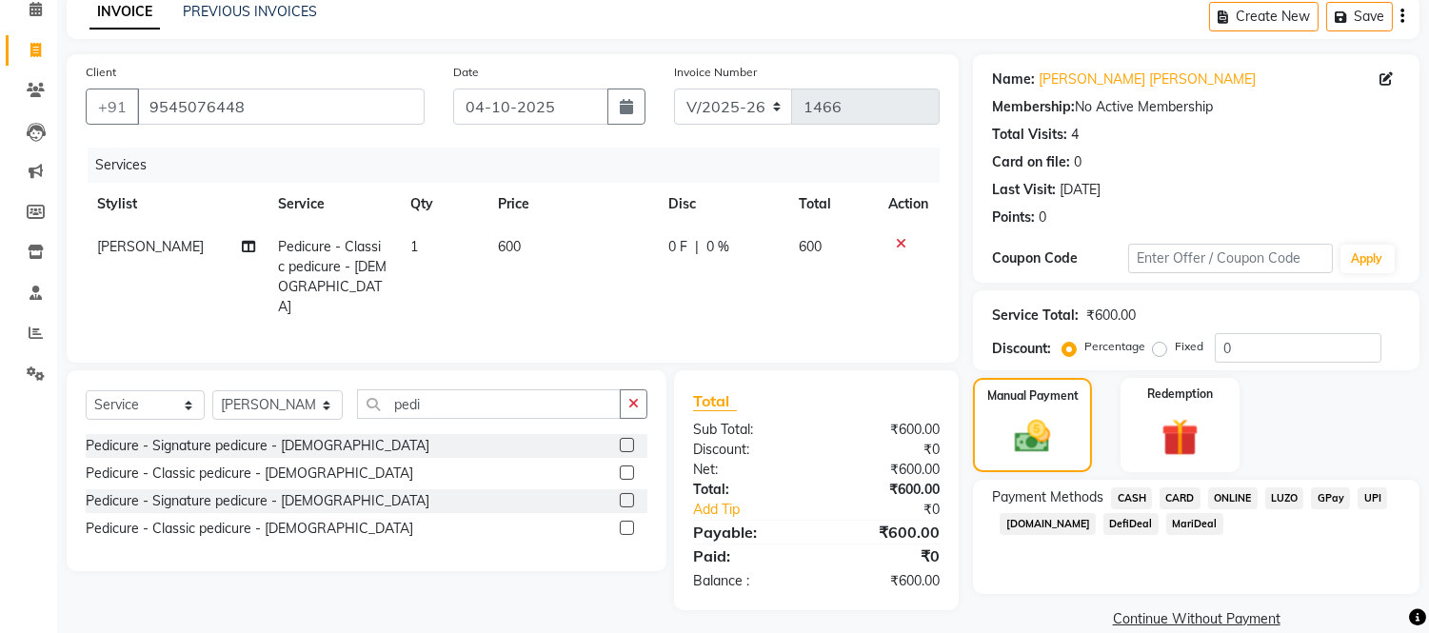
click at [1232, 495] on span "ONLINE" at bounding box center [1233, 498] width 50 height 22
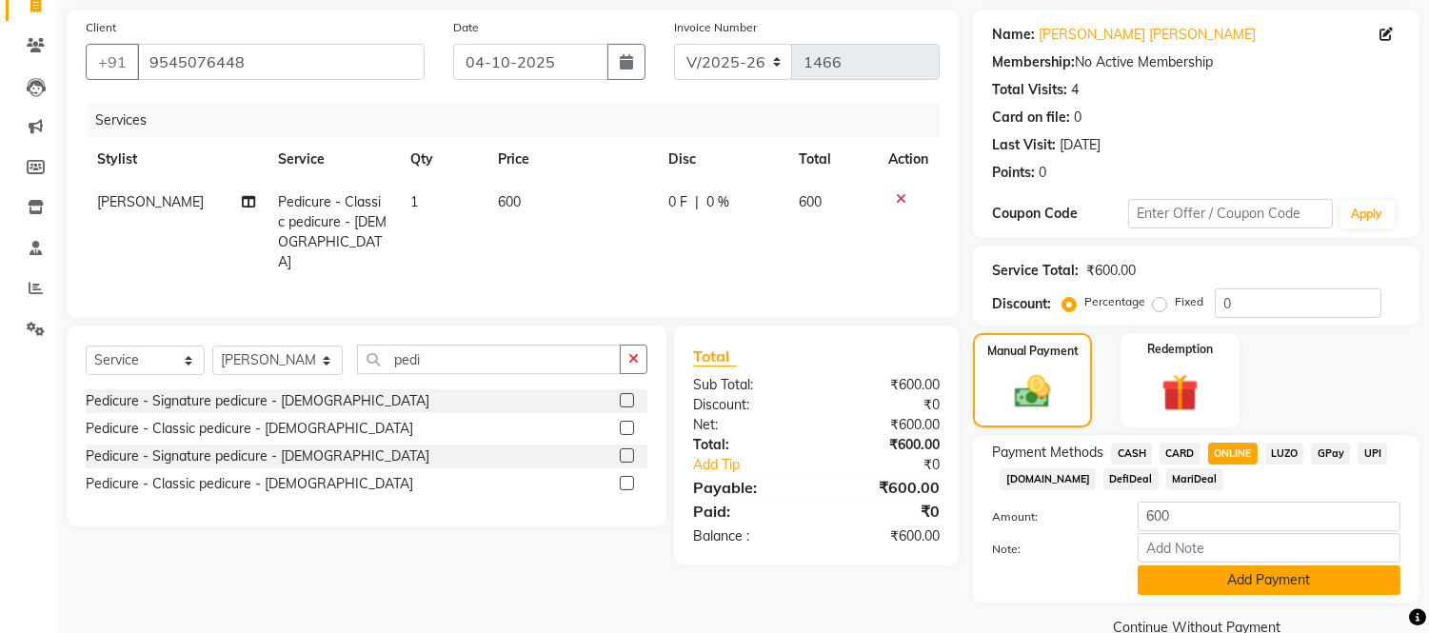
scroll to position [169, 0]
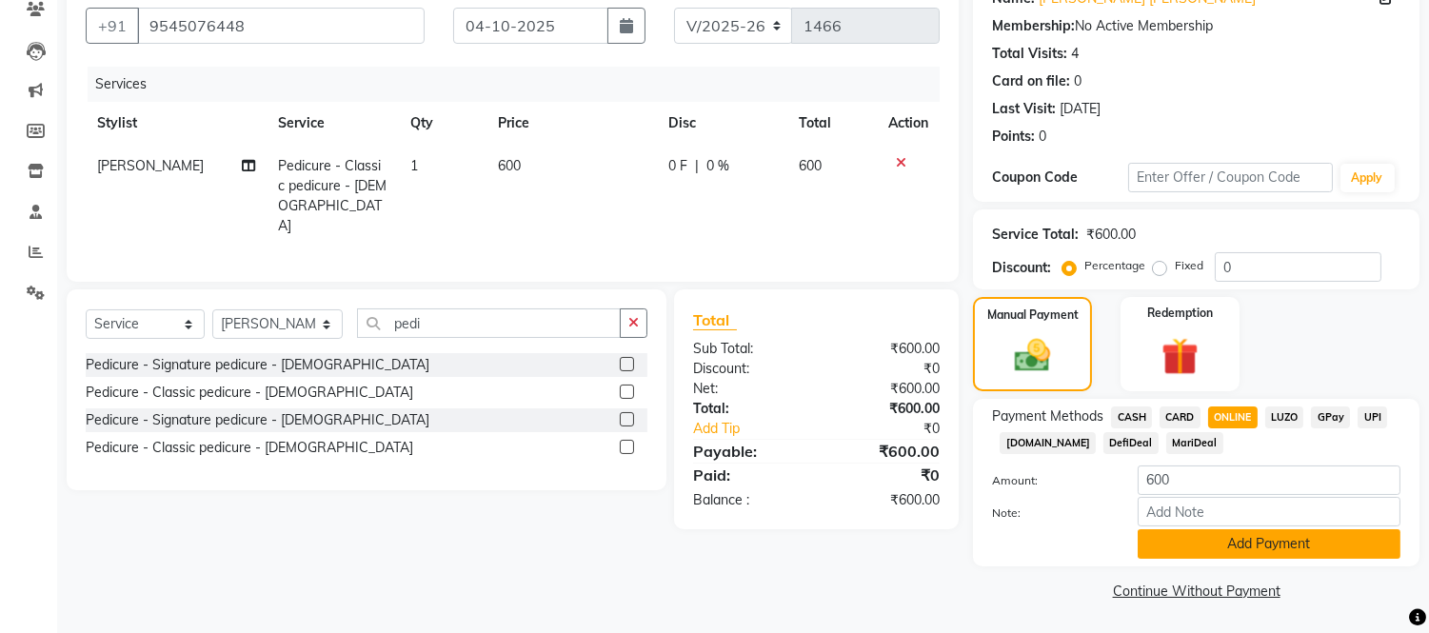
click at [1243, 548] on button "Add Payment" at bounding box center [1269, 544] width 263 height 30
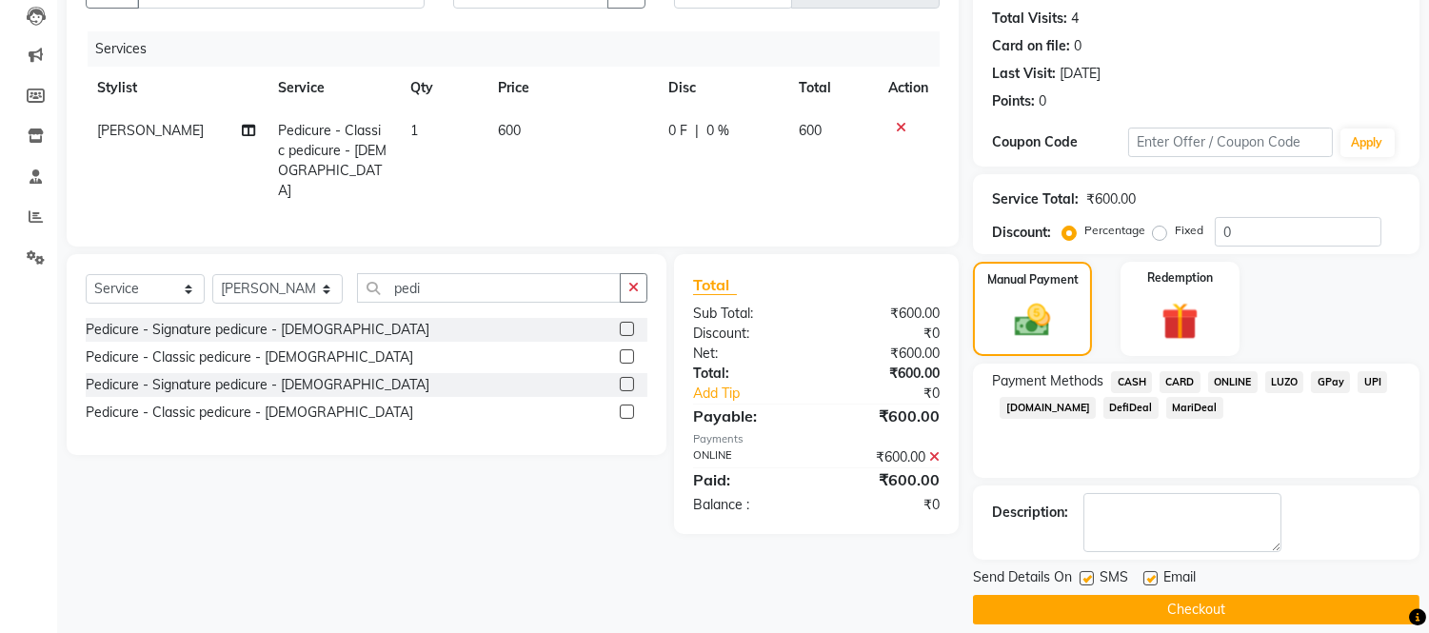
scroll to position [223, 0]
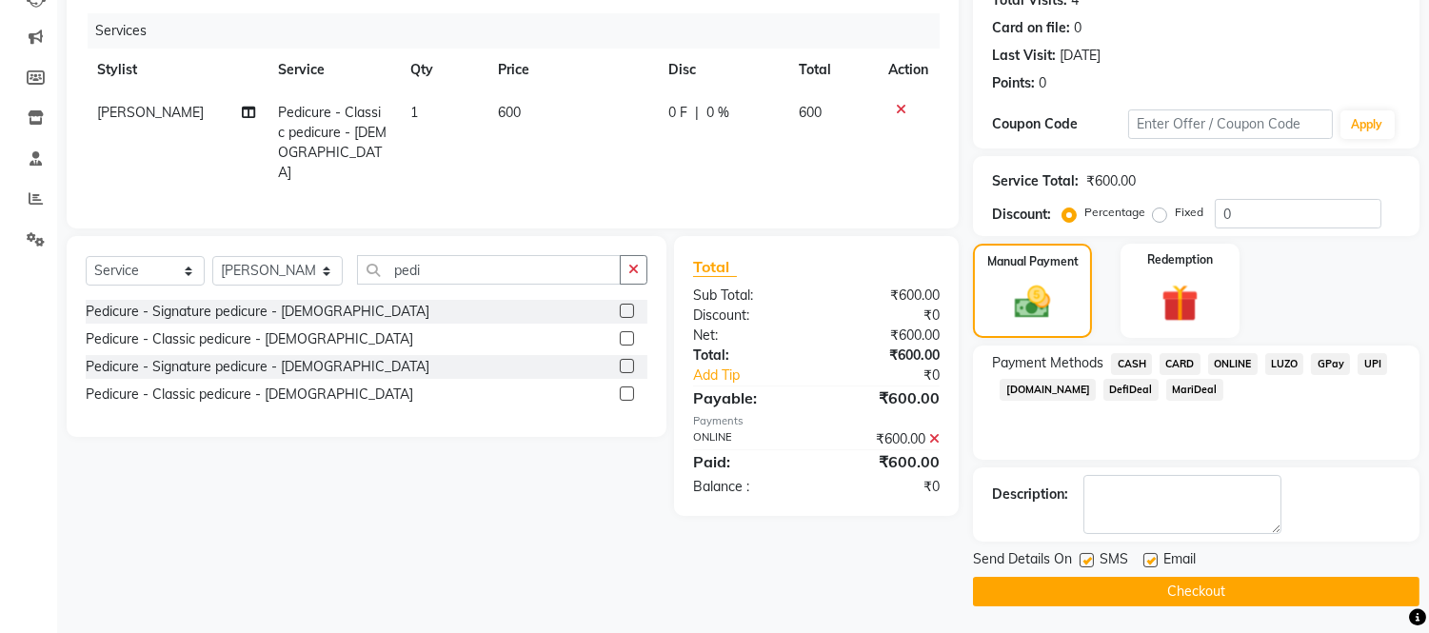
click at [1083, 559] on label at bounding box center [1087, 560] width 14 height 14
click at [1083, 559] on input "checkbox" at bounding box center [1086, 561] width 12 height 12
checkbox input "false"
click at [1148, 558] on label at bounding box center [1150, 560] width 14 height 14
click at [1148, 558] on input "checkbox" at bounding box center [1149, 561] width 12 height 12
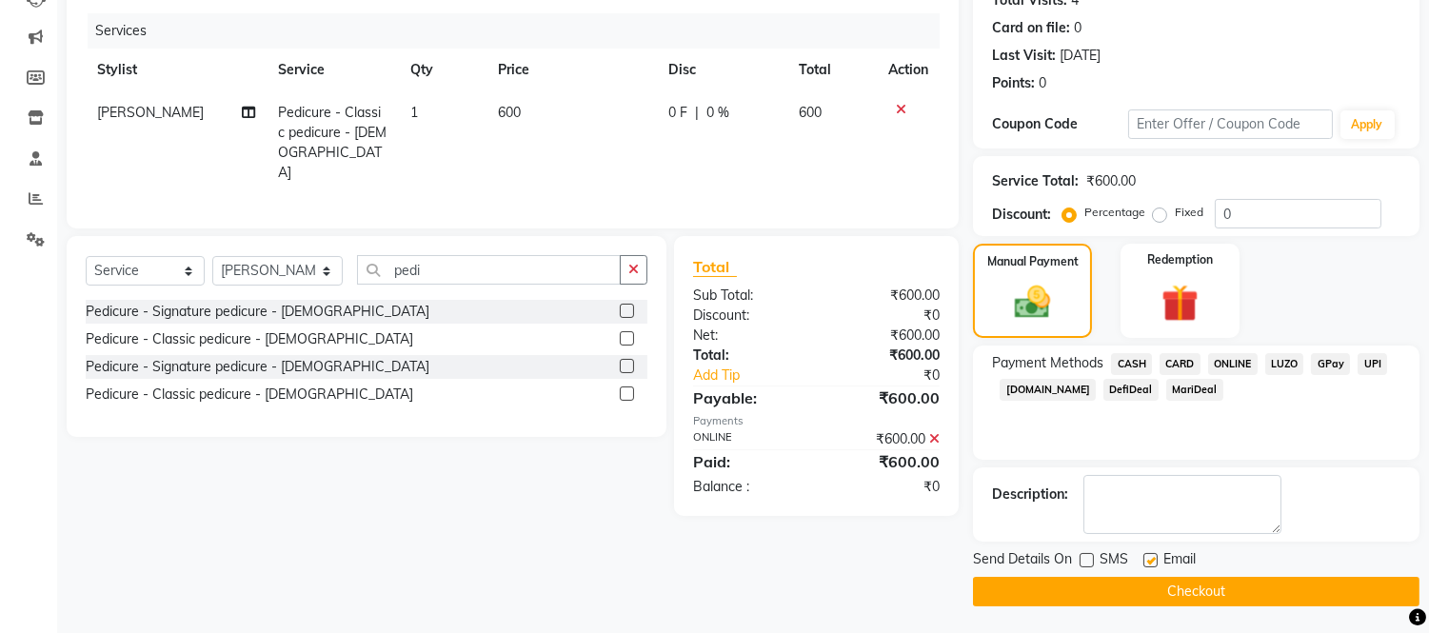
checkbox input "false"
click at [1055, 586] on button "Checkout" at bounding box center [1196, 592] width 447 height 30
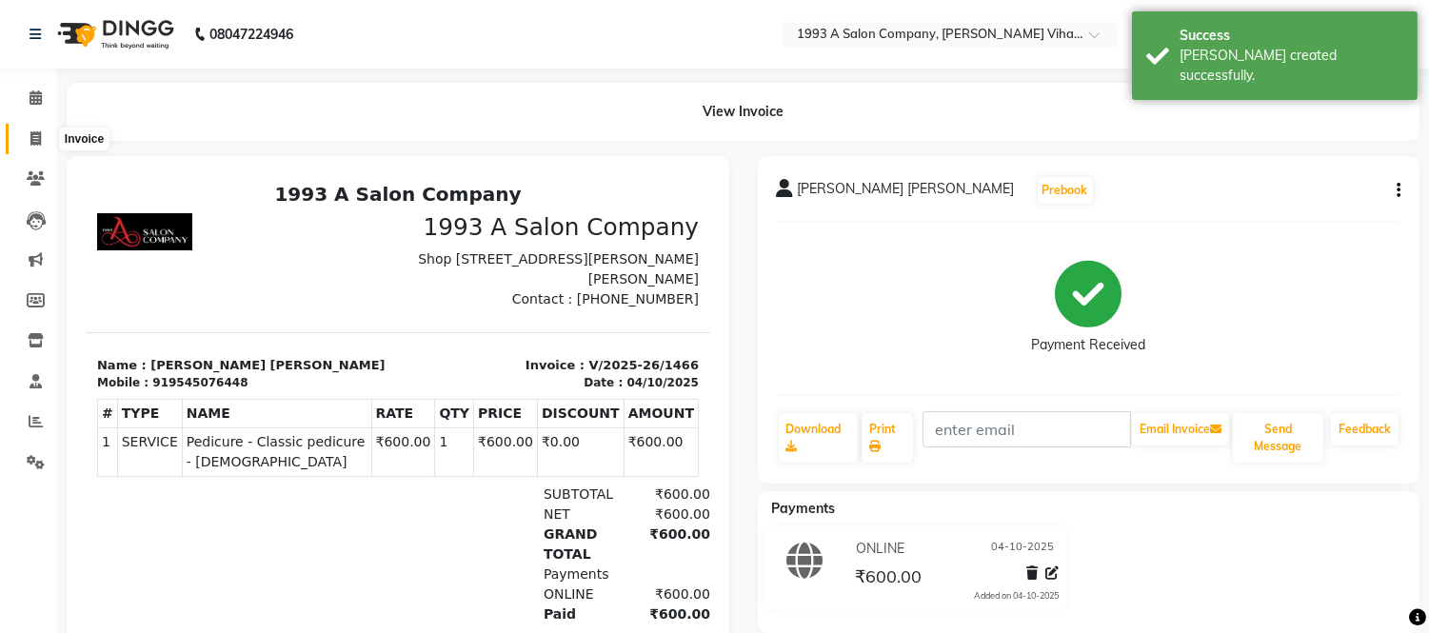
click at [31, 135] on icon at bounding box center [35, 138] width 10 height 14
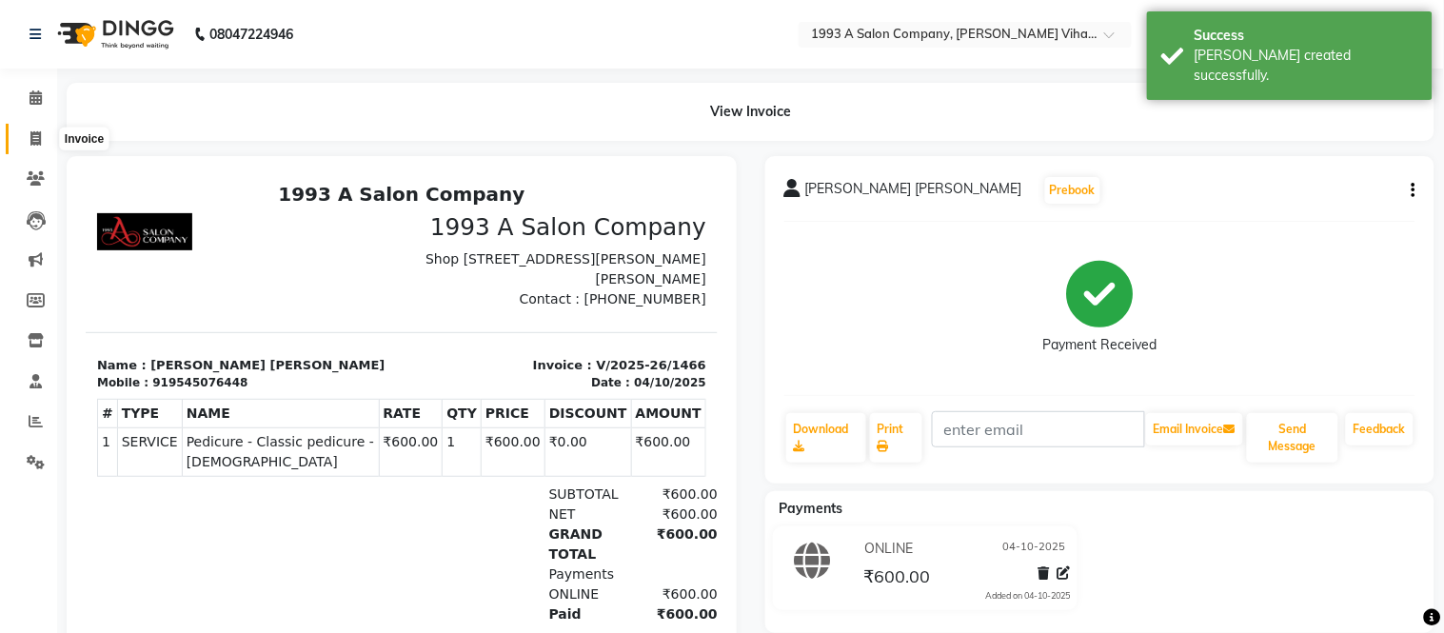
select select "4955"
select select "service"
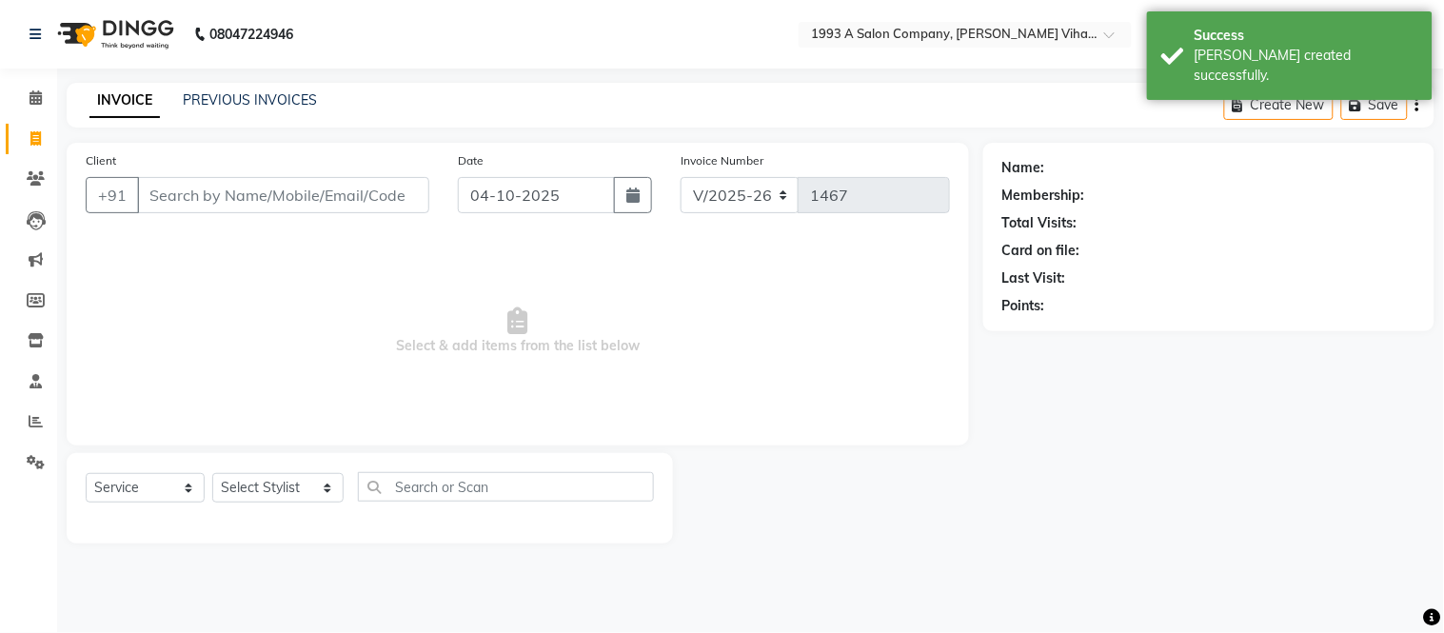
click at [210, 197] on input "Client" at bounding box center [283, 195] width 292 height 36
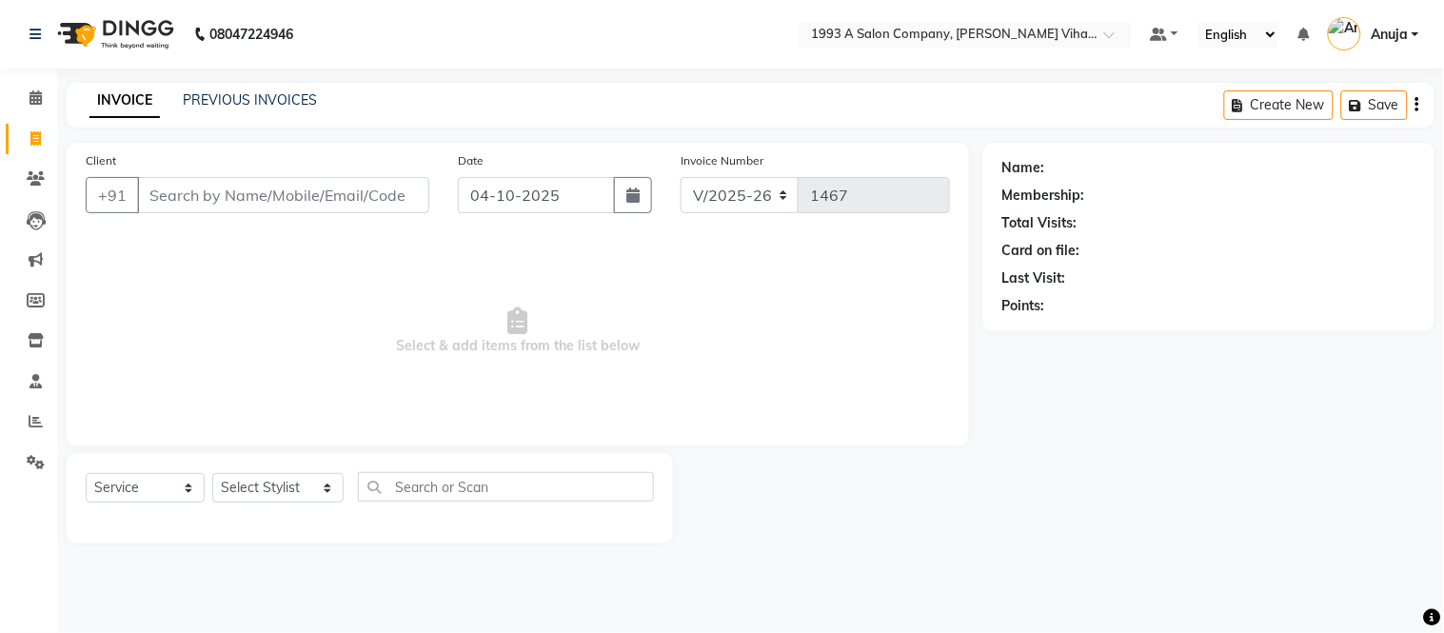
click at [183, 183] on input "Client" at bounding box center [283, 195] width 292 height 36
click at [184, 188] on input "Client" at bounding box center [283, 195] width 292 height 36
type input "9881515700"
click at [366, 196] on span "Add Client" at bounding box center [380, 195] width 75 height 19
select select "22"
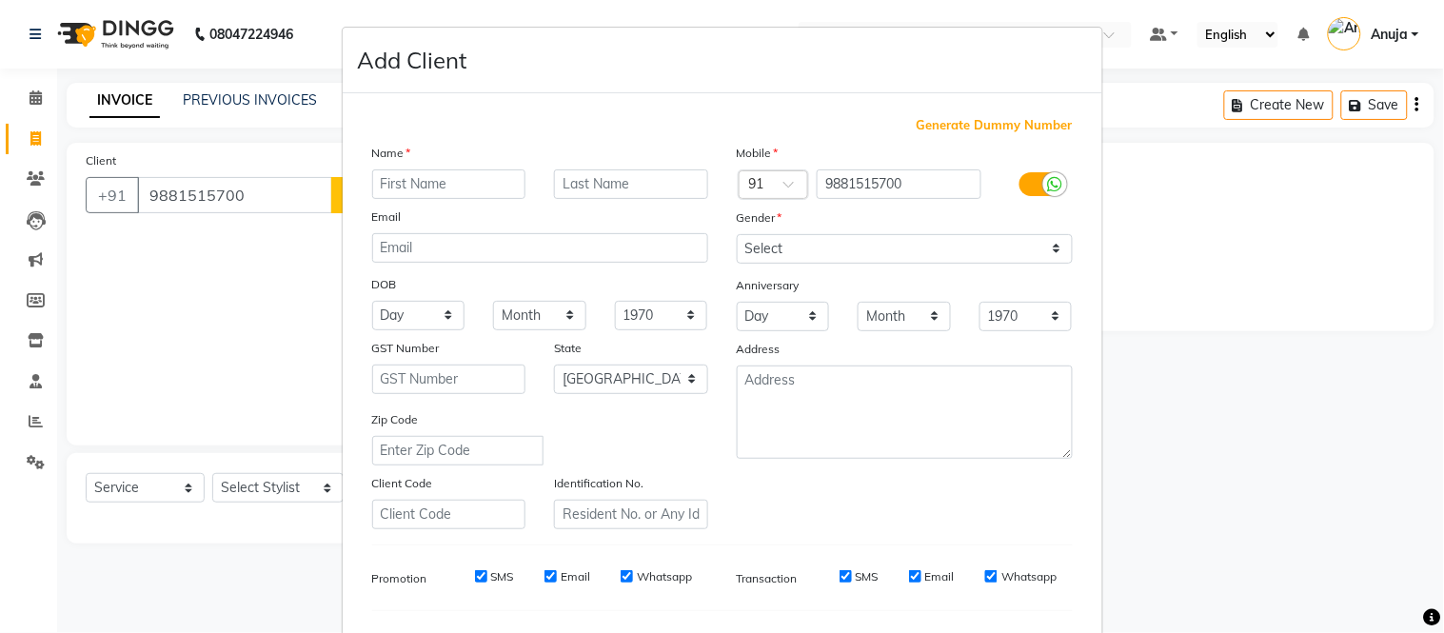
click at [426, 189] on input "text" at bounding box center [449, 184] width 154 height 30
type input "[PERSON_NAME]"
click at [626, 189] on input "text" at bounding box center [631, 184] width 154 height 30
type input "[PERSON_NAME]"
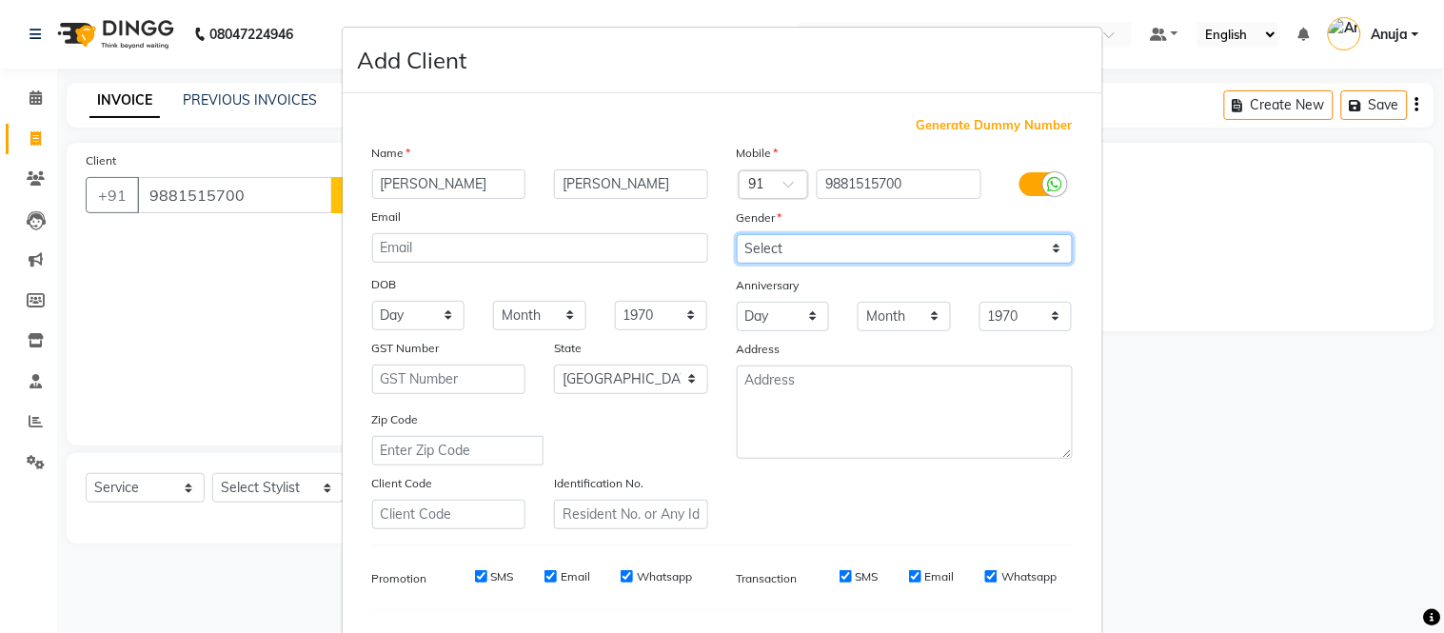
click at [804, 238] on select "Select [DEMOGRAPHIC_DATA] [DEMOGRAPHIC_DATA] Other Prefer Not To Say" at bounding box center [905, 249] width 336 height 30
select select "[DEMOGRAPHIC_DATA]"
click at [737, 234] on select "Select [DEMOGRAPHIC_DATA] [DEMOGRAPHIC_DATA] Other Prefer Not To Say" at bounding box center [905, 249] width 336 height 30
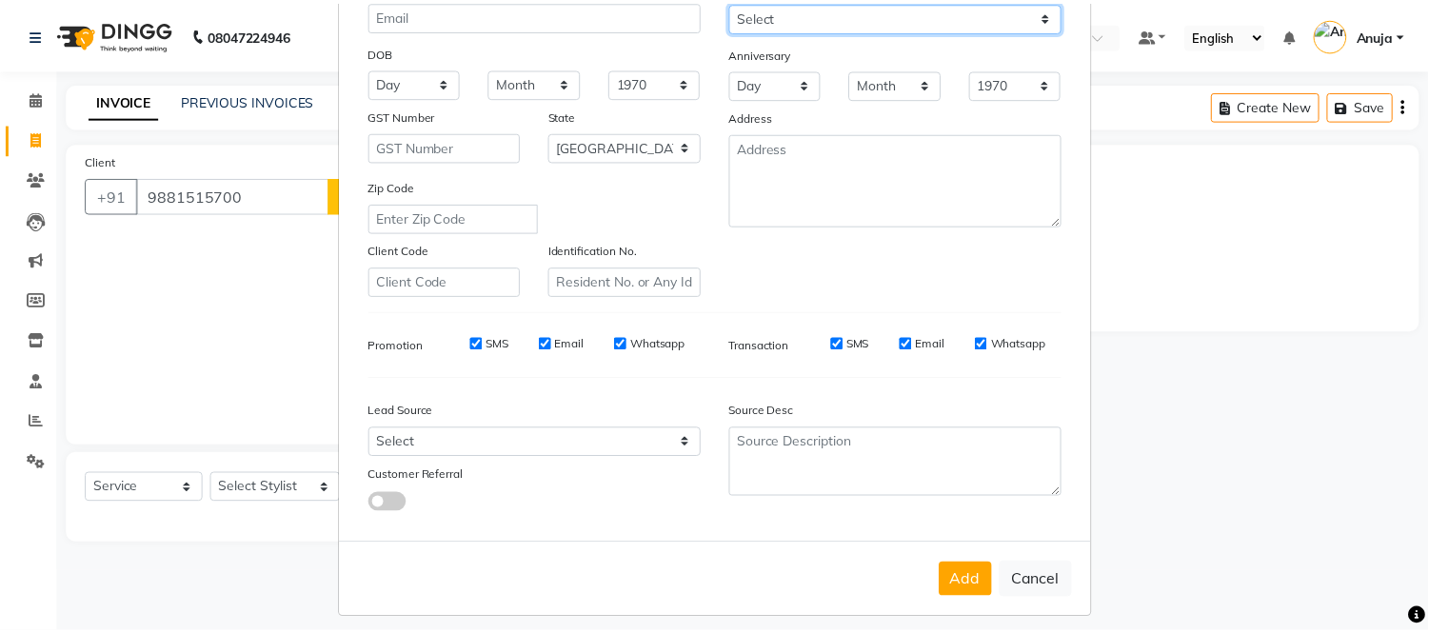
scroll to position [246, 0]
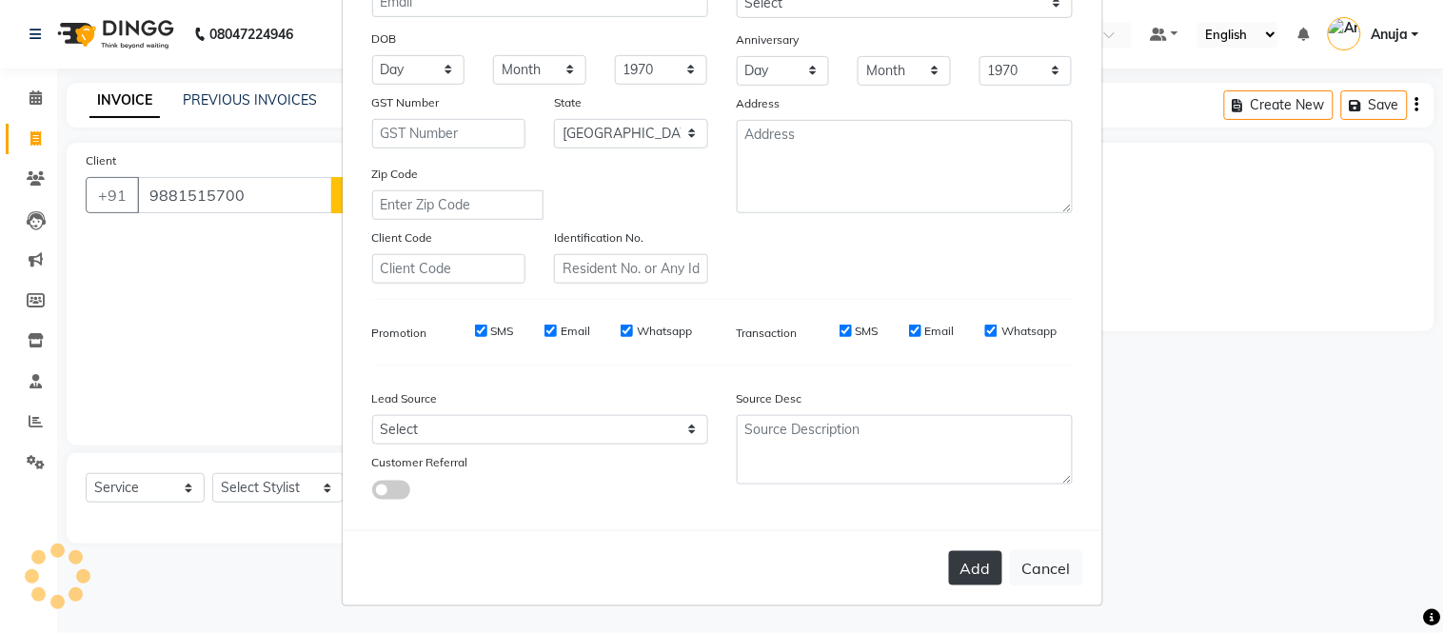
click at [963, 571] on button "Add" at bounding box center [975, 568] width 53 height 34
select select
select select "null"
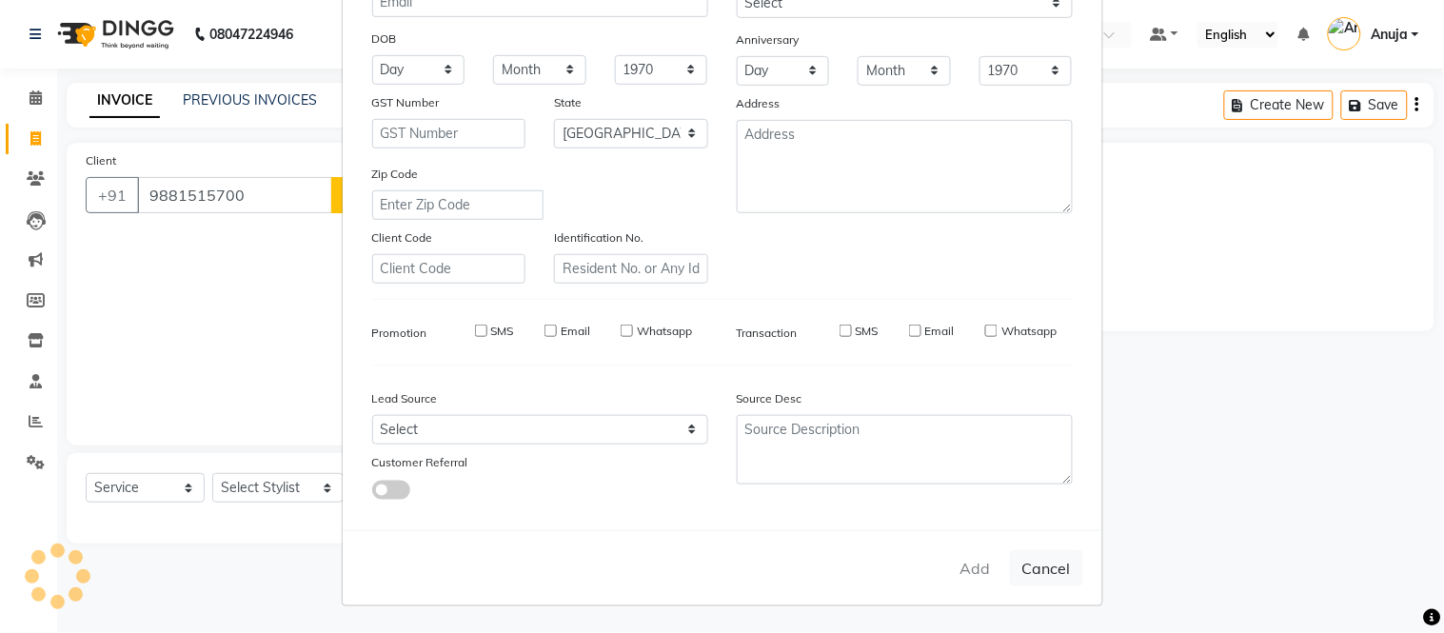
select select
checkbox input "false"
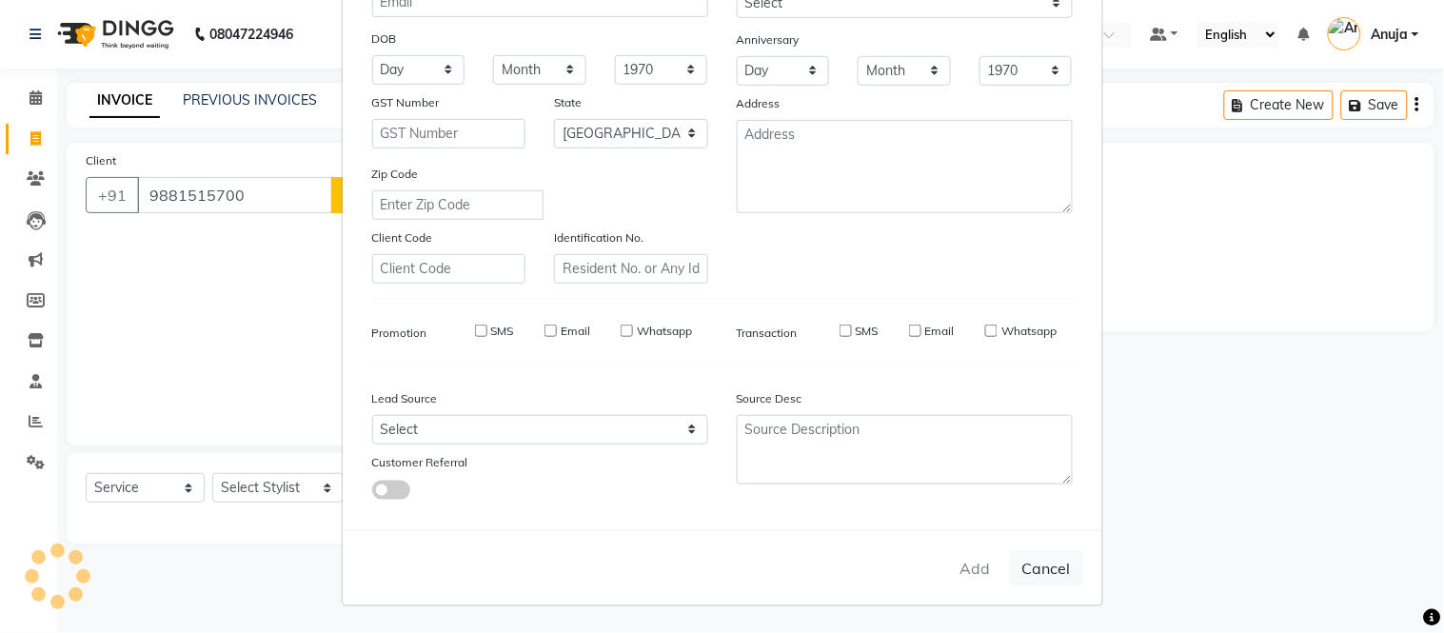
checkbox input "false"
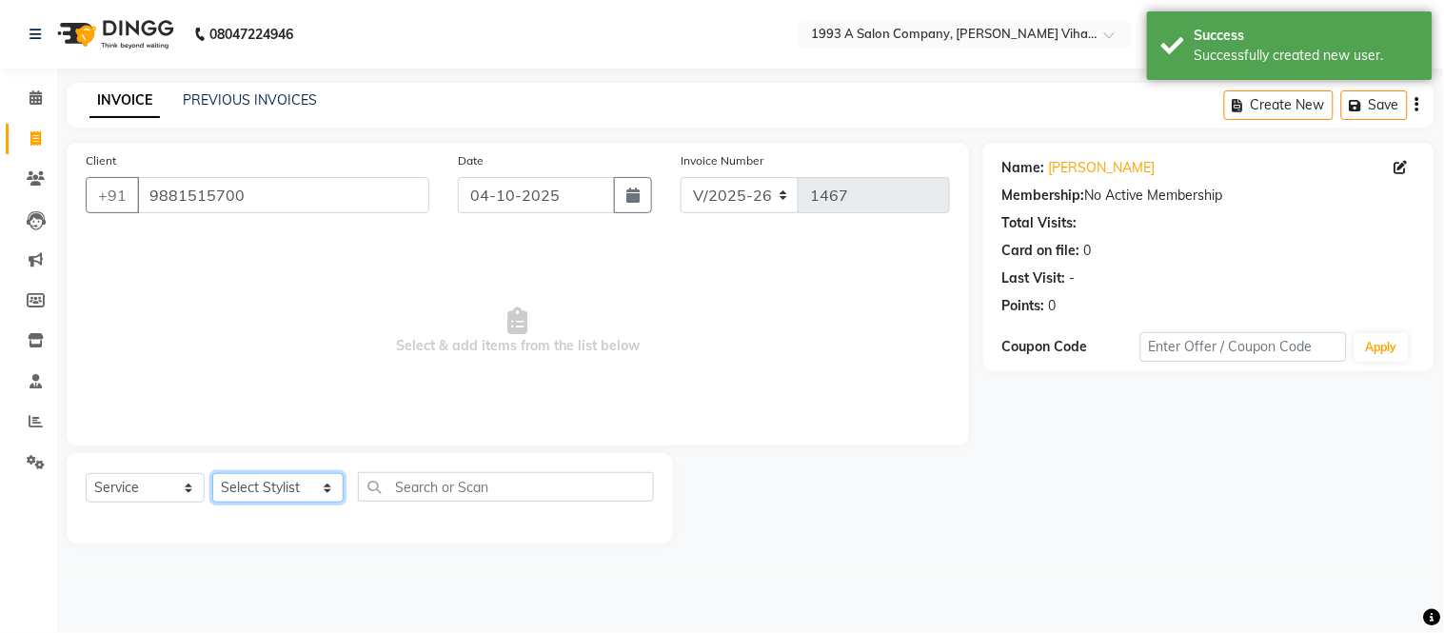
click at [277, 489] on select "Select Stylist [PERSON_NAME] [PERSON_NAME] Bhakti [PERSON_NAME] [PERSON_NAME] […" at bounding box center [277, 488] width 131 height 30
select select "71067"
click at [212, 474] on select "Select Stylist [PERSON_NAME] [PERSON_NAME] Bhakti [PERSON_NAME] [PERSON_NAME] […" at bounding box center [277, 488] width 131 height 30
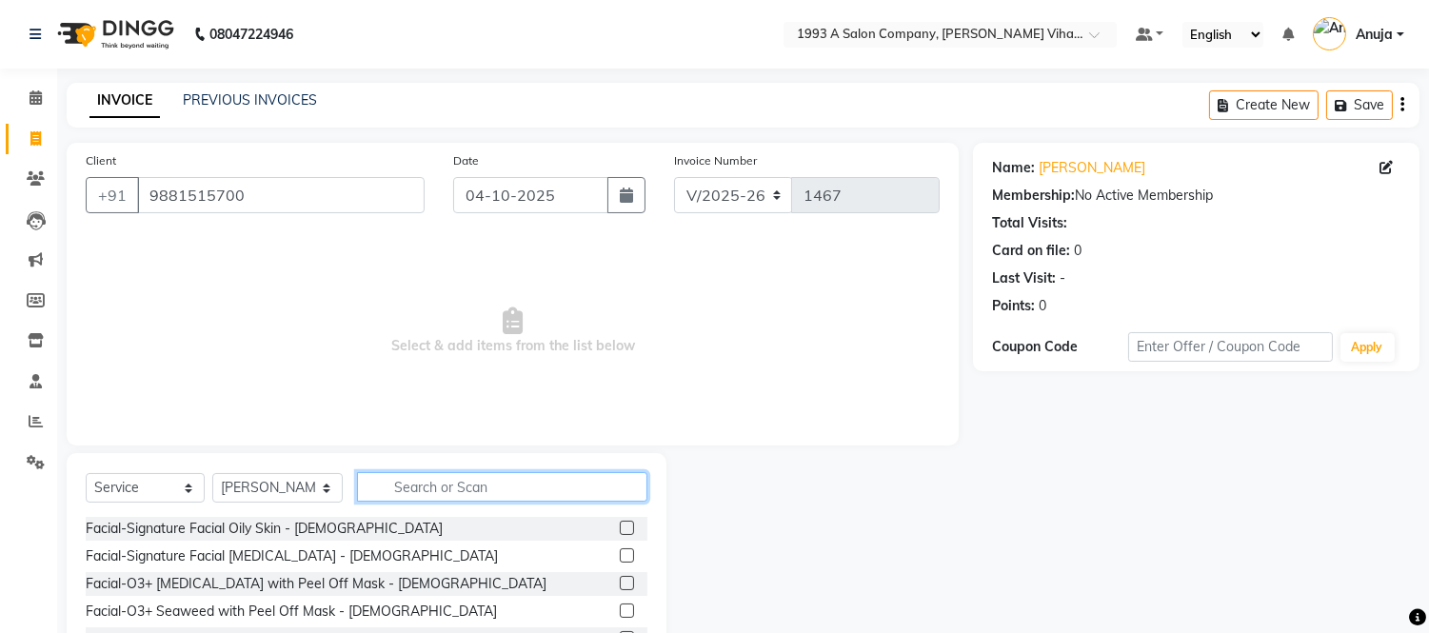
drag, startPoint x: 417, startPoint y: 486, endPoint x: 355, endPoint y: 539, distance: 81.7
click at [402, 512] on div "Select Service Product Membership Package Voucher Prepaid Gift Card Select Styl…" at bounding box center [367, 494] width 562 height 45
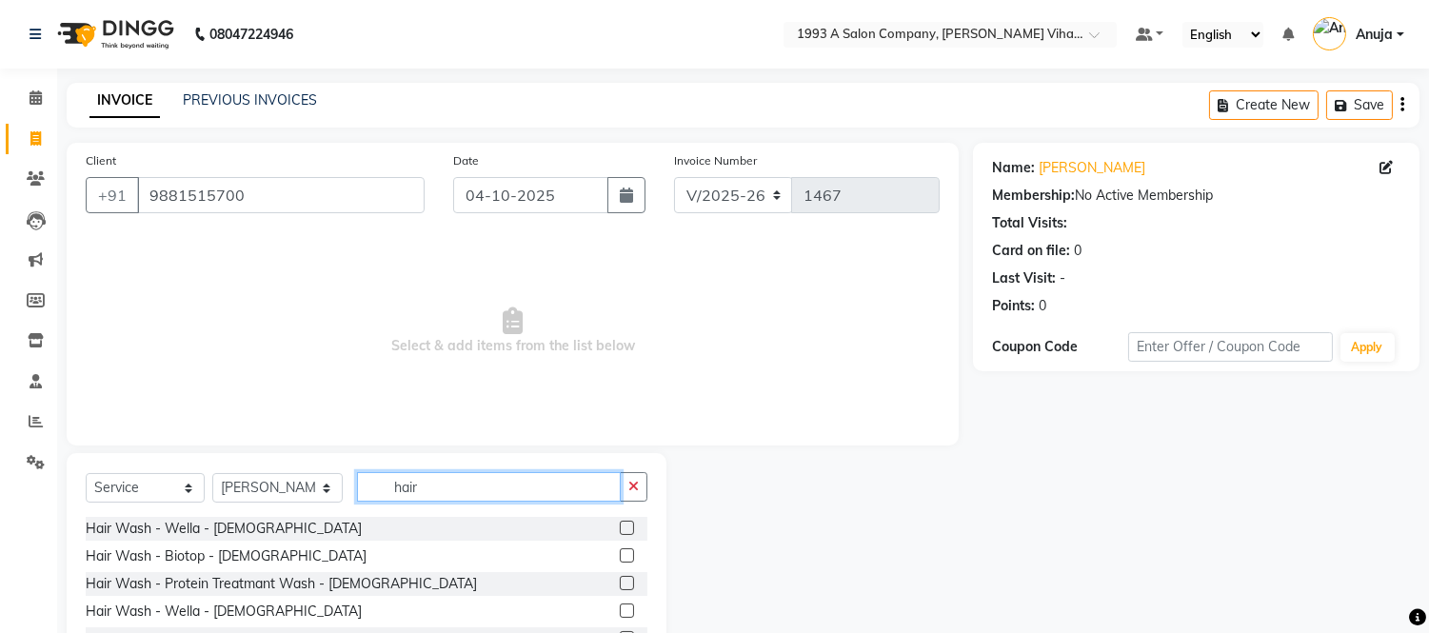
click at [447, 489] on input "hair" at bounding box center [489, 487] width 264 height 30
click at [454, 484] on input "hair cut" at bounding box center [489, 487] width 264 height 30
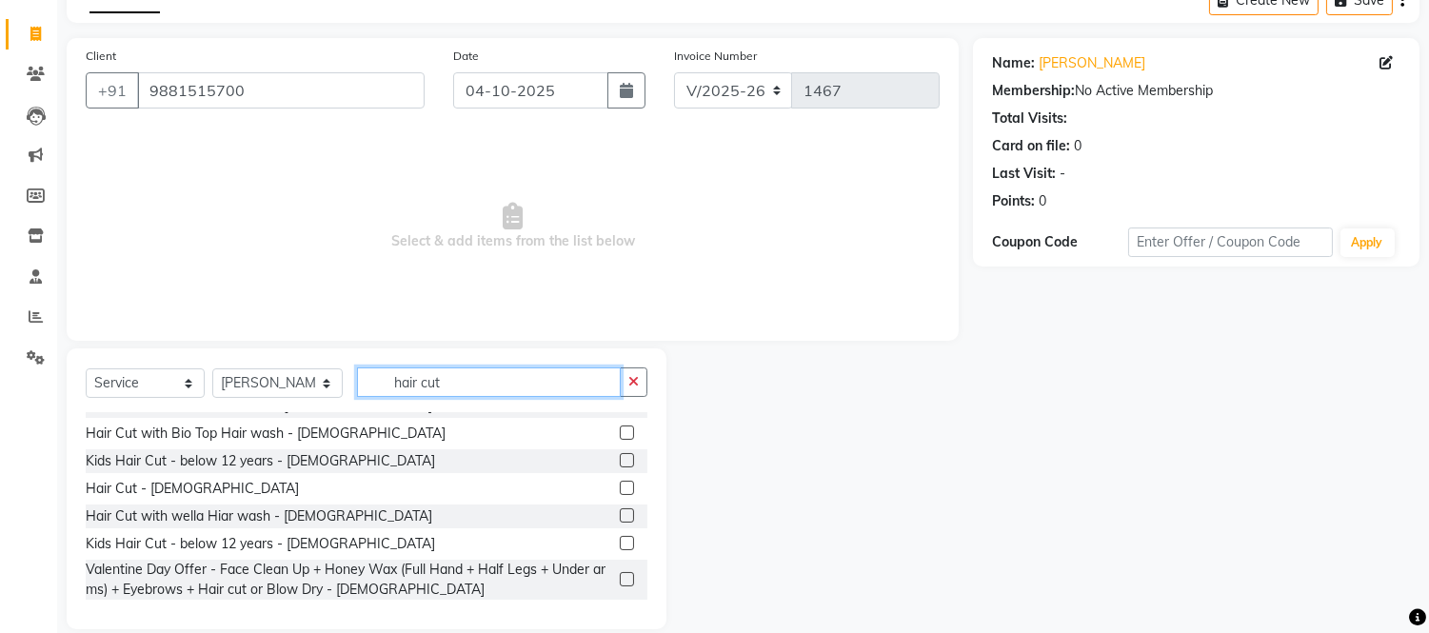
scroll to position [106, 0]
type input "hair cut"
click at [620, 540] on label at bounding box center [627, 542] width 14 height 14
click at [620, 540] on input "checkbox" at bounding box center [626, 543] width 12 height 12
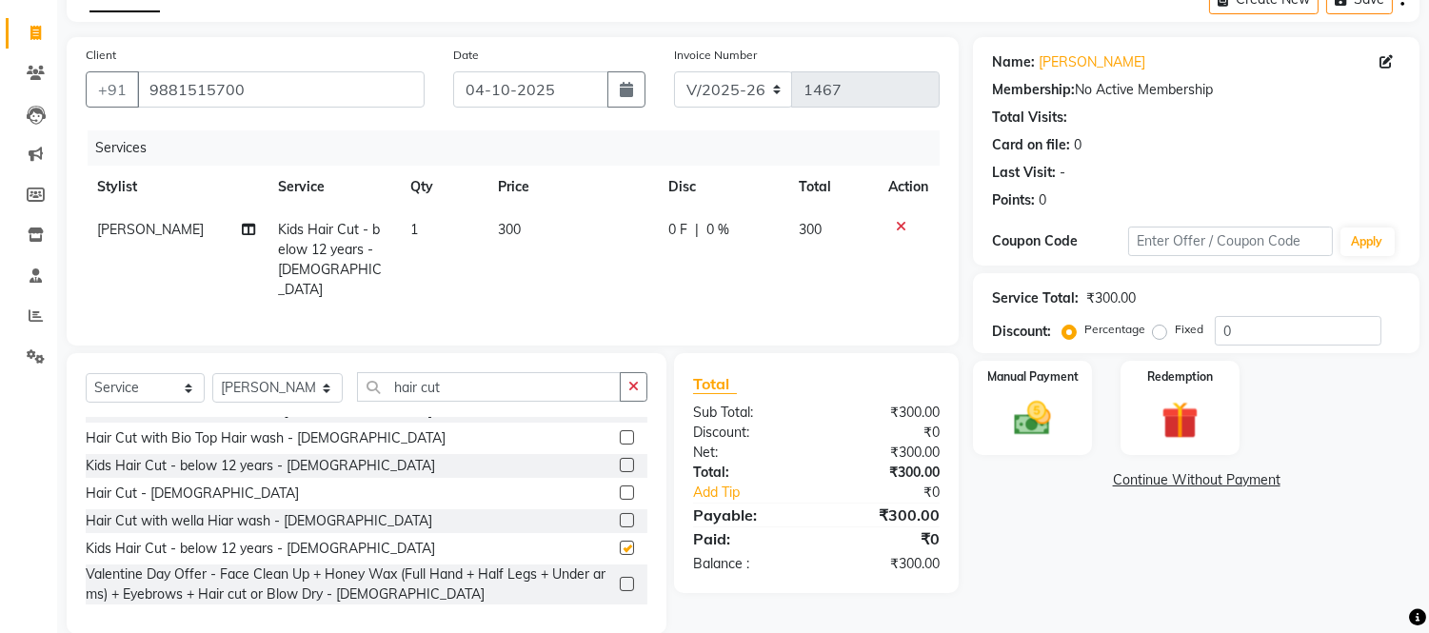
checkbox input "false"
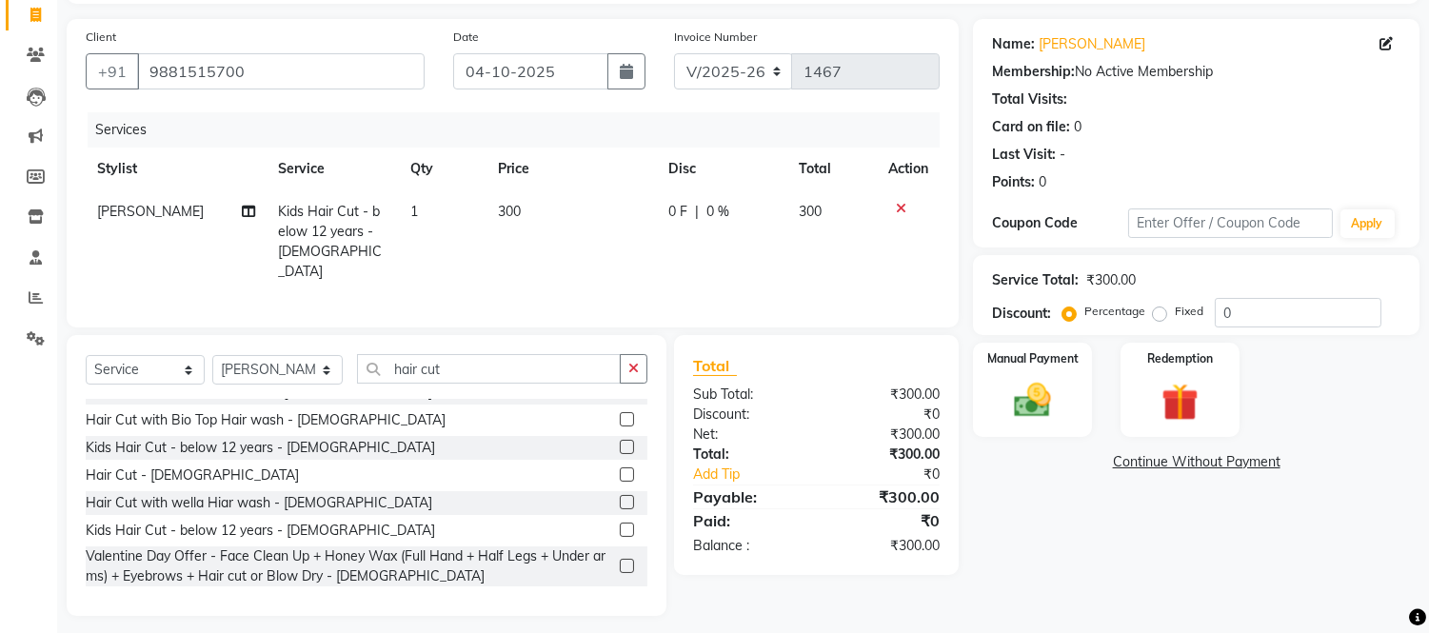
scroll to position [130, 0]
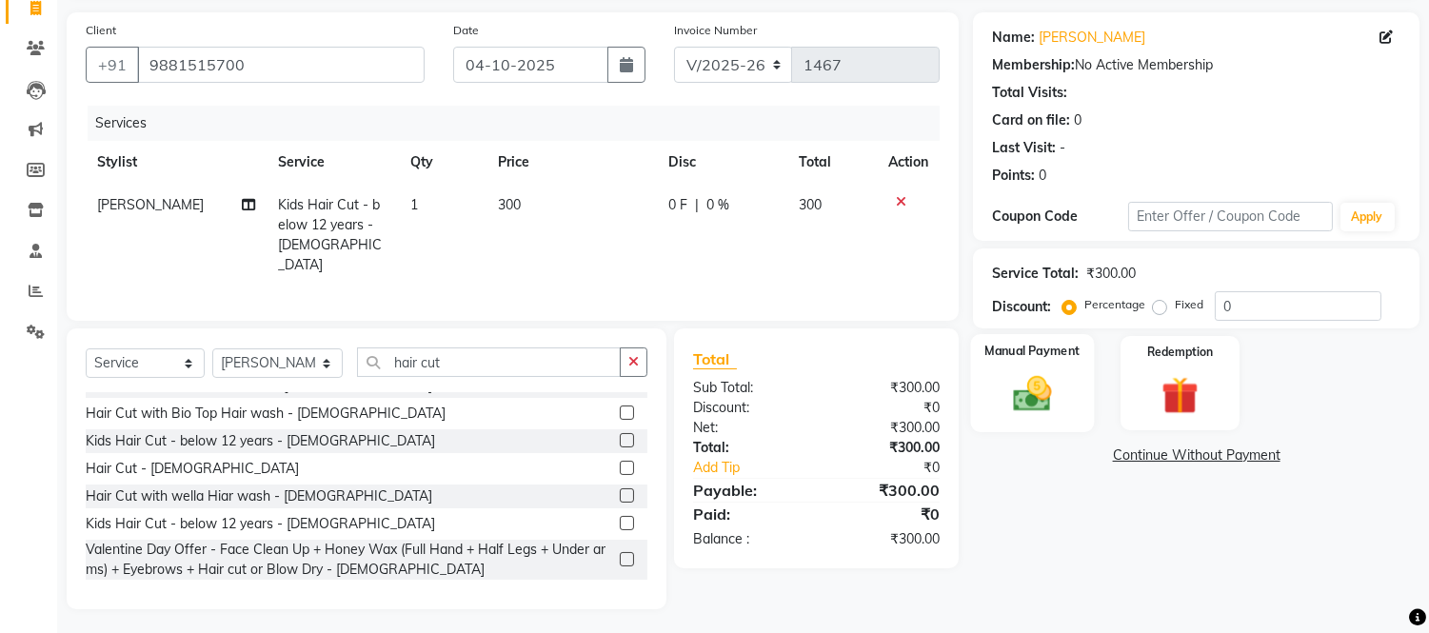
click at [1019, 390] on img at bounding box center [1033, 394] width 63 height 45
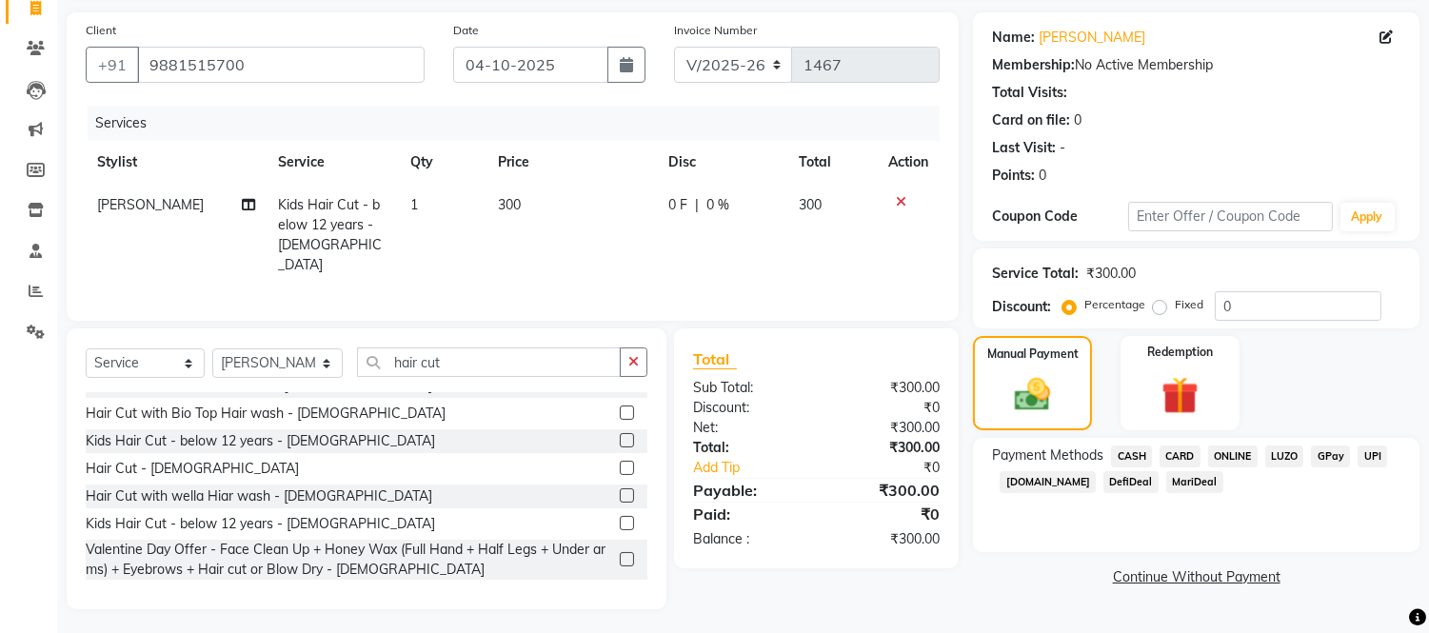
click at [1125, 453] on span "CASH" at bounding box center [1131, 457] width 41 height 22
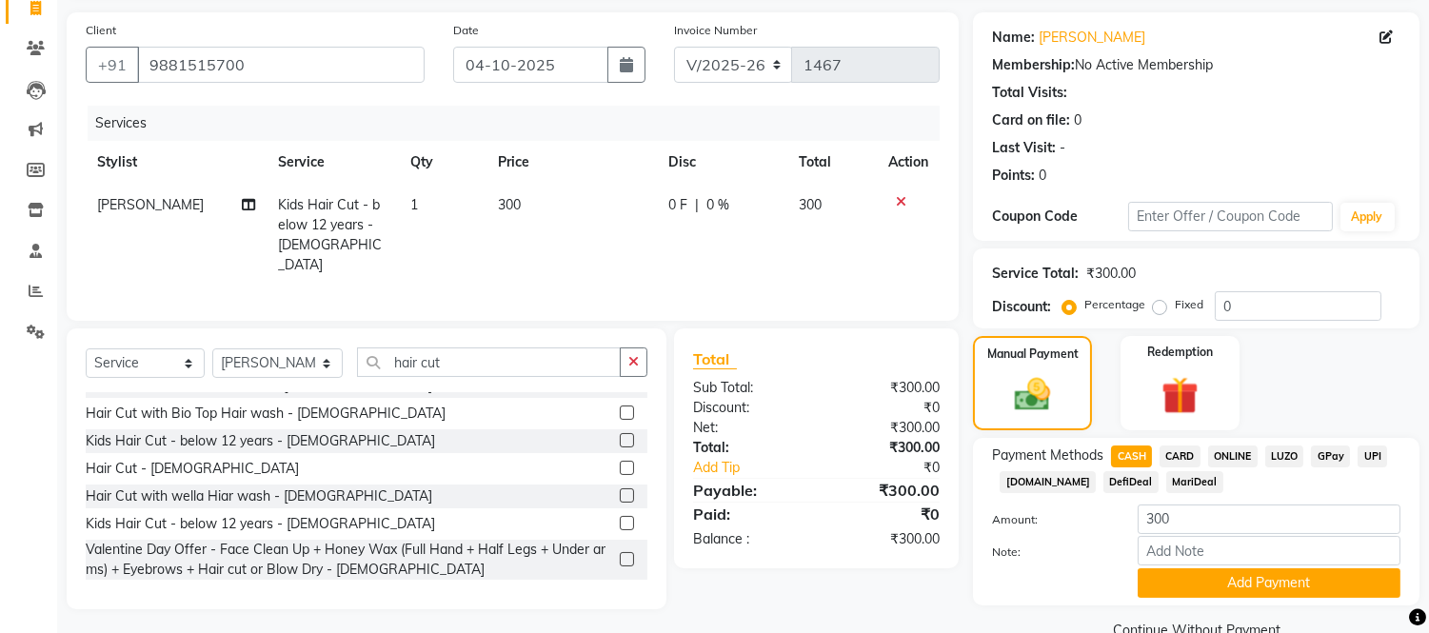
click at [1125, 453] on span "CASH" at bounding box center [1131, 457] width 41 height 22
click at [1225, 571] on button "Add Payment" at bounding box center [1269, 583] width 263 height 30
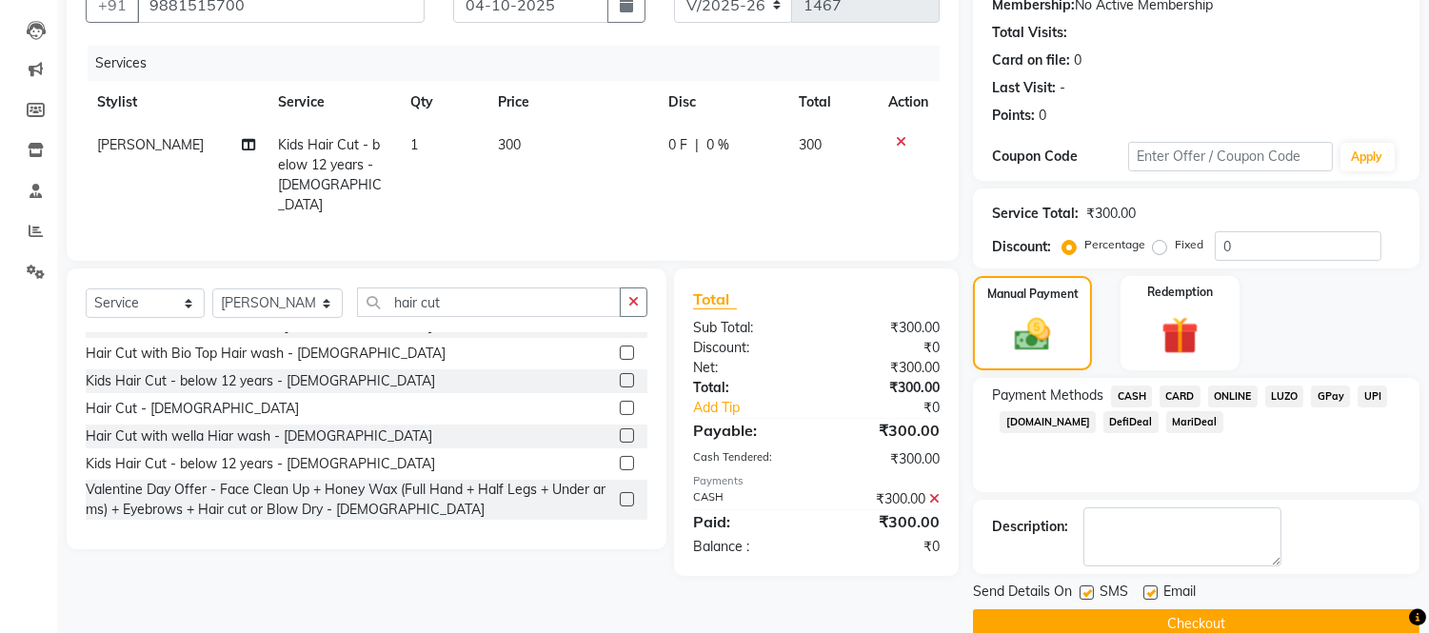
scroll to position [223, 0]
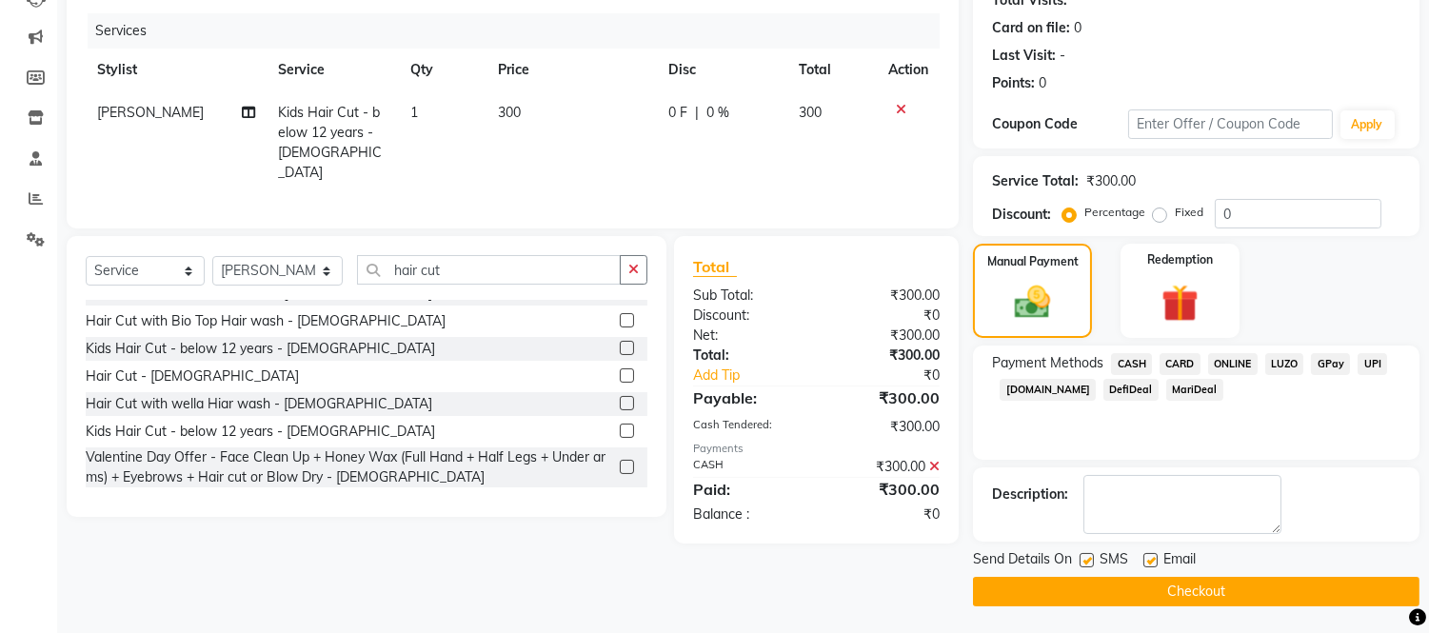
click at [1086, 558] on label at bounding box center [1087, 560] width 14 height 14
click at [1086, 558] on input "checkbox" at bounding box center [1086, 561] width 12 height 12
checkbox input "false"
click at [1147, 559] on label at bounding box center [1150, 560] width 14 height 14
click at [1147, 559] on input "checkbox" at bounding box center [1149, 561] width 12 height 12
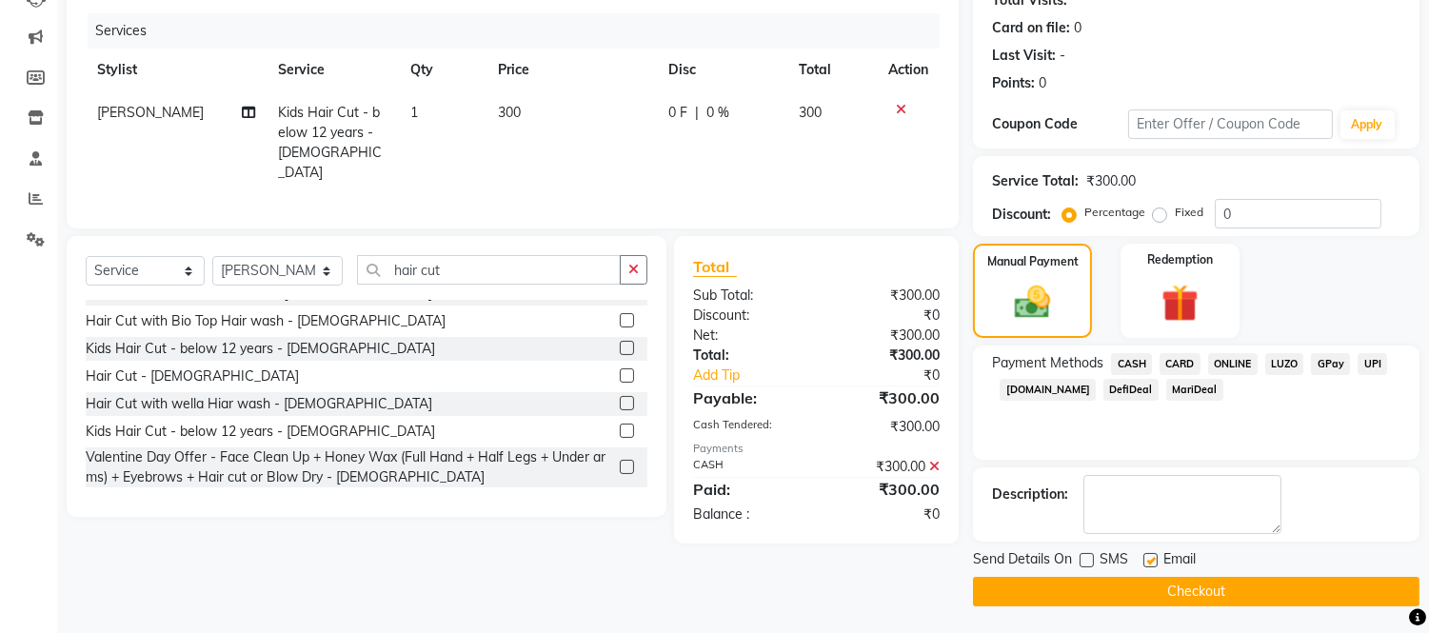
checkbox input "false"
click at [1120, 590] on button "Checkout" at bounding box center [1196, 592] width 447 height 30
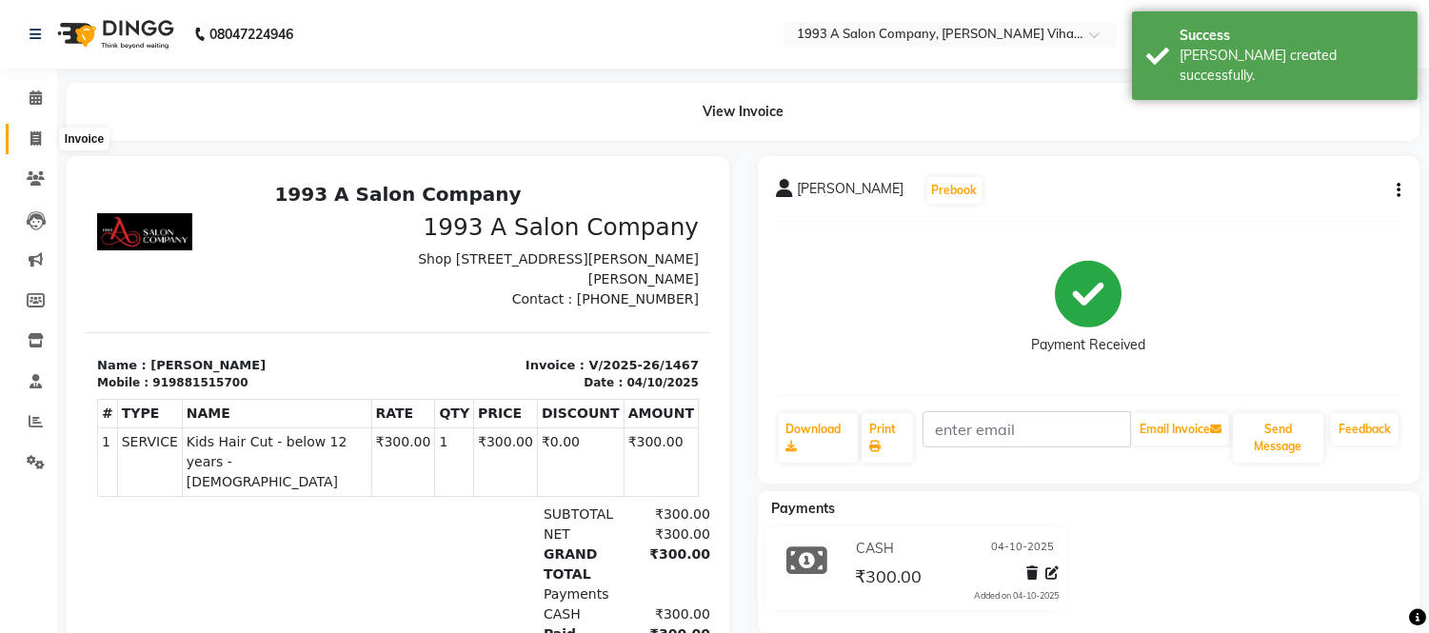
click at [27, 137] on span at bounding box center [35, 140] width 33 height 22
select select "4955"
select select "service"
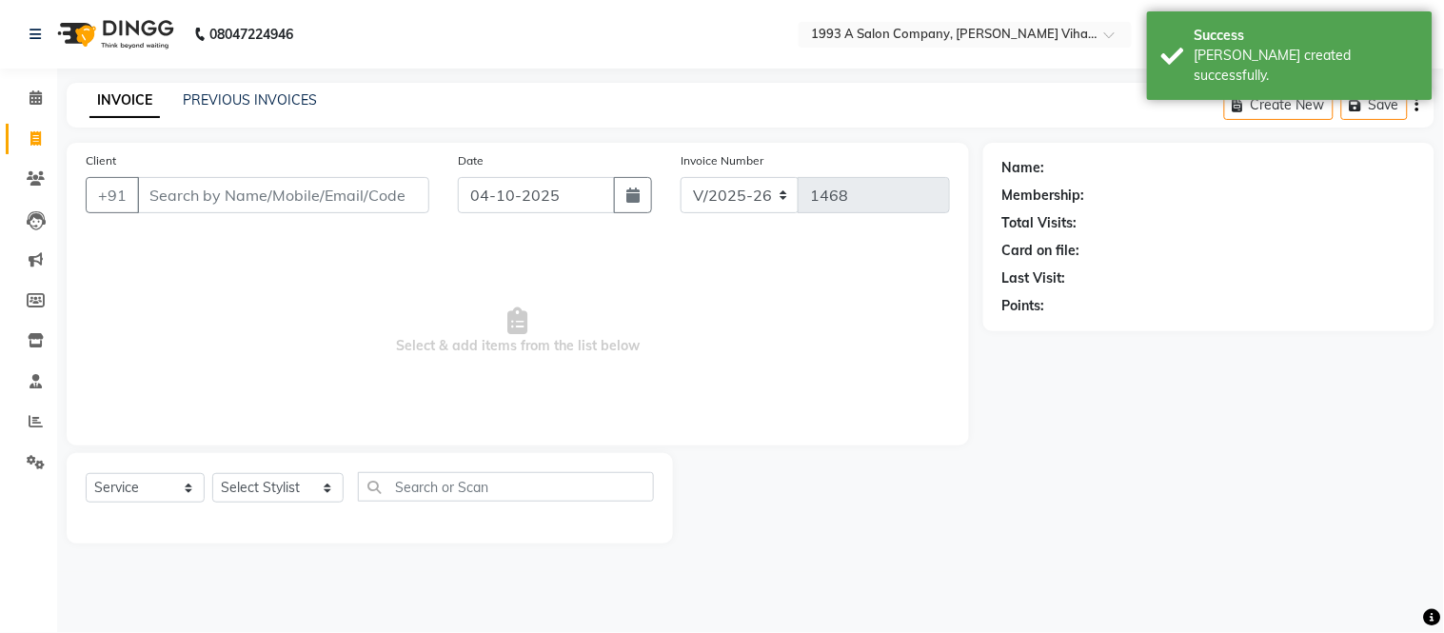
drag, startPoint x: 215, startPoint y: 193, endPoint x: 229, endPoint y: 196, distance: 14.6
click at [229, 196] on input "Client" at bounding box center [283, 195] width 292 height 36
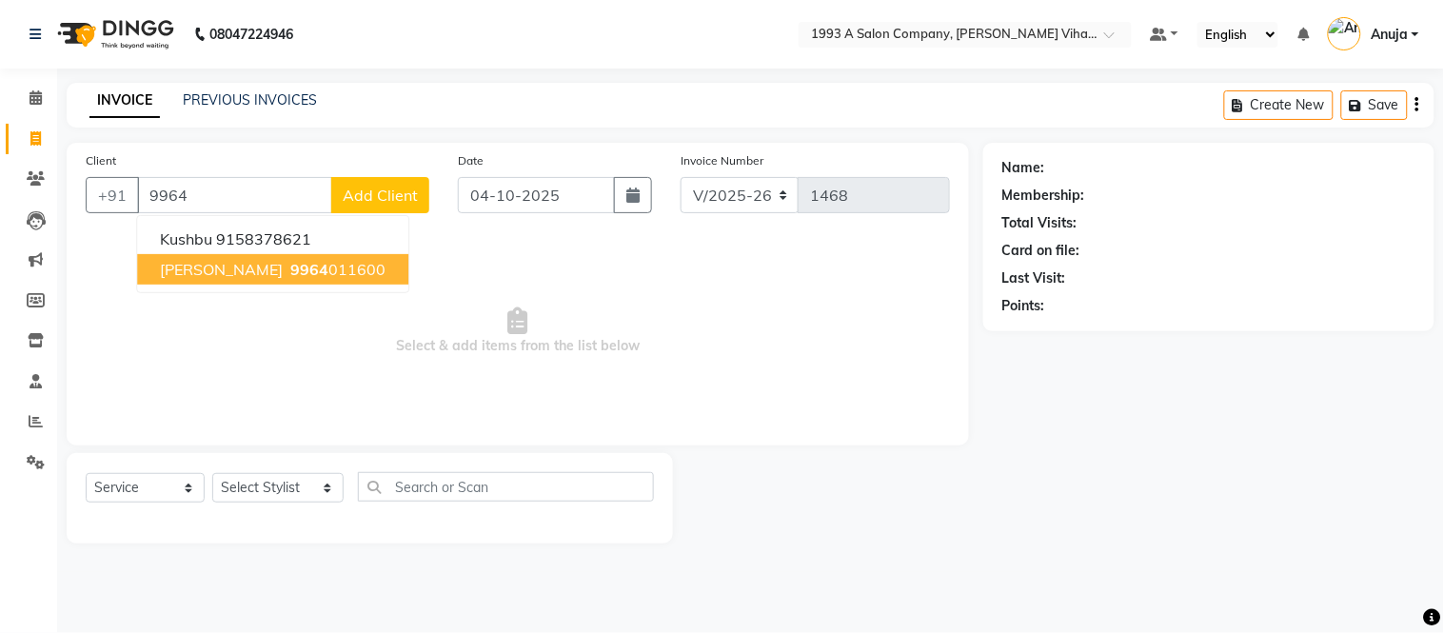
click at [212, 255] on button "[PERSON_NAME] 9964 011600" at bounding box center [272, 269] width 271 height 30
type input "9964011600"
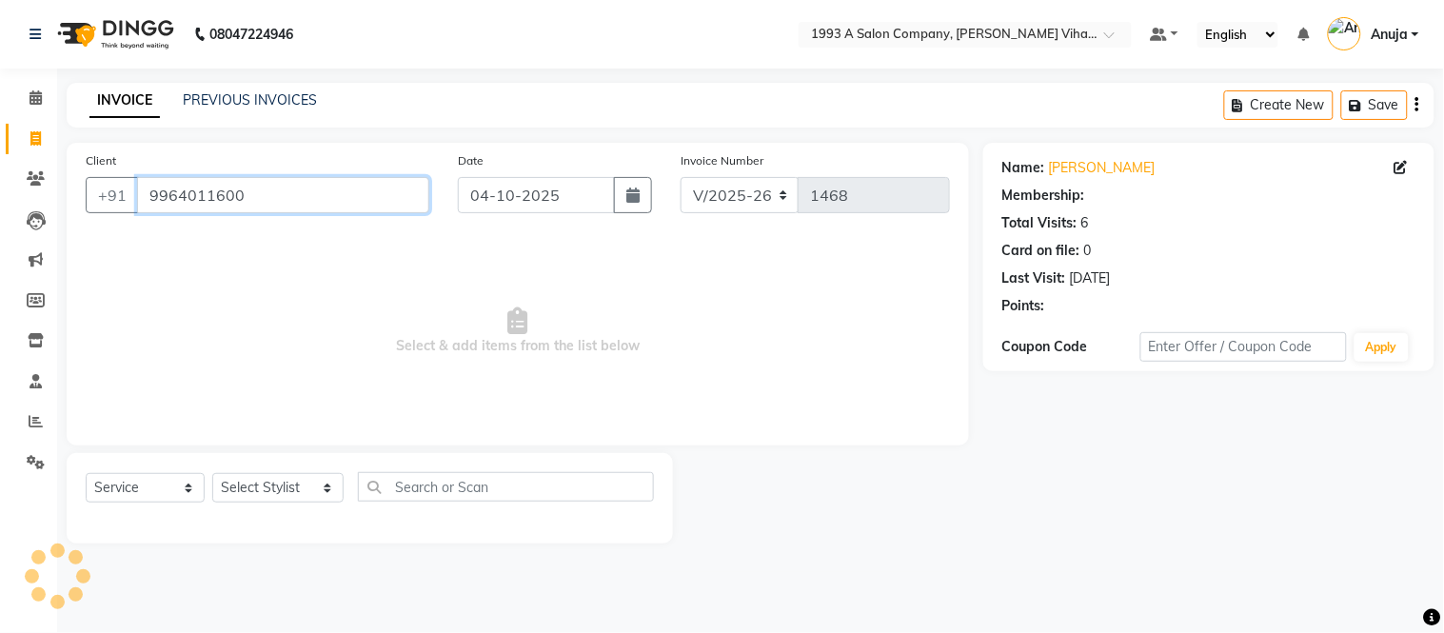
click at [282, 192] on input "9964011600" at bounding box center [283, 195] width 292 height 36
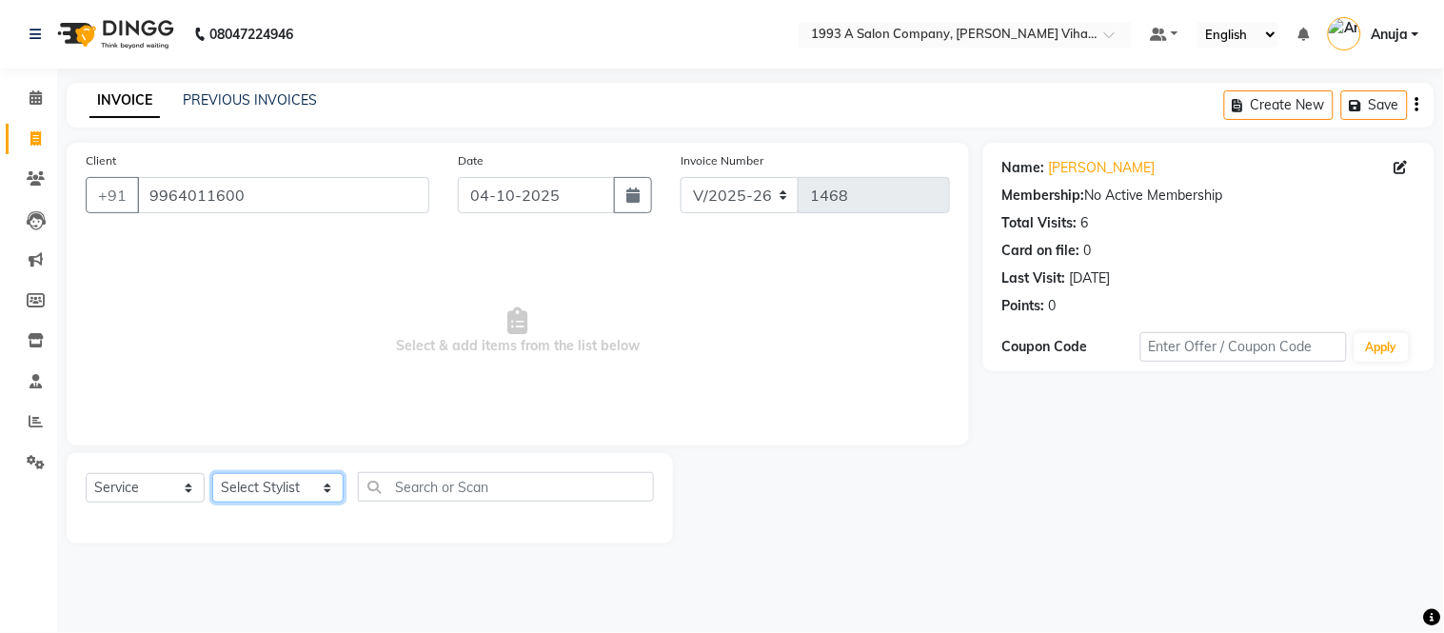
click at [251, 481] on select "Select Stylist [PERSON_NAME] [PERSON_NAME] Bhakti [PERSON_NAME] [PERSON_NAME] […" at bounding box center [277, 488] width 131 height 30
select select "91466"
click at [212, 474] on select "Select Stylist [PERSON_NAME] [PERSON_NAME] Bhakti [PERSON_NAME] [PERSON_NAME] […" at bounding box center [277, 488] width 131 height 30
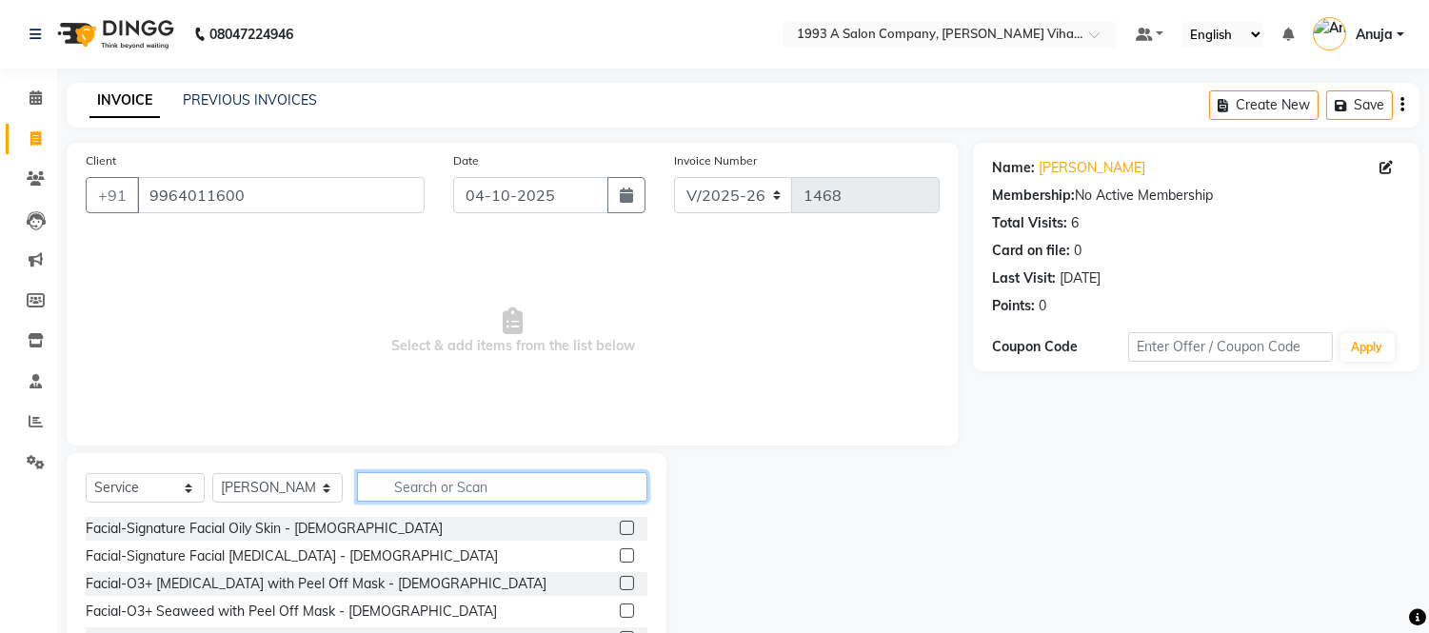
drag, startPoint x: 369, startPoint y: 472, endPoint x: 394, endPoint y: 497, distance: 35.0
click at [394, 497] on input "text" at bounding box center [502, 487] width 290 height 30
click at [395, 490] on input "text" at bounding box center [502, 487] width 290 height 30
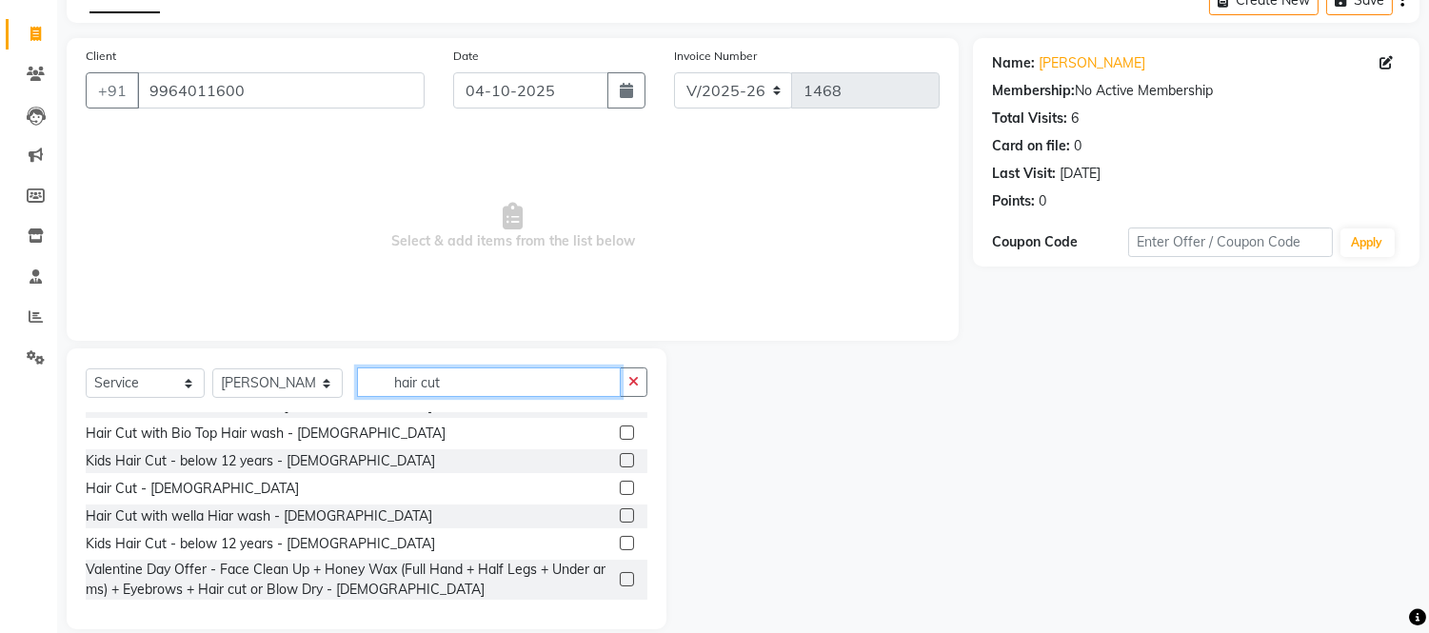
scroll to position [106, 0]
type input "hair cut"
click at [620, 482] on label at bounding box center [627, 487] width 14 height 14
click at [620, 482] on input "checkbox" at bounding box center [626, 488] width 12 height 12
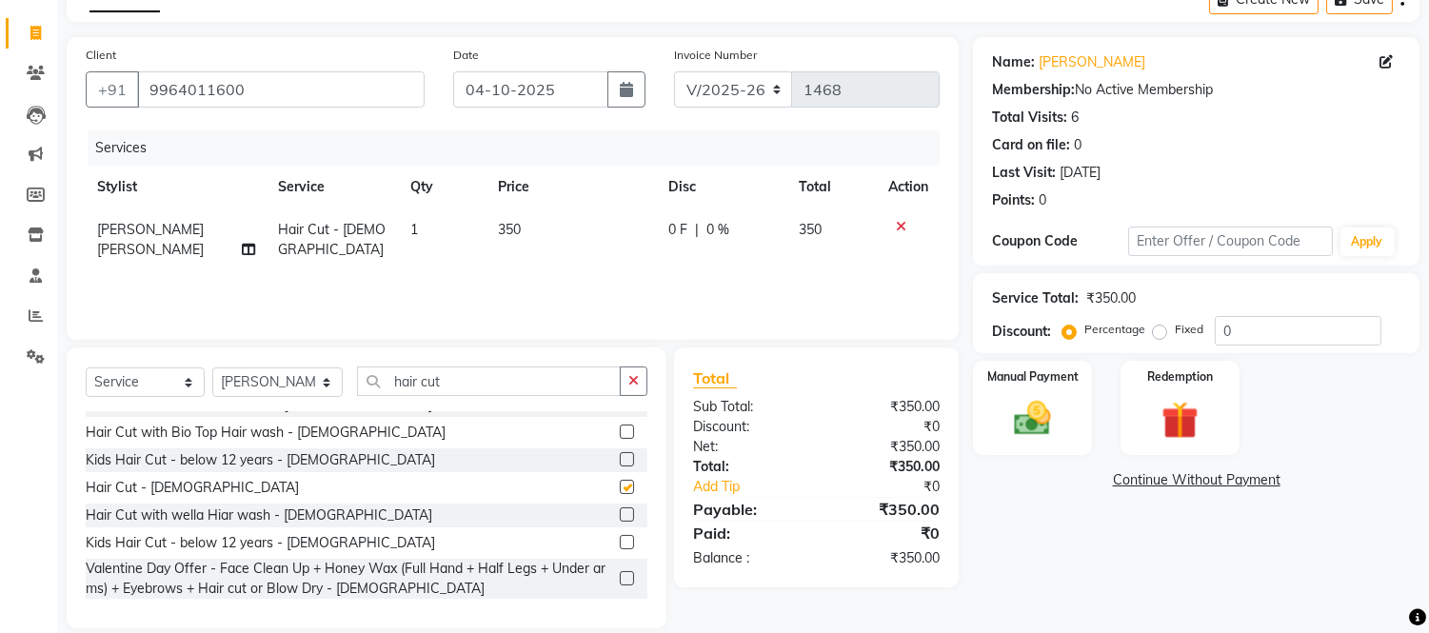
checkbox input "false"
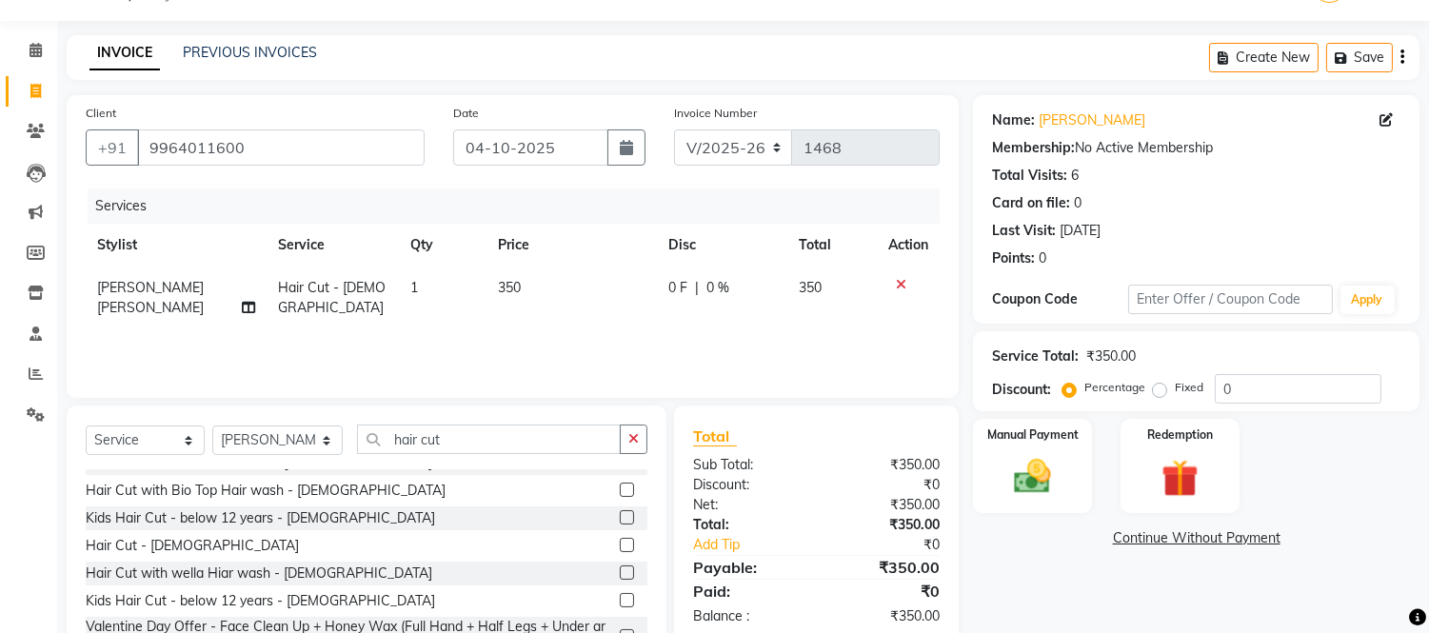
scroll to position [0, 0]
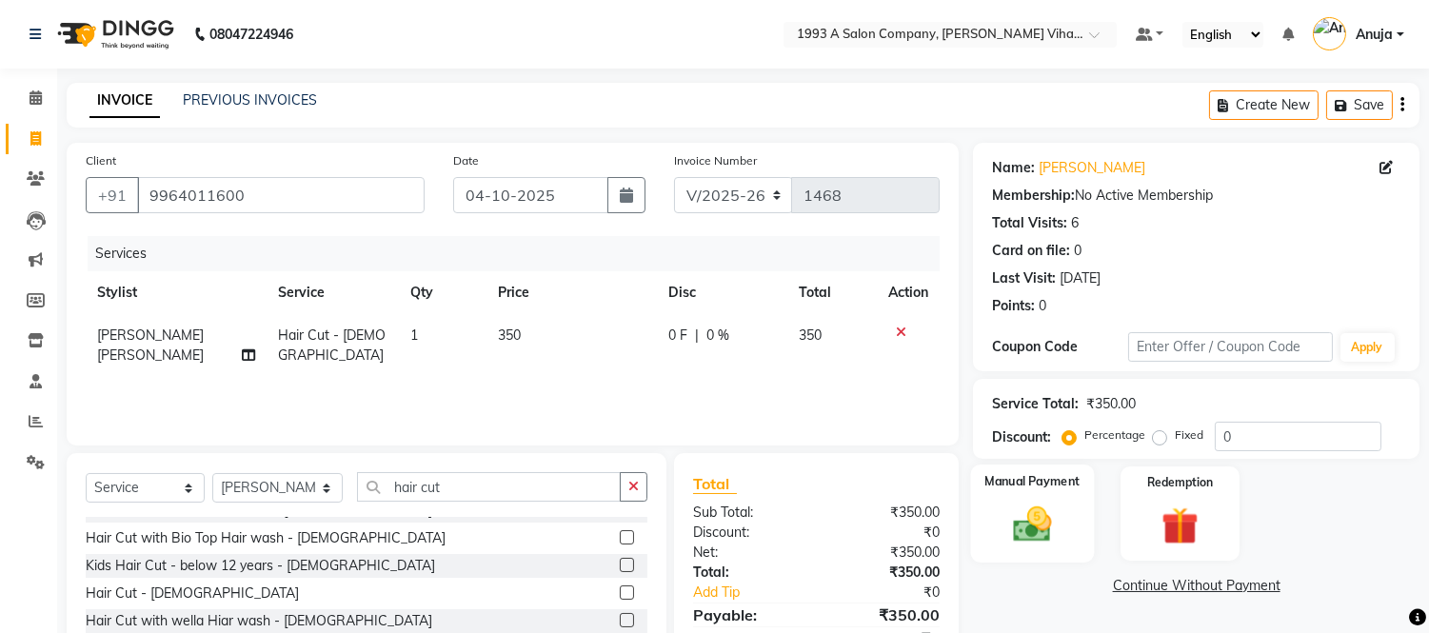
click at [1036, 509] on img at bounding box center [1033, 525] width 63 height 45
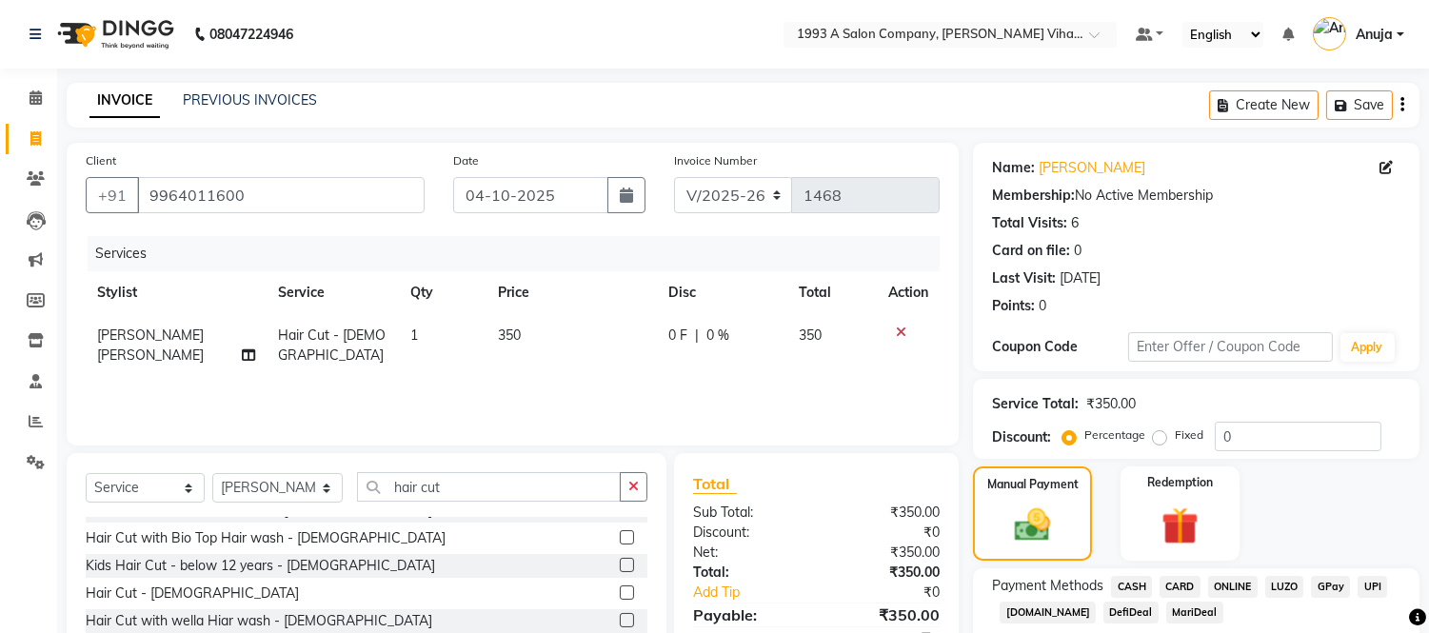
click at [1232, 583] on span "ONLINE" at bounding box center [1233, 587] width 50 height 22
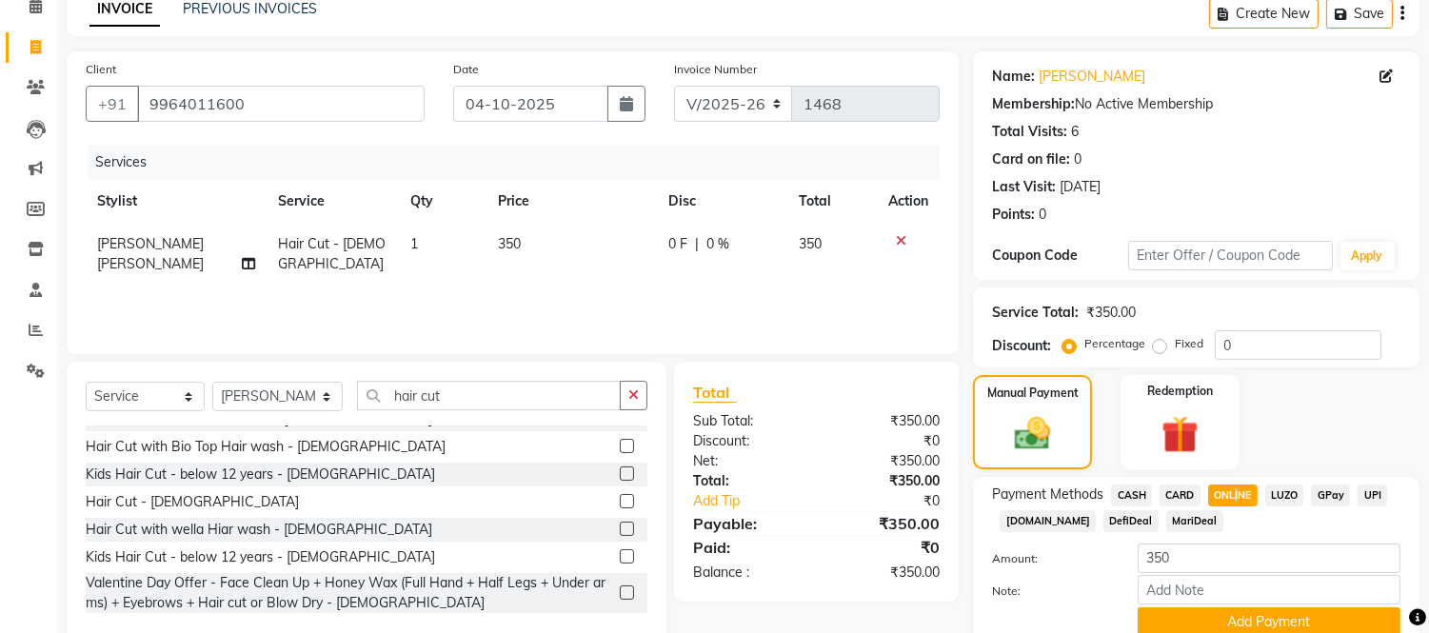
scroll to position [169, 0]
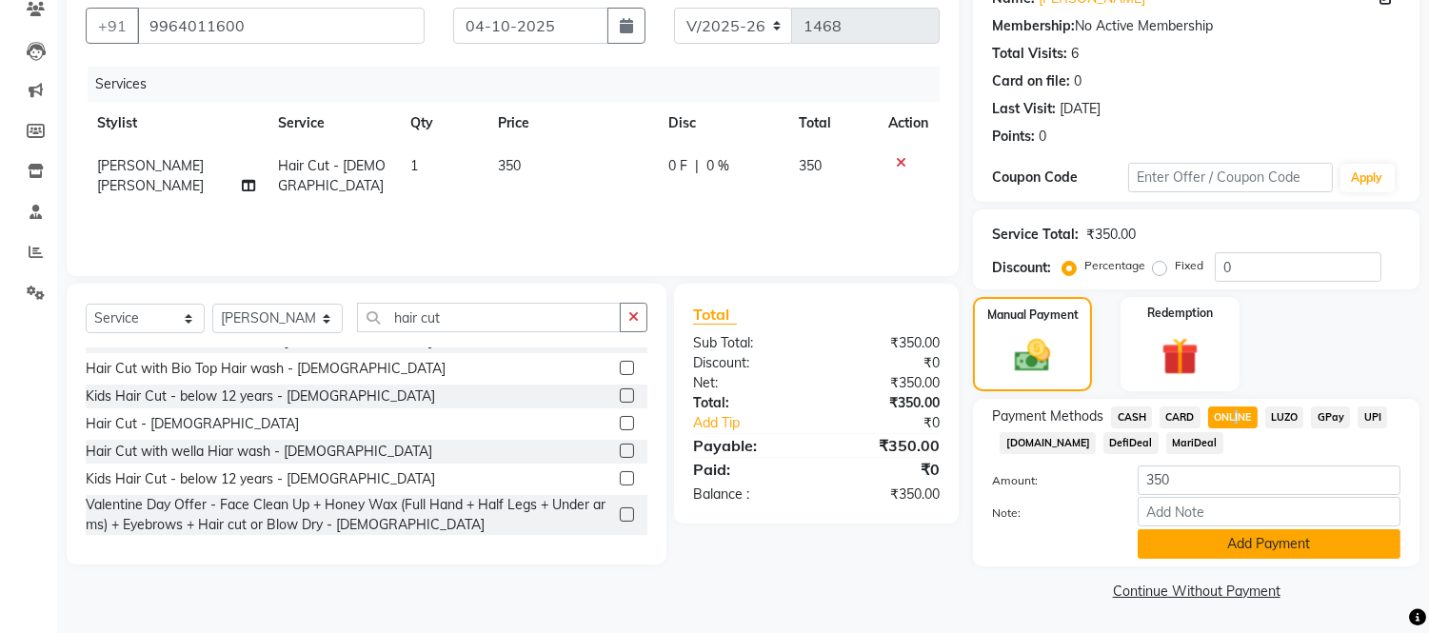
click at [1152, 547] on button "Add Payment" at bounding box center [1269, 544] width 263 height 30
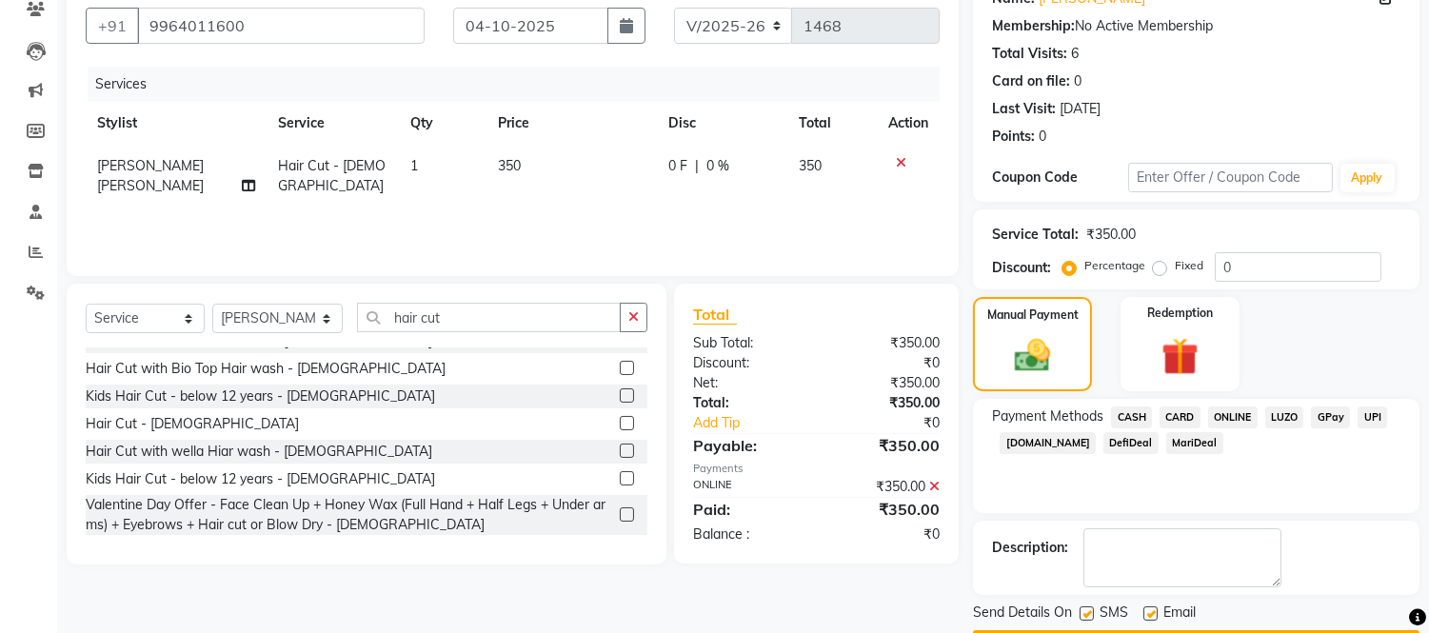
drag, startPoint x: 1085, startPoint y: 615, endPoint x: 1098, endPoint y: 614, distance: 12.4
click at [1086, 614] on label at bounding box center [1087, 613] width 14 height 14
click at [1086, 614] on input "checkbox" at bounding box center [1086, 614] width 12 height 12
checkbox input "false"
click at [1144, 609] on label at bounding box center [1150, 613] width 14 height 14
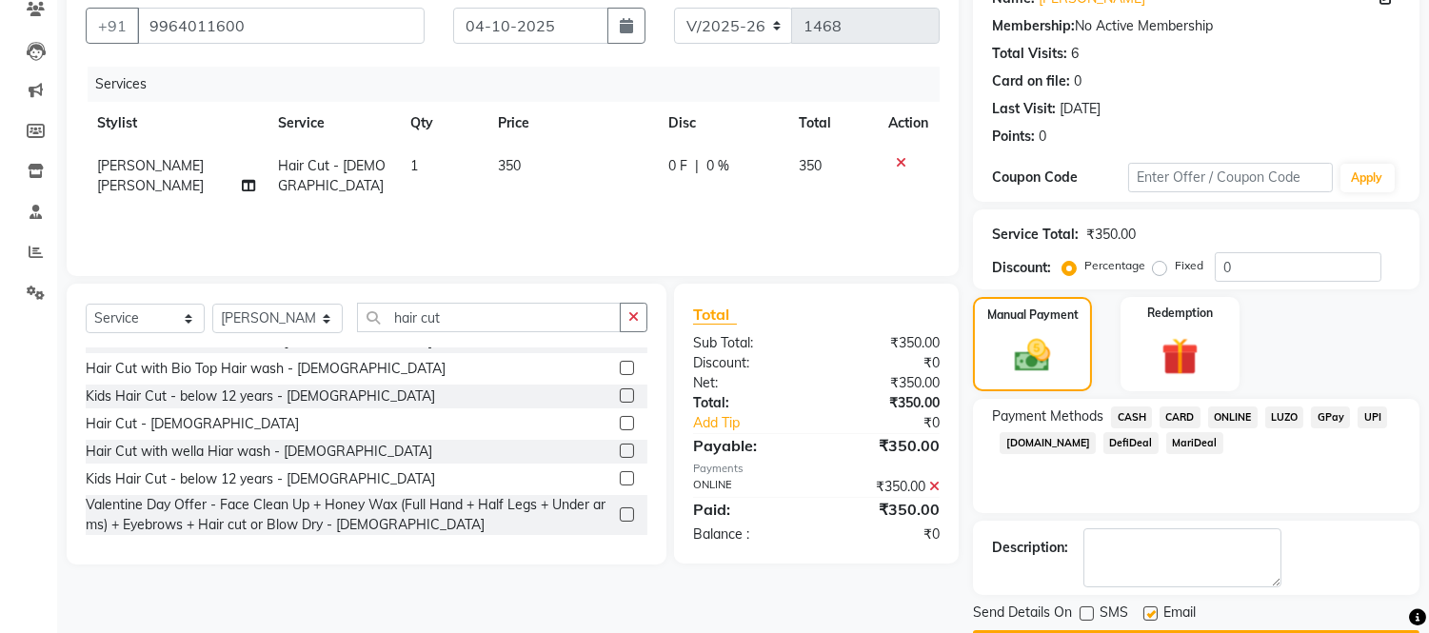
click at [1144, 609] on input "checkbox" at bounding box center [1149, 614] width 12 height 12
checkbox input "false"
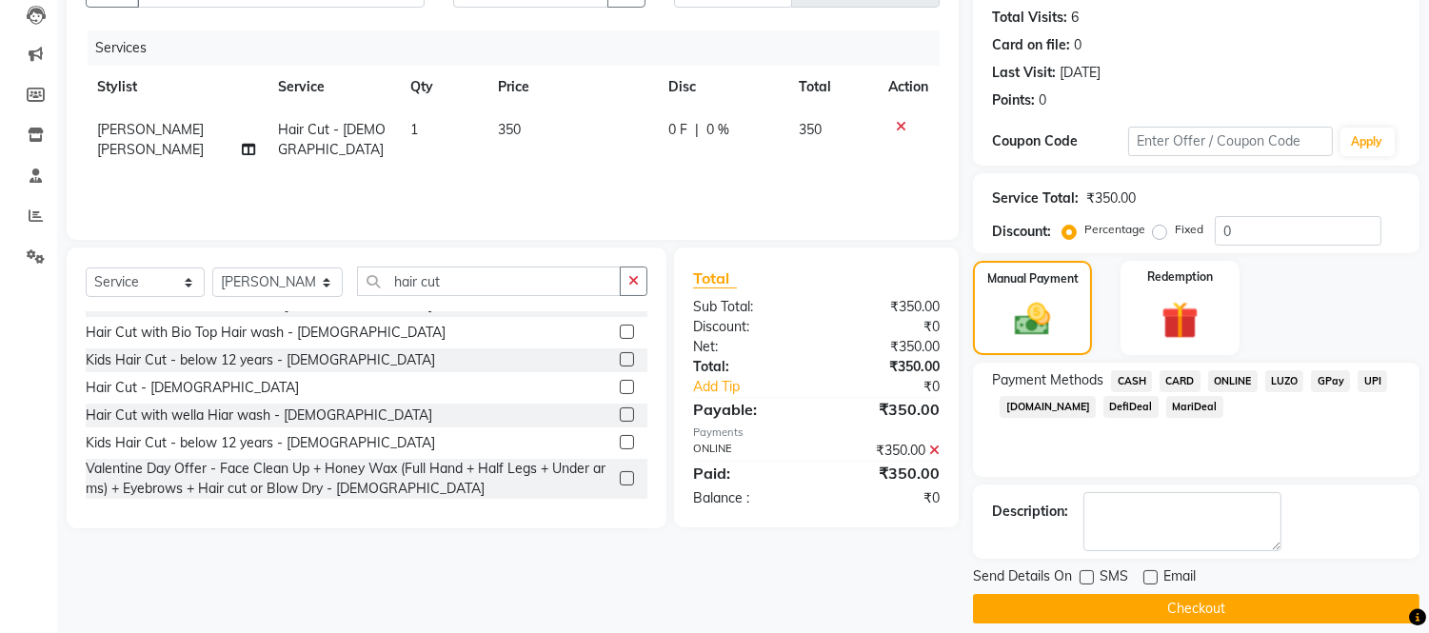
scroll to position [223, 0]
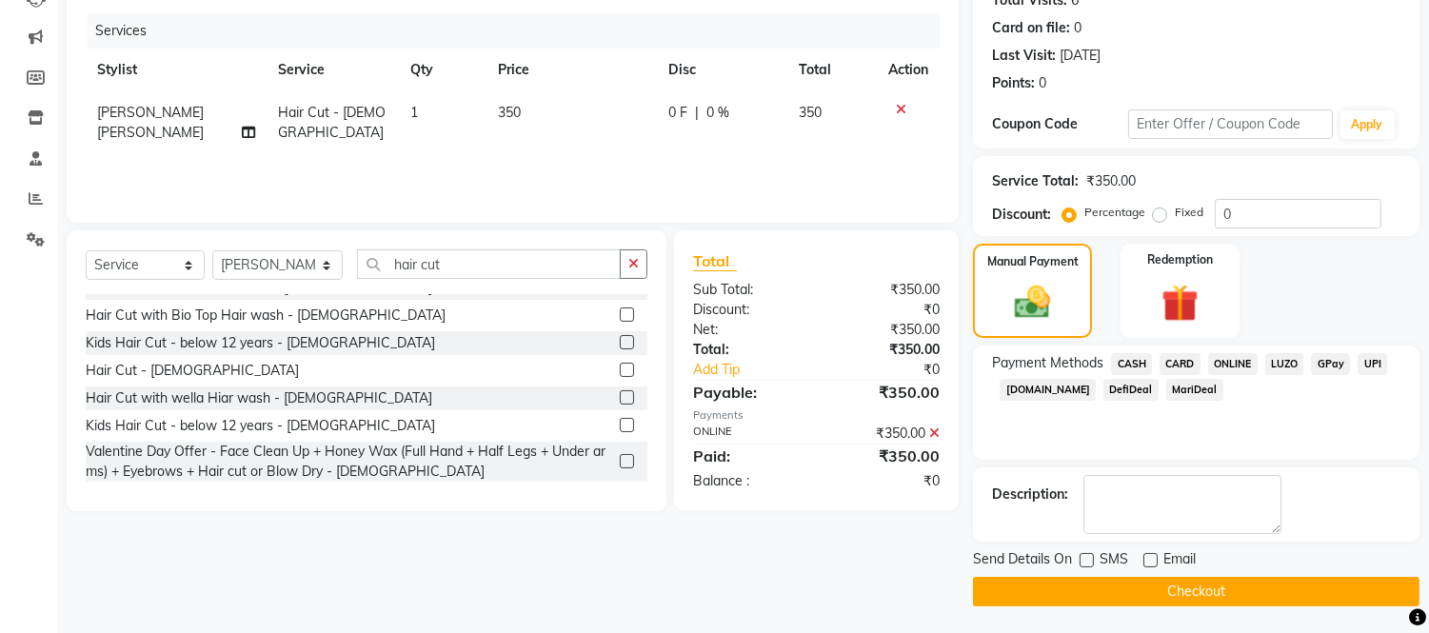
click at [1127, 584] on button "Checkout" at bounding box center [1196, 592] width 447 height 30
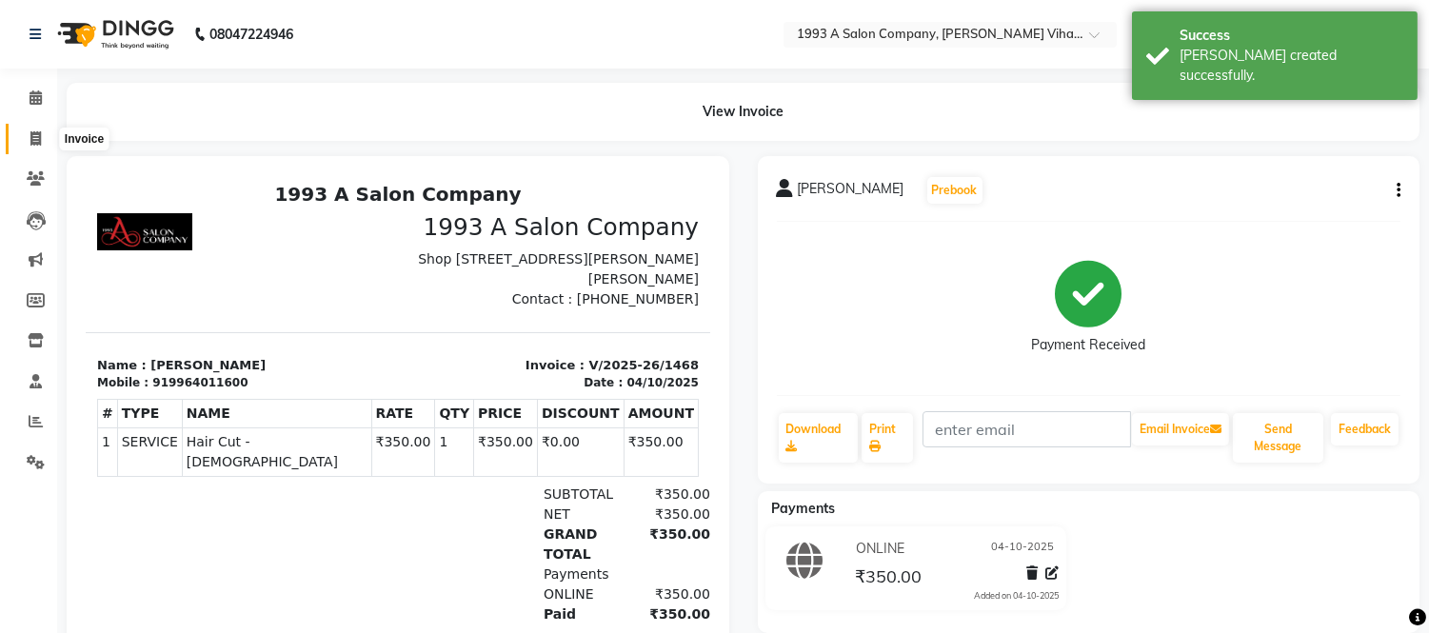
click at [25, 131] on span at bounding box center [35, 140] width 33 height 22
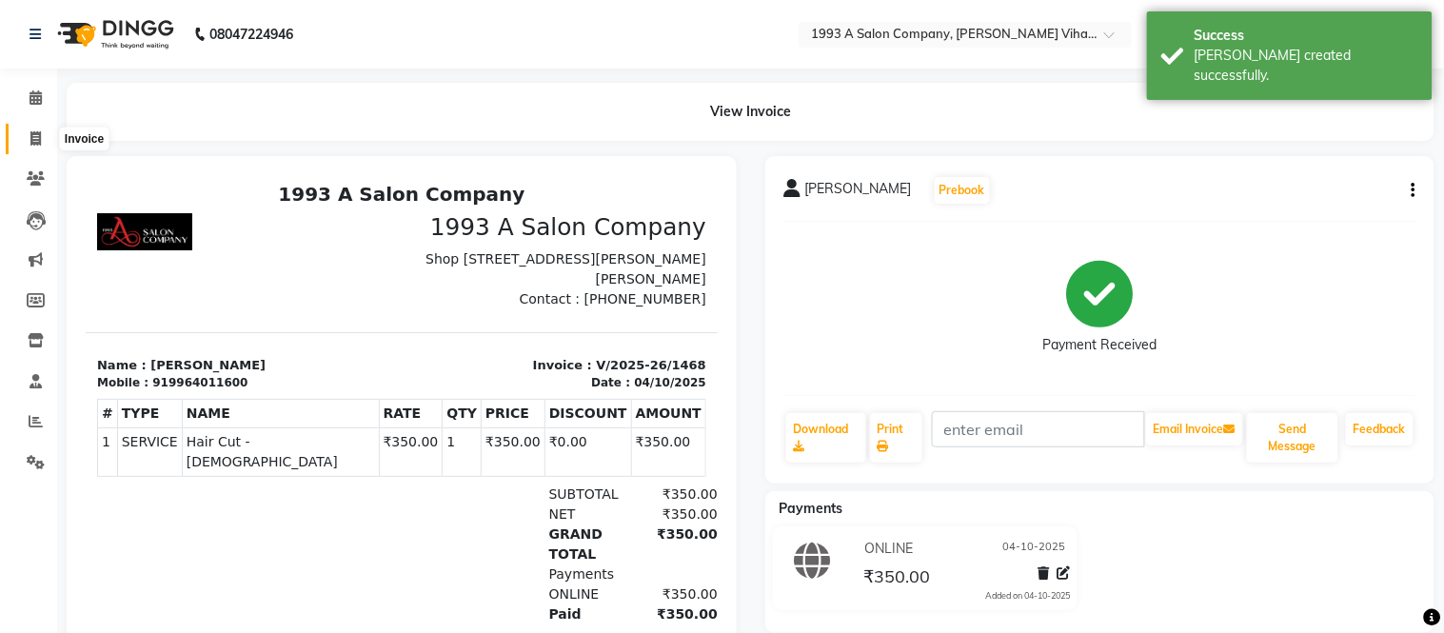
select select "4955"
select select "service"
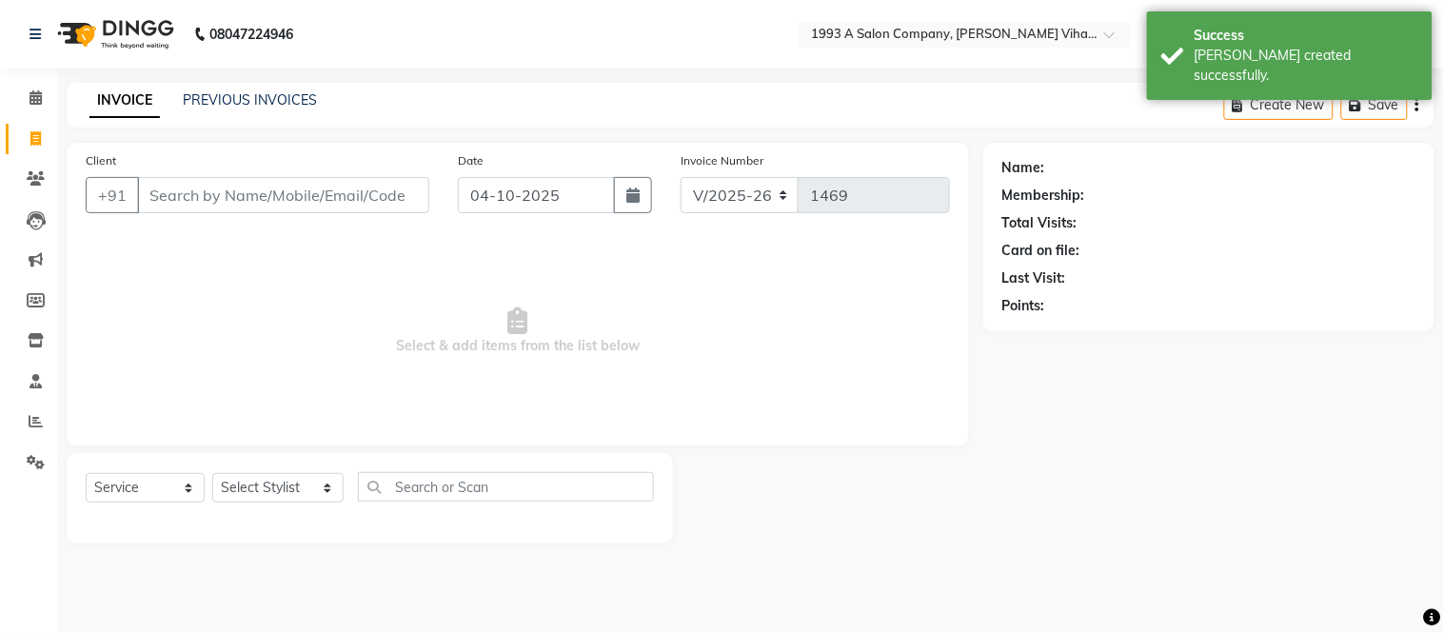
click at [191, 189] on input "Client" at bounding box center [283, 195] width 292 height 36
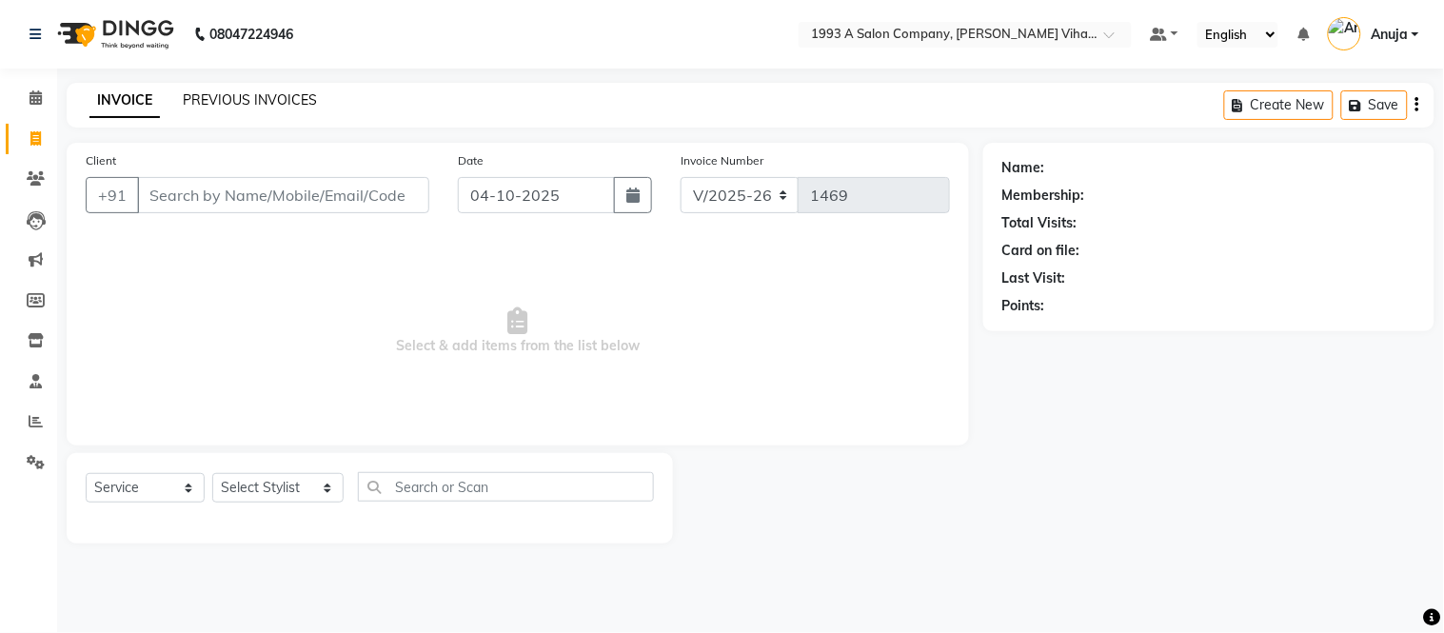
click at [261, 92] on link "PREVIOUS INVOICES" at bounding box center [250, 99] width 134 height 17
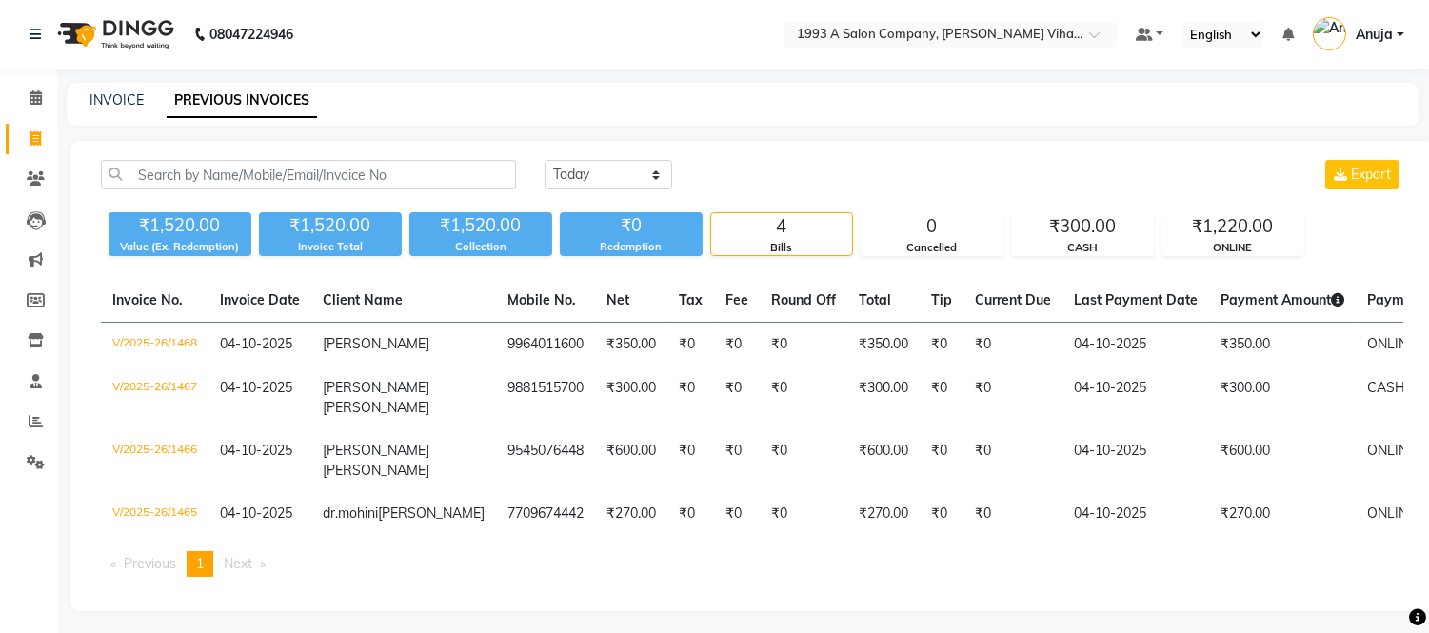
drag, startPoint x: 806, startPoint y: 227, endPoint x: 771, endPoint y: 267, distance: 53.3
click at [796, 236] on div "4" at bounding box center [781, 226] width 141 height 27
click at [787, 244] on div "Bills" at bounding box center [781, 248] width 141 height 16
click at [784, 231] on div "4" at bounding box center [781, 226] width 141 height 27
click at [774, 232] on div "4" at bounding box center [781, 226] width 141 height 27
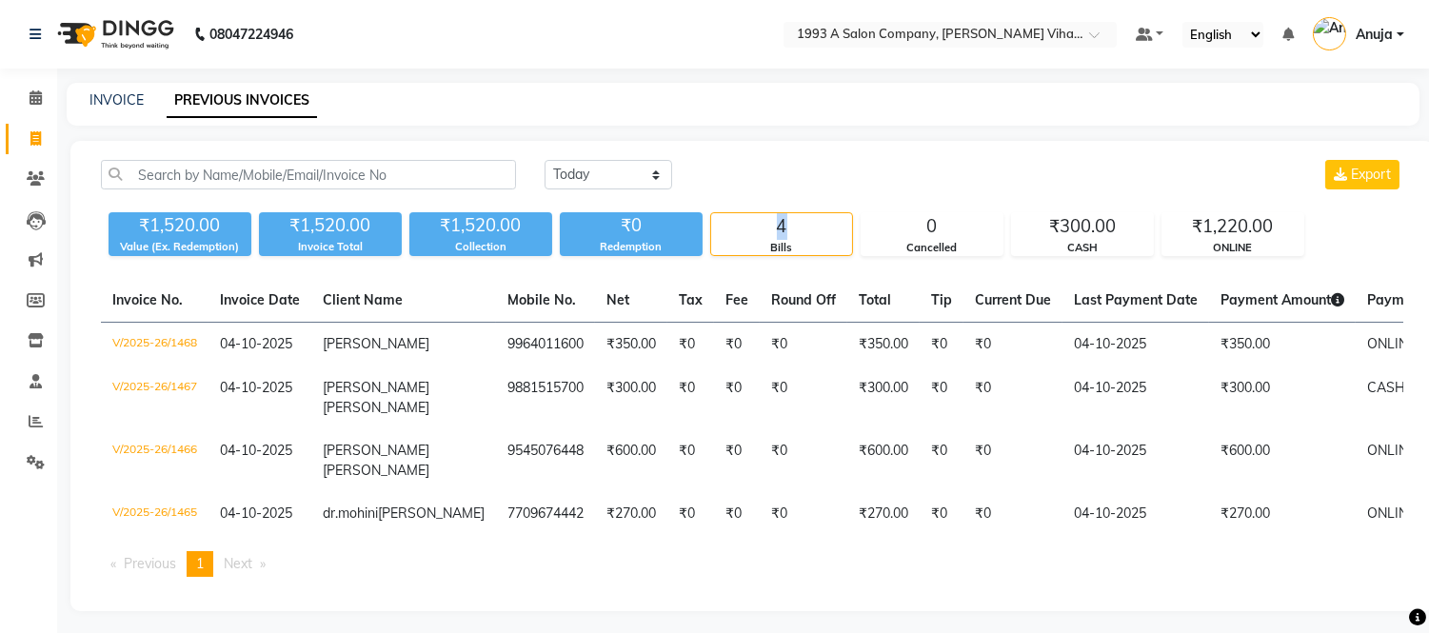
click at [774, 232] on div "4" at bounding box center [781, 226] width 141 height 27
click at [753, 233] on div "4" at bounding box center [781, 226] width 141 height 27
click at [38, 177] on icon at bounding box center [36, 178] width 18 height 14
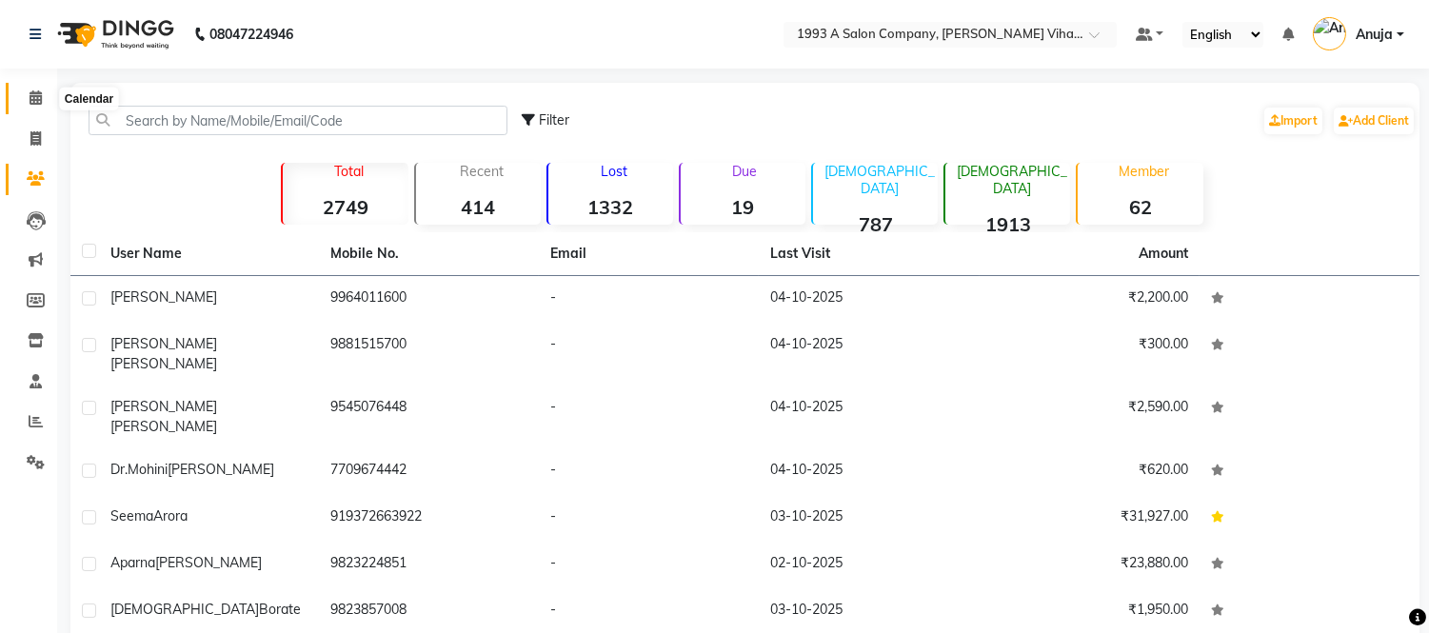
click at [29, 96] on span at bounding box center [35, 99] width 33 height 22
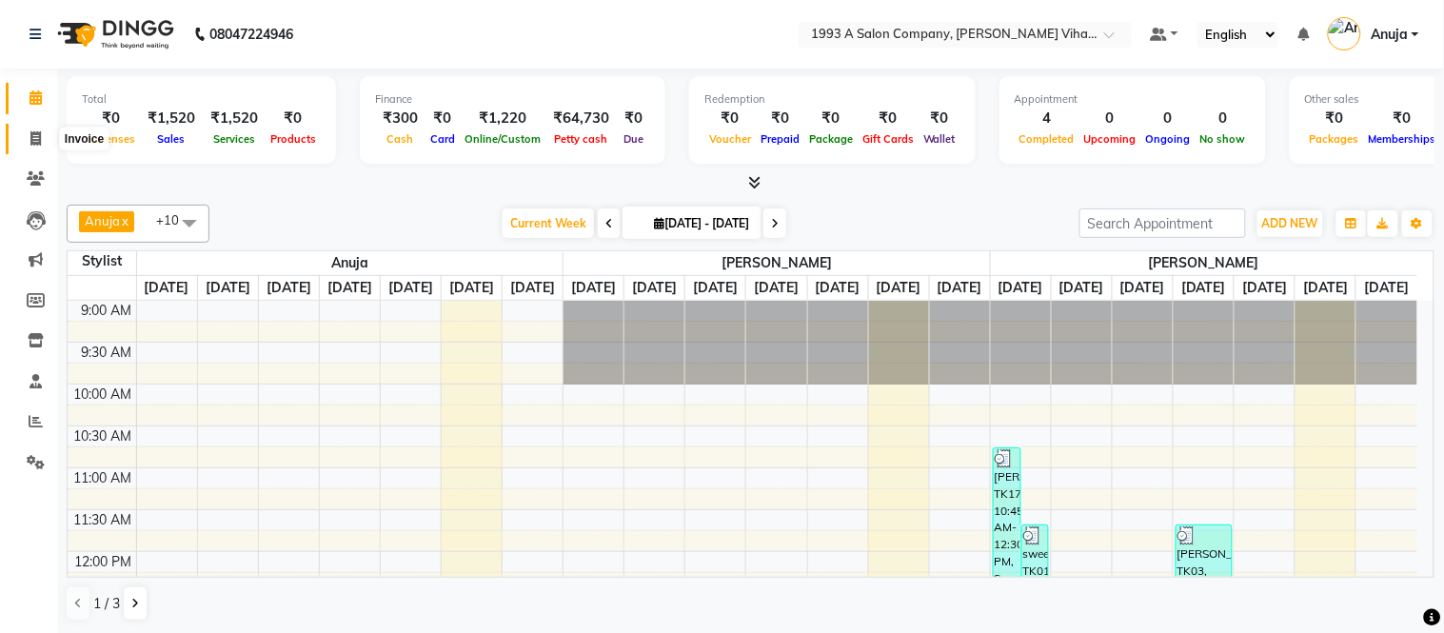
click at [31, 141] on icon at bounding box center [35, 138] width 10 height 14
select select "4955"
select select "service"
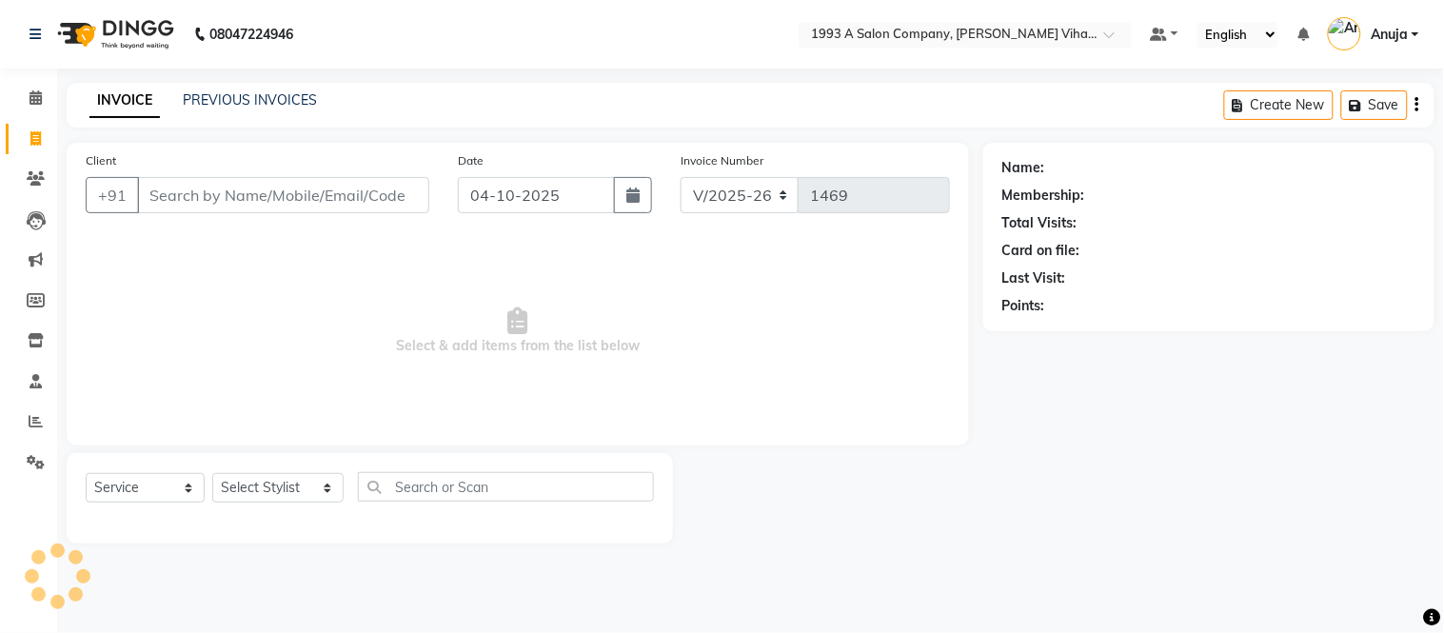
click at [215, 201] on input "Client" at bounding box center [283, 195] width 292 height 36
